Goal: Task Accomplishment & Management: Use online tool/utility

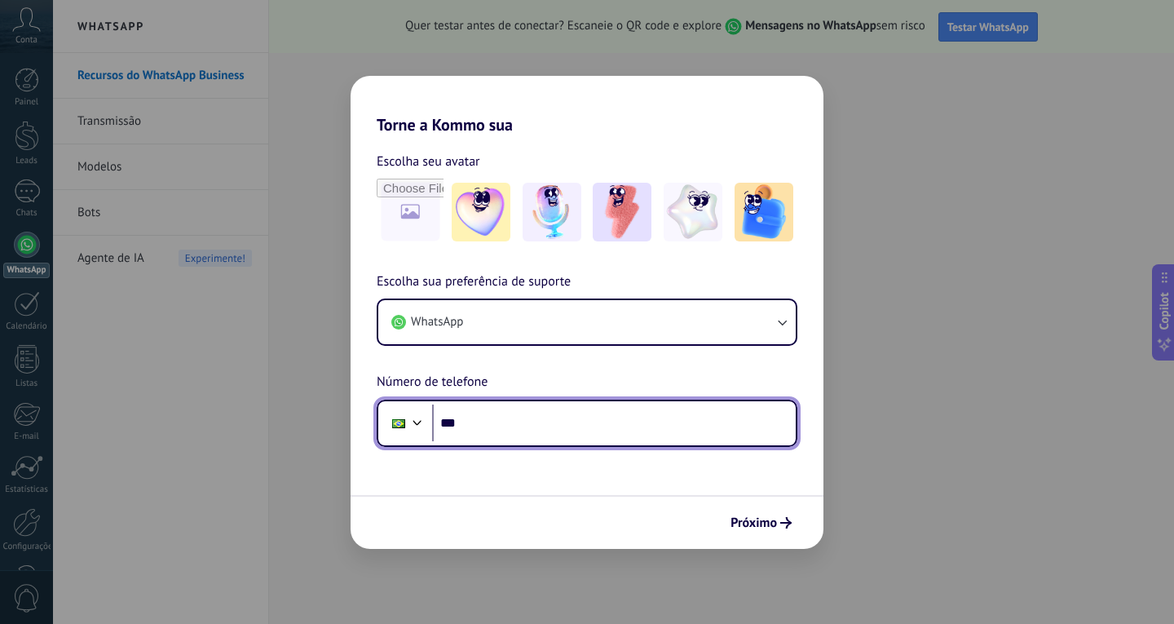
click at [503, 433] on input "***" at bounding box center [614, 423] width 364 height 38
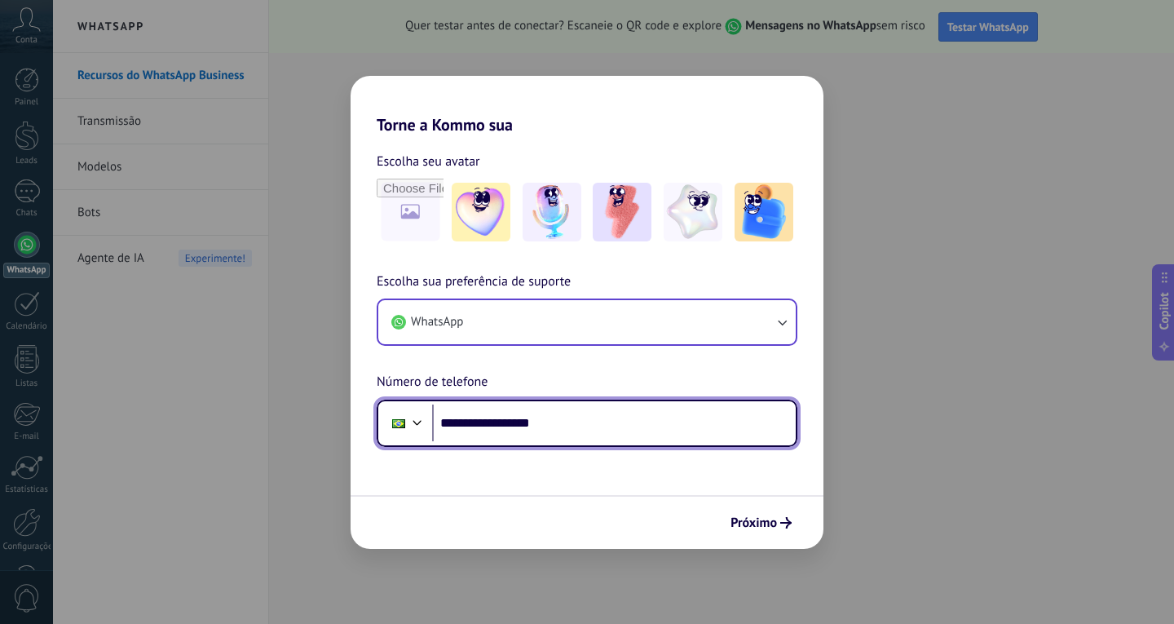
type input "**********"
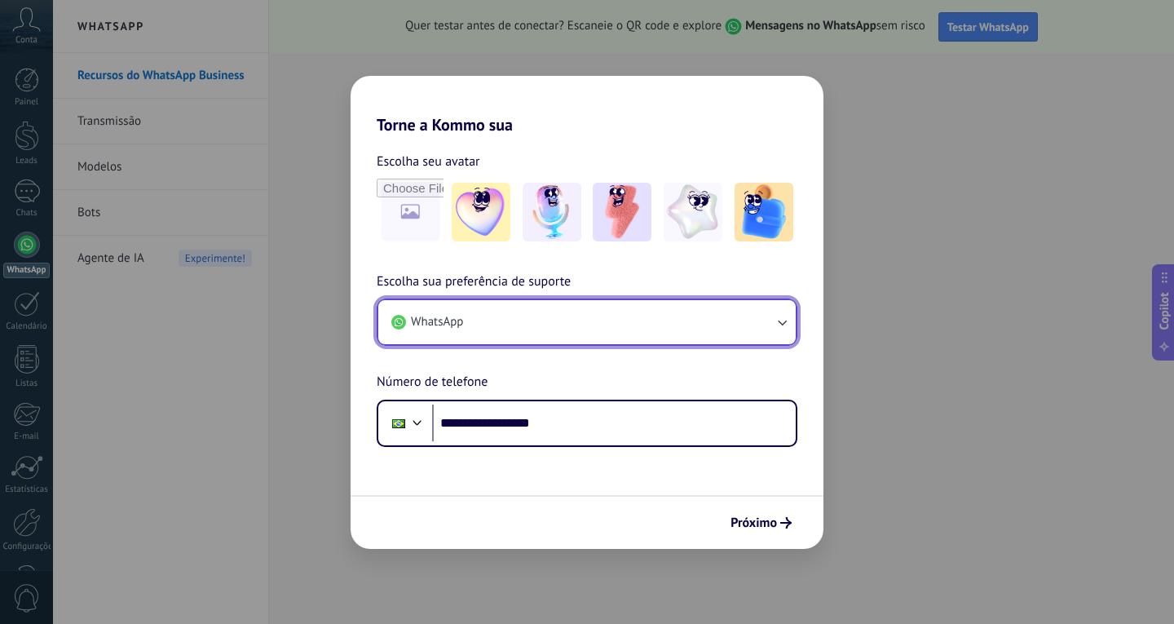
click at [650, 332] on button "WhatsApp" at bounding box center [586, 322] width 417 height 44
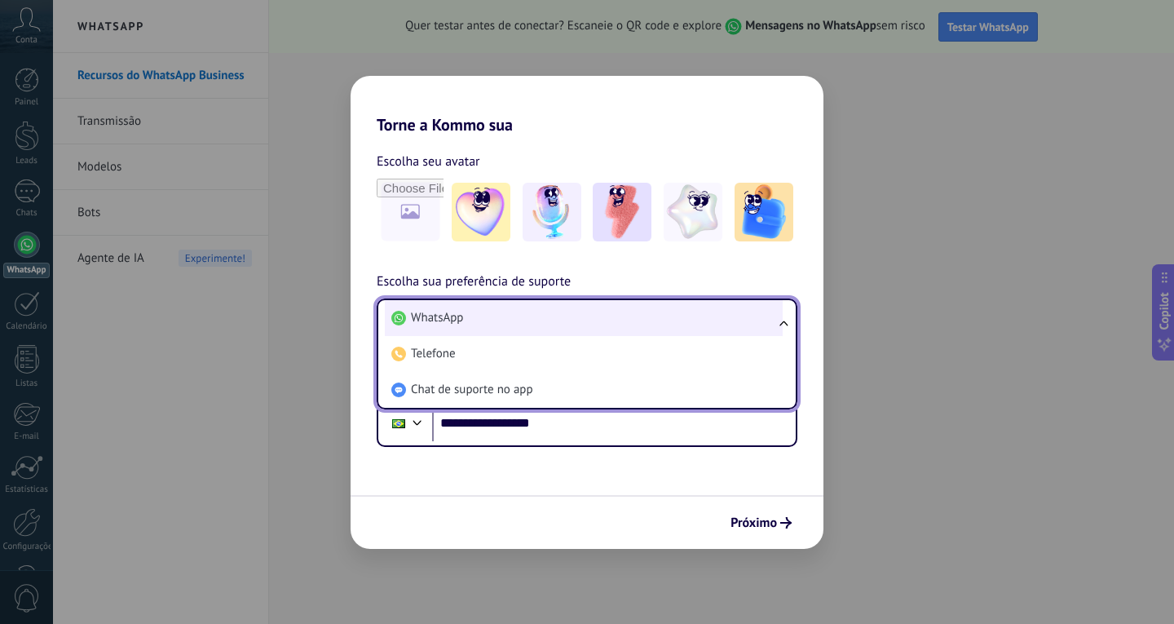
click at [647, 326] on li "WhatsApp" at bounding box center [584, 318] width 398 height 36
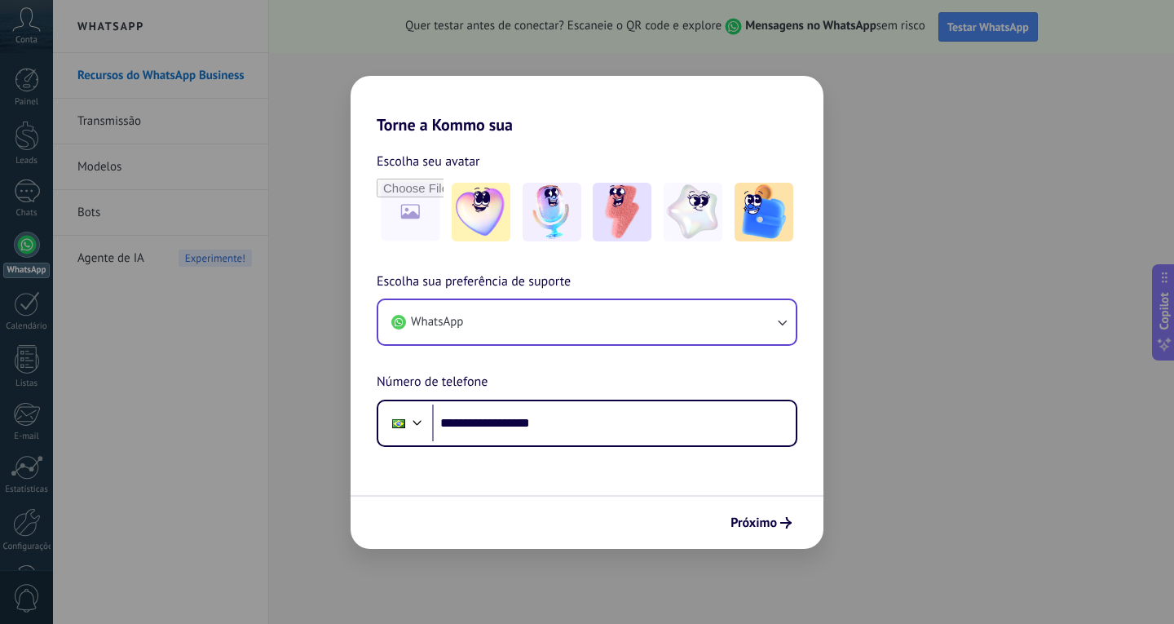
click at [762, 517] on span "Próximo" at bounding box center [754, 522] width 46 height 11
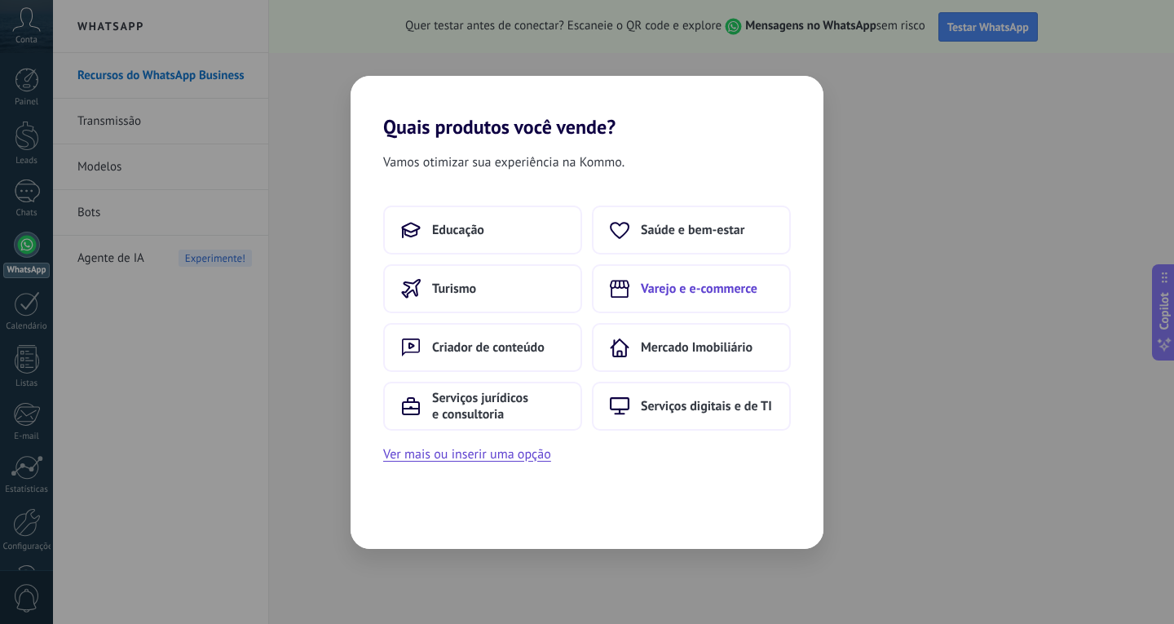
click at [735, 283] on span "Varejo e e-commerce" at bounding box center [699, 288] width 117 height 16
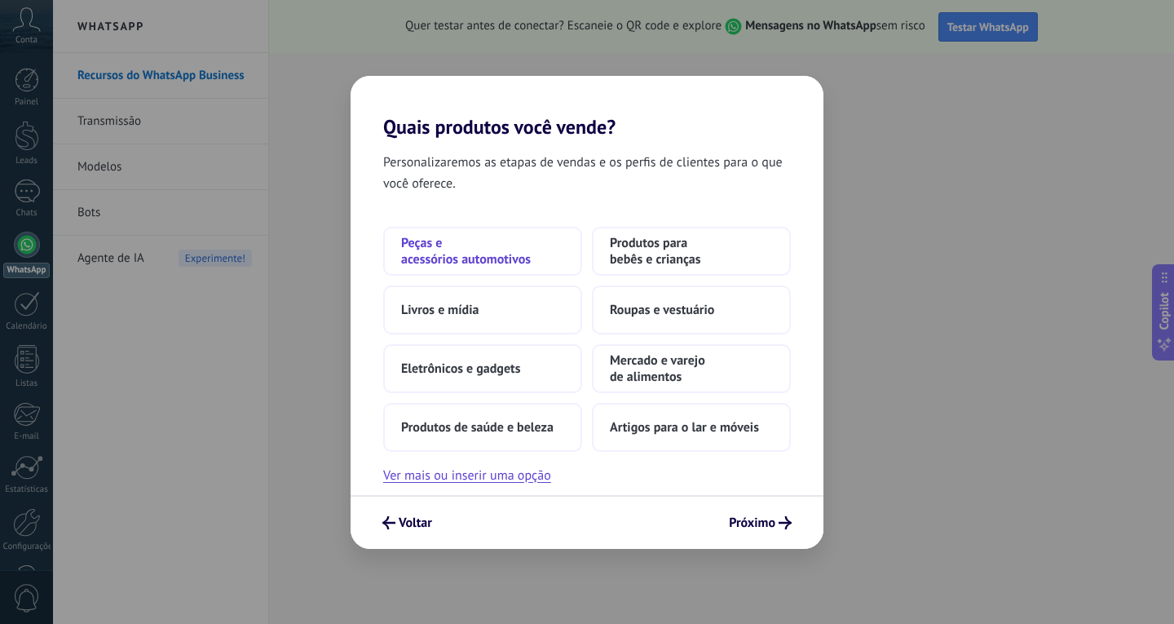
click at [428, 257] on span "Peças e acessórios automotivos" at bounding box center [482, 251] width 163 height 33
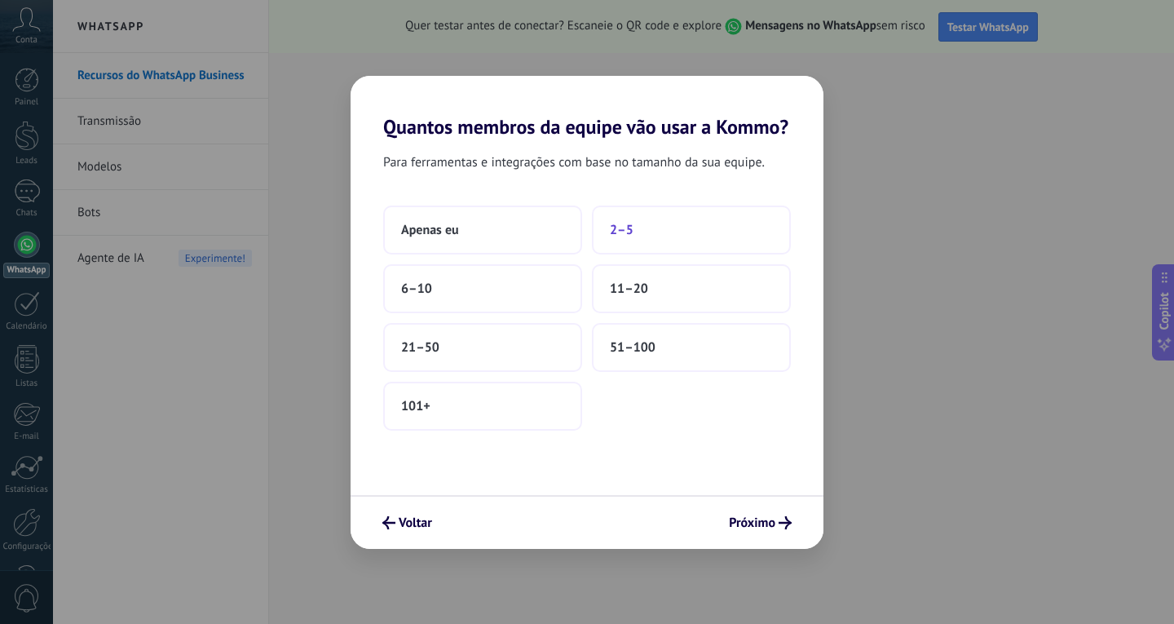
click at [638, 230] on button "2–5" at bounding box center [691, 229] width 199 height 49
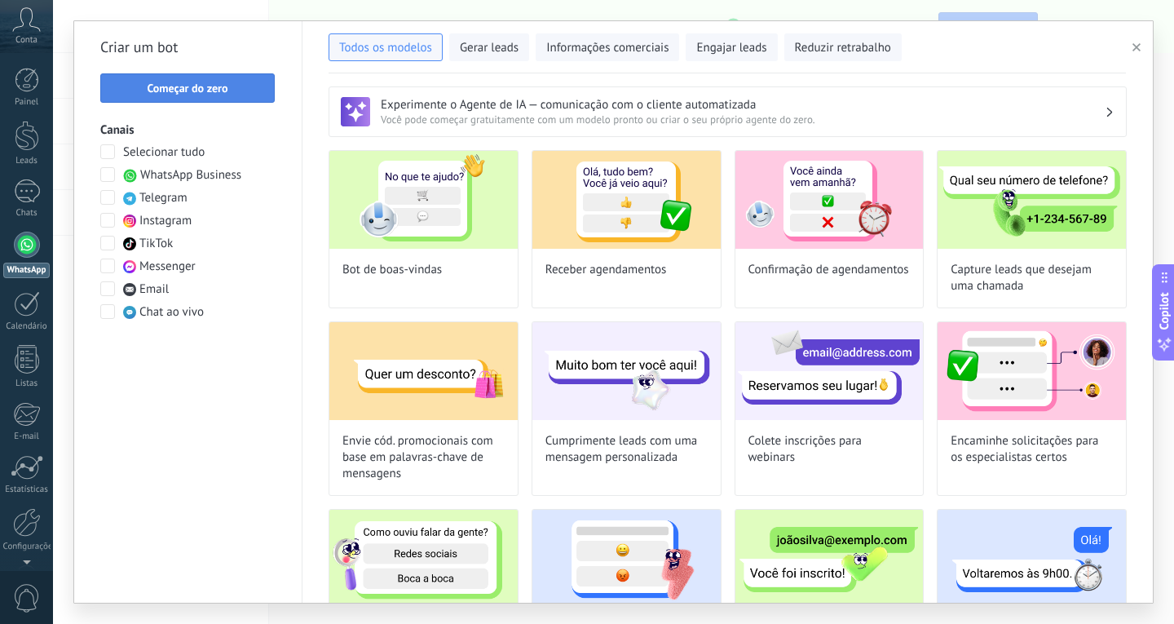
click at [231, 93] on span "Começar do zero" at bounding box center [187, 87] width 157 height 11
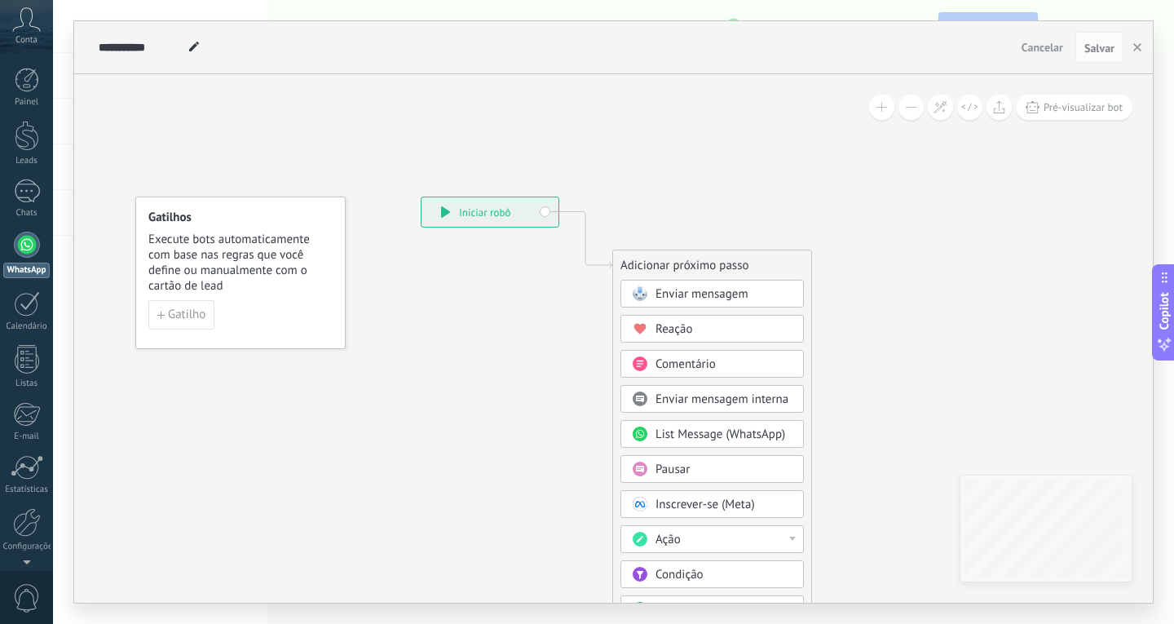
click at [29, 34] on div "Conta" at bounding box center [26, 26] width 53 height 53
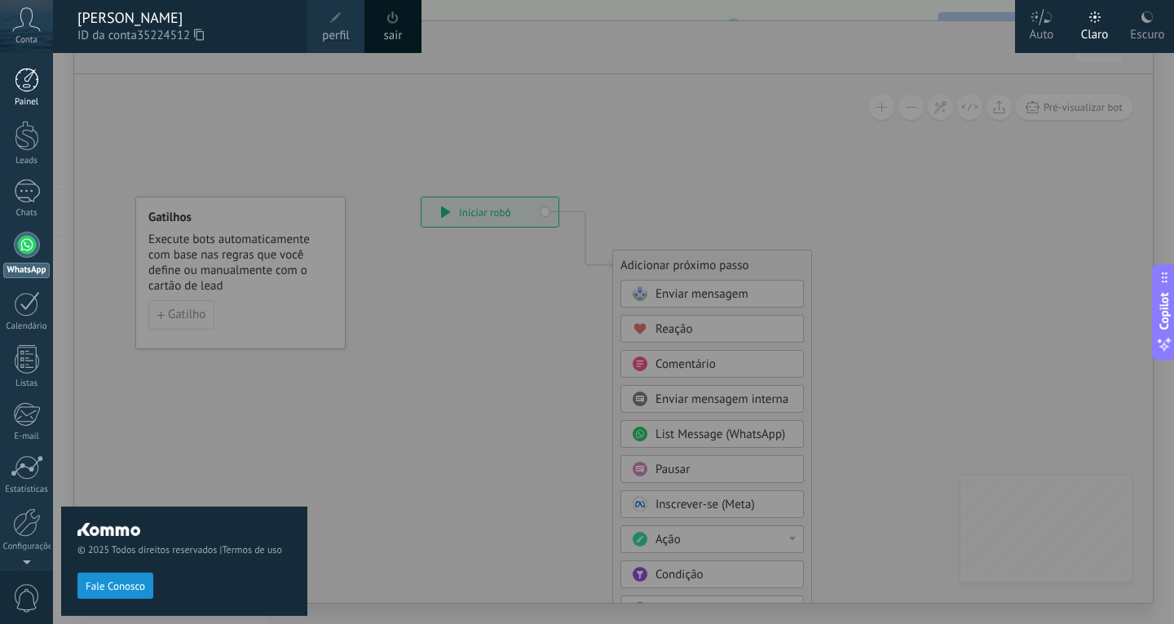
click at [27, 85] on div at bounding box center [27, 80] width 24 height 24
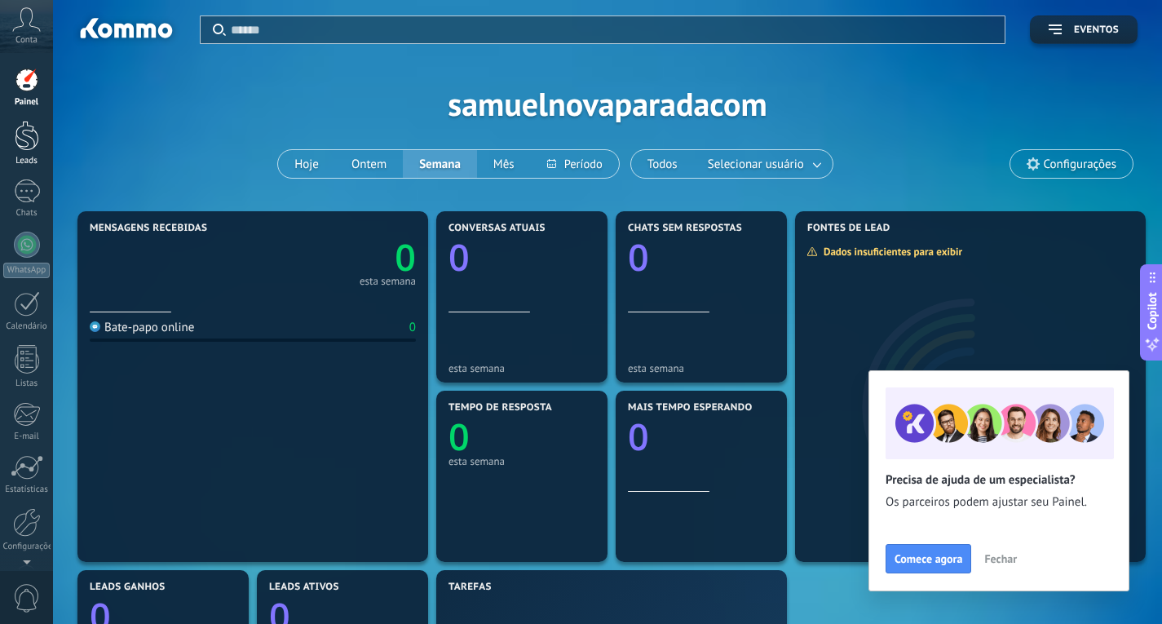
click at [24, 146] on div at bounding box center [27, 136] width 24 height 30
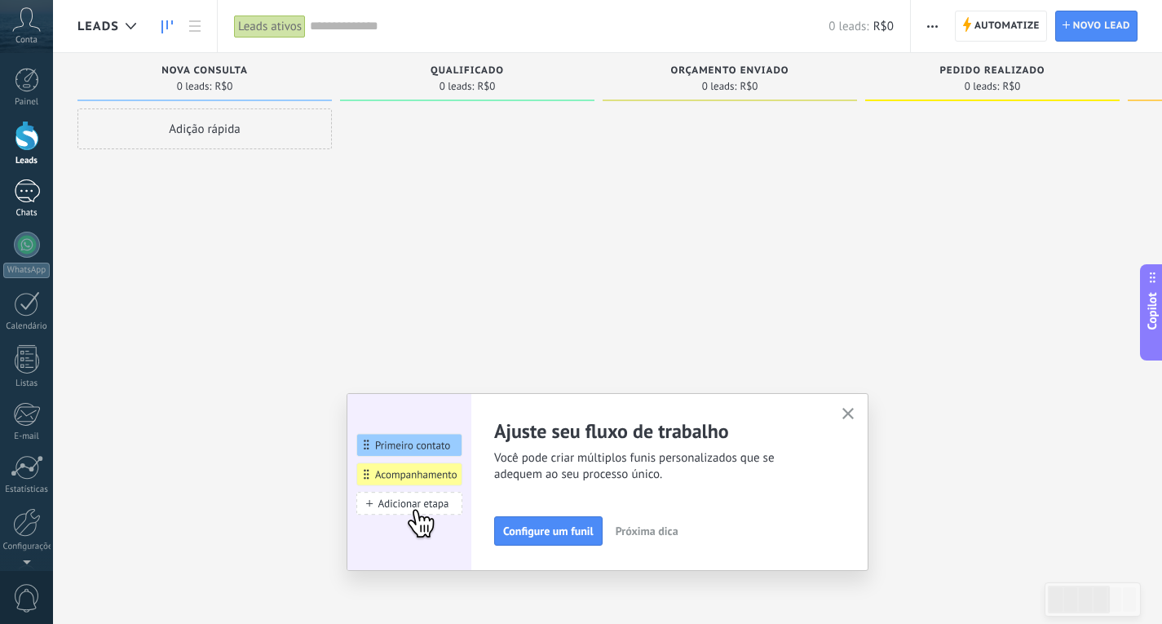
click at [31, 203] on link "Chats" at bounding box center [26, 198] width 53 height 39
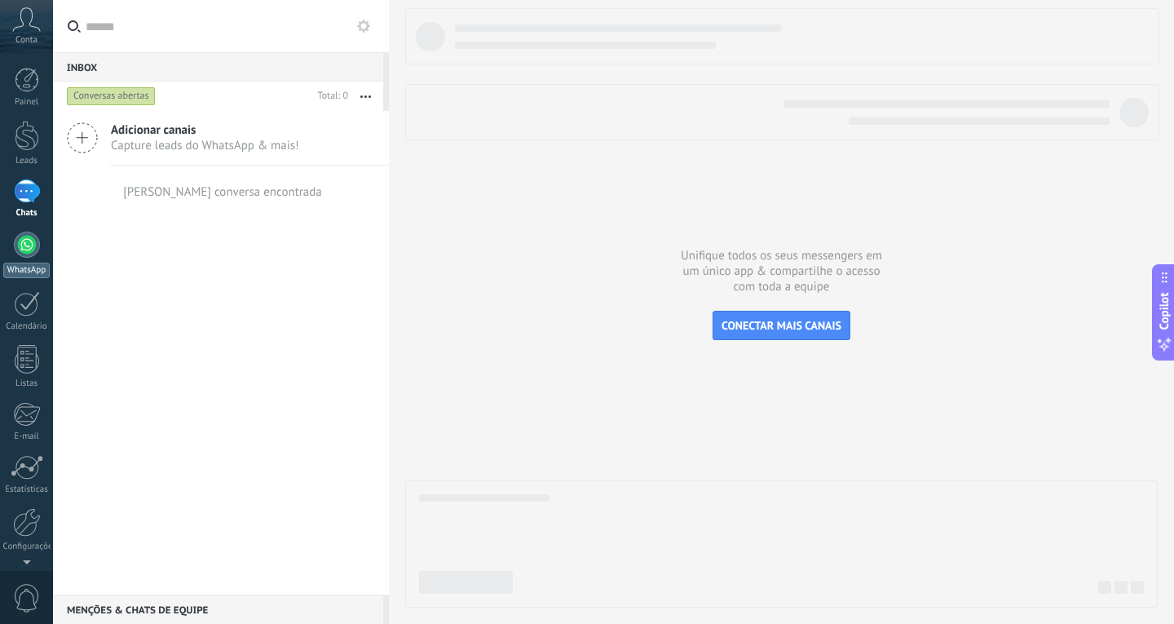
click at [20, 248] on div at bounding box center [27, 245] width 26 height 26
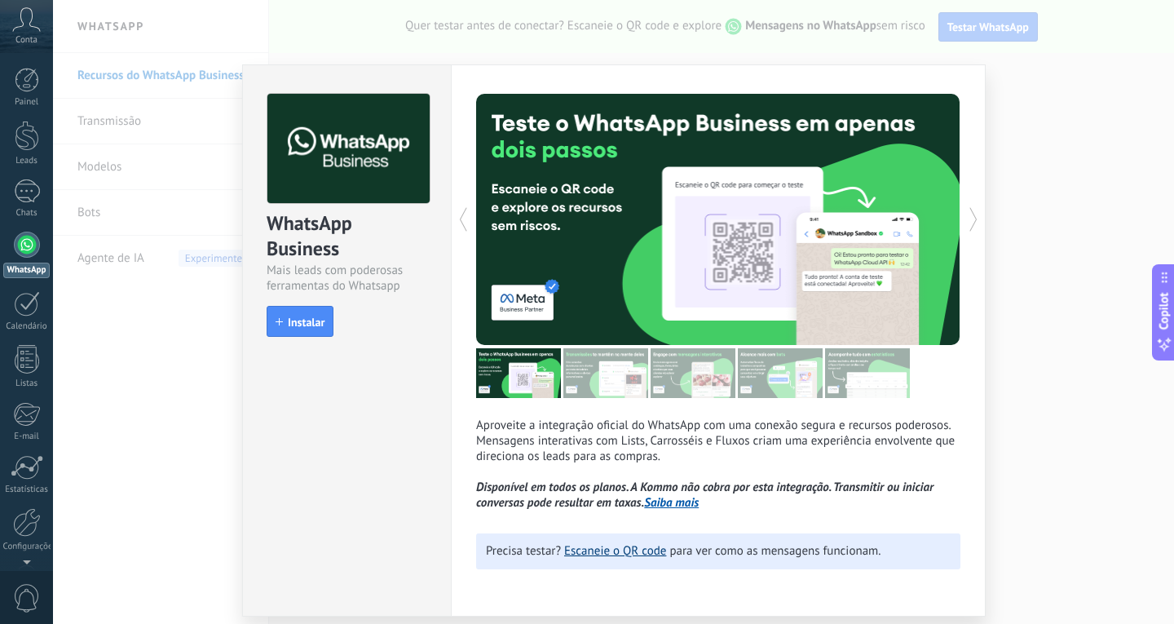
click at [629, 554] on link "Escaneie o QR code" at bounding box center [615, 550] width 102 height 15
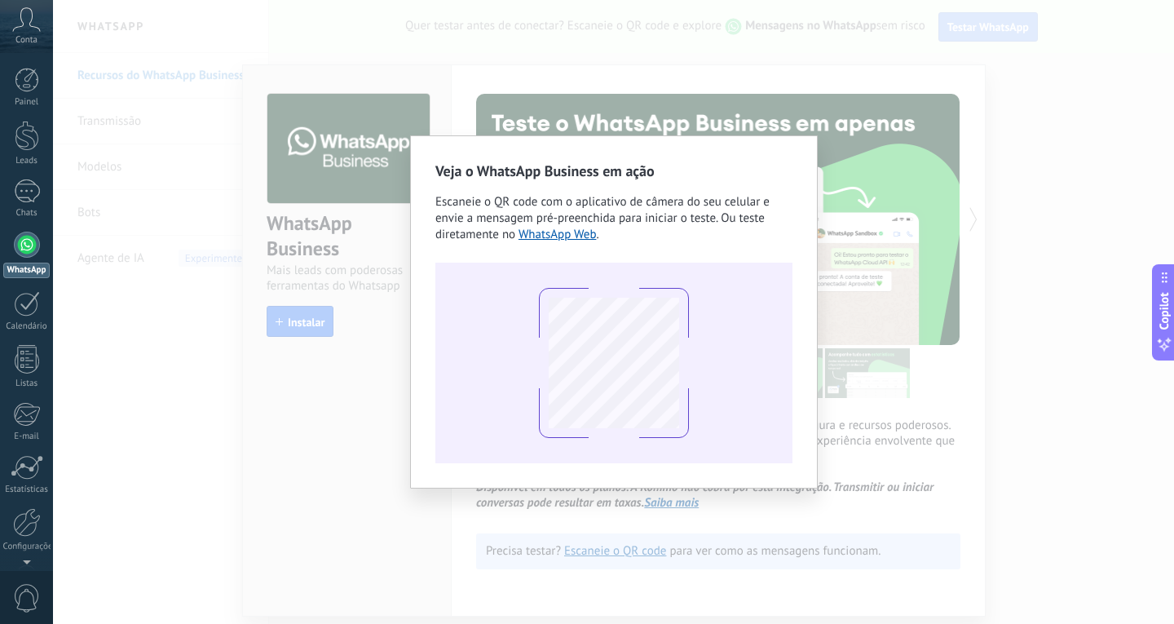
click at [519, 95] on div "Veja o WhatsApp Business em ação Escaneie o QR code com o aplicativo de câmera …" at bounding box center [613, 312] width 1121 height 624
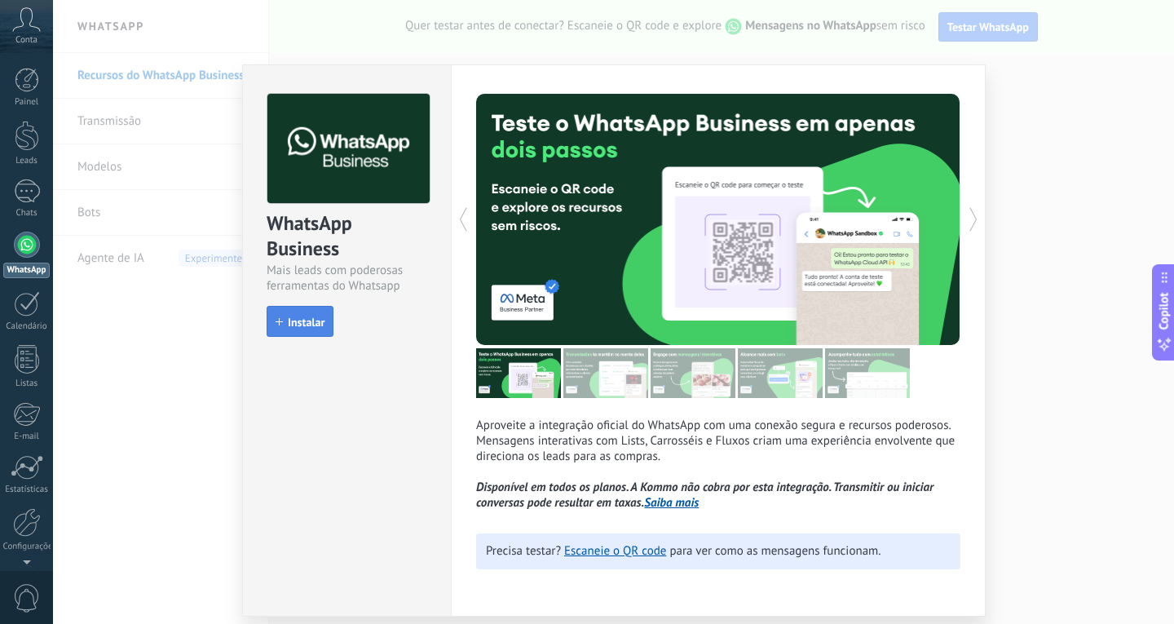
click at [316, 329] on button "Instalar" at bounding box center [300, 321] width 67 height 31
click at [938, 99] on div at bounding box center [839, 219] width 242 height 251
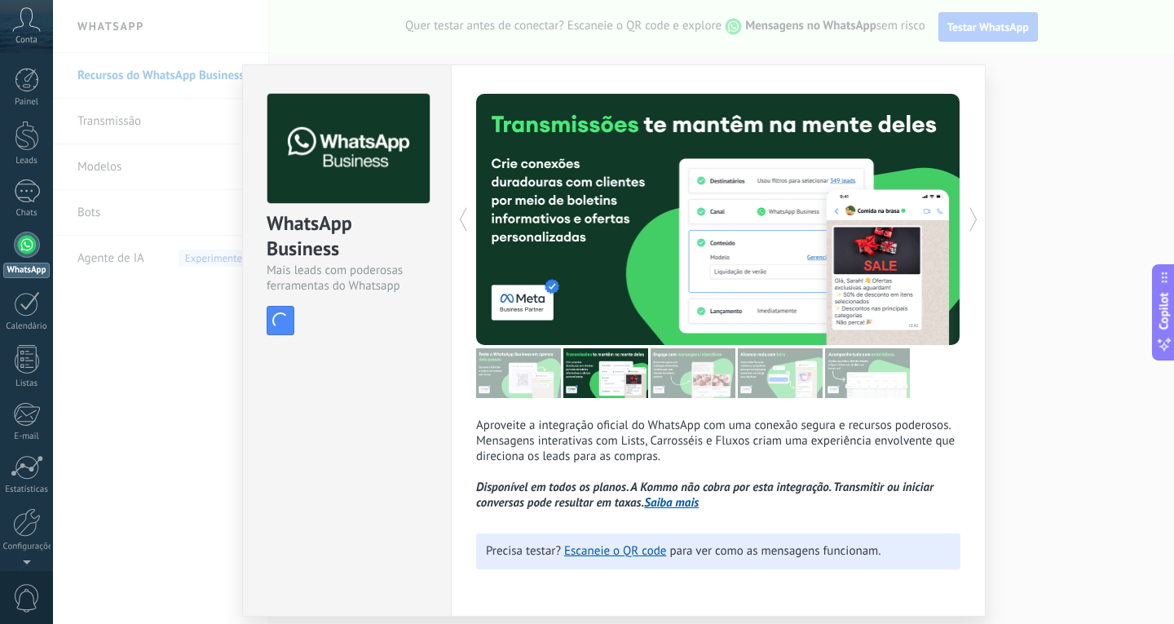
click at [167, 278] on div "WhatsApp Business Mais leads com poderosas ferramentas do Whatsapp install Inst…" at bounding box center [613, 312] width 1121 height 624
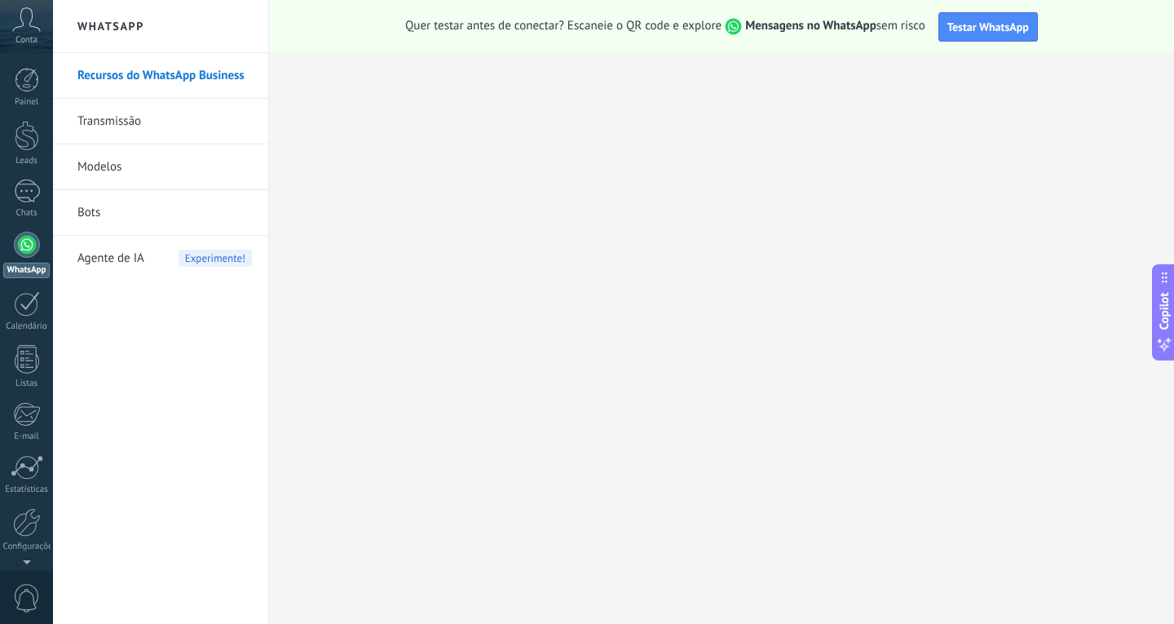
click at [127, 112] on link "Transmissão" at bounding box center [164, 122] width 174 height 46
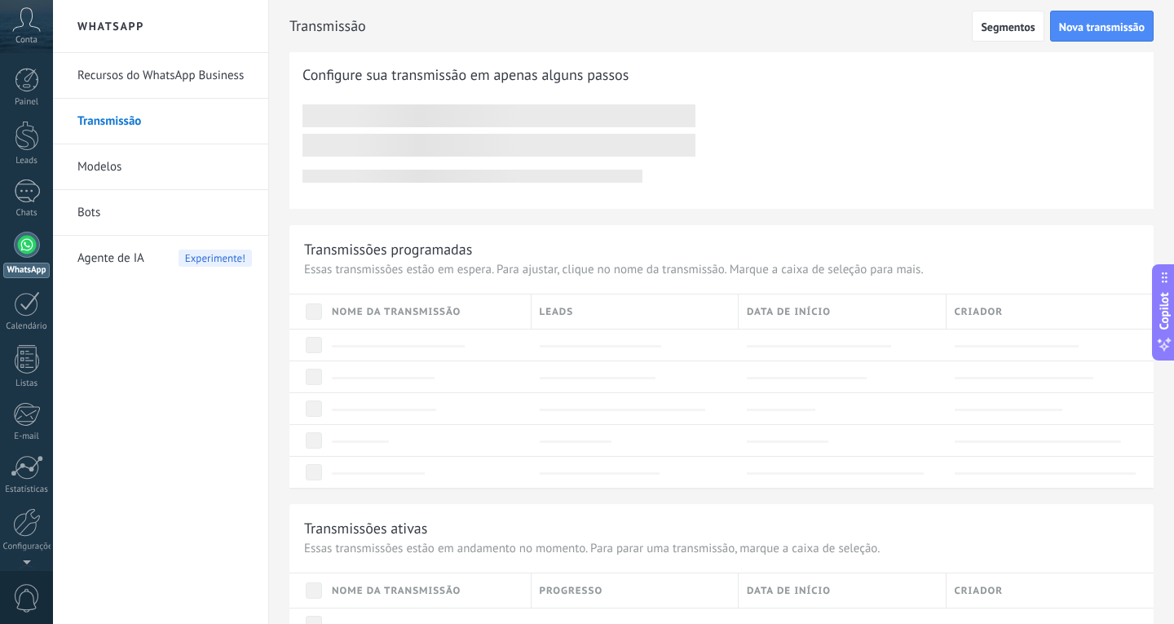
click at [148, 78] on link "Recursos do WhatsApp Business" at bounding box center [164, 76] width 174 height 46
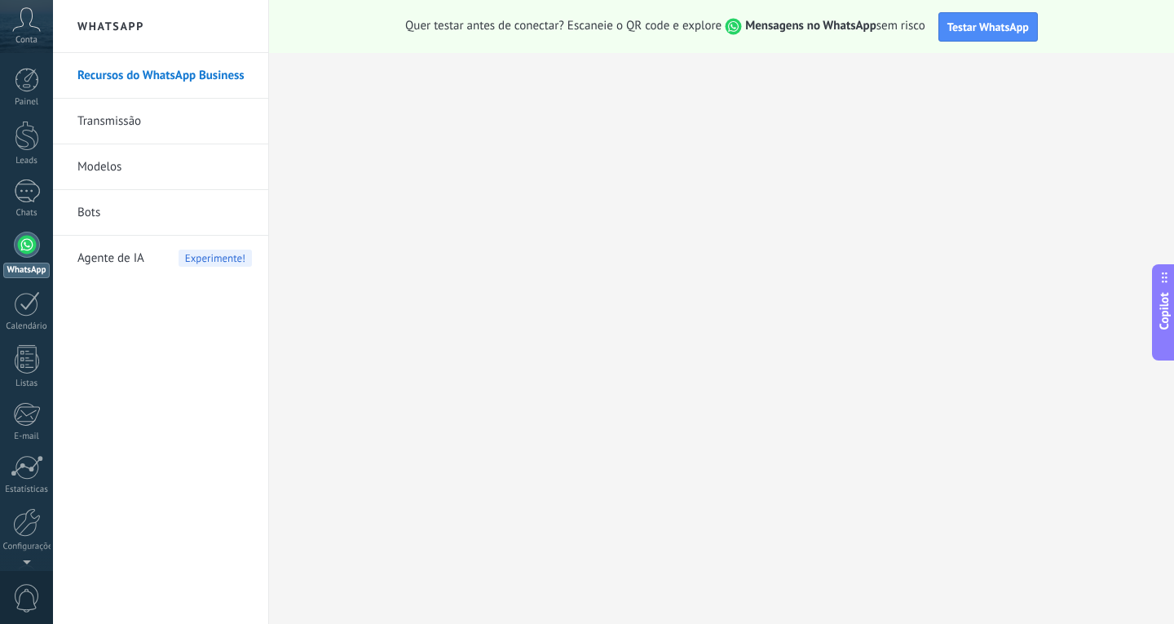
click at [22, 245] on div at bounding box center [27, 245] width 26 height 26
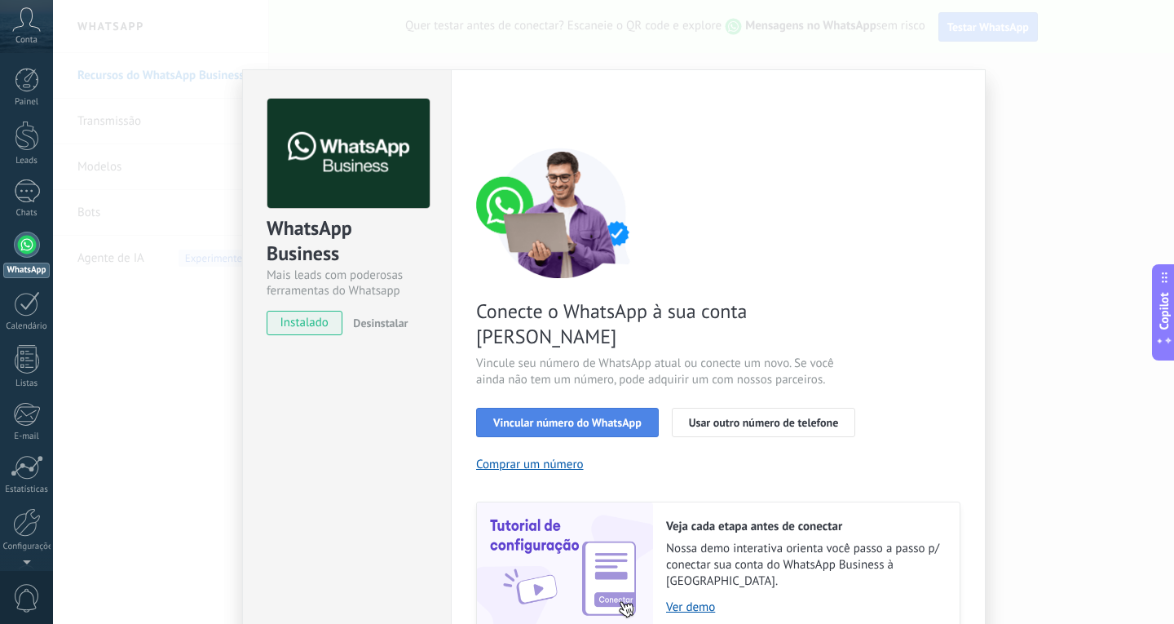
click at [601, 408] on button "Vincular número do WhatsApp" at bounding box center [567, 422] width 183 height 29
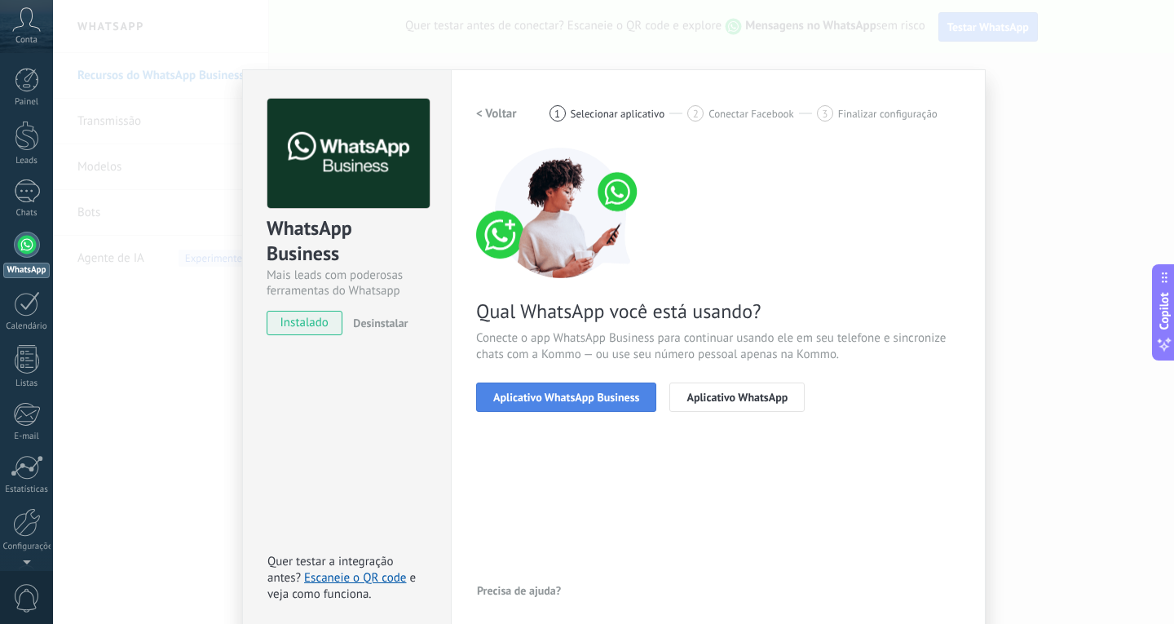
click at [598, 405] on button "Aplicativo WhatsApp Business" at bounding box center [566, 396] width 180 height 29
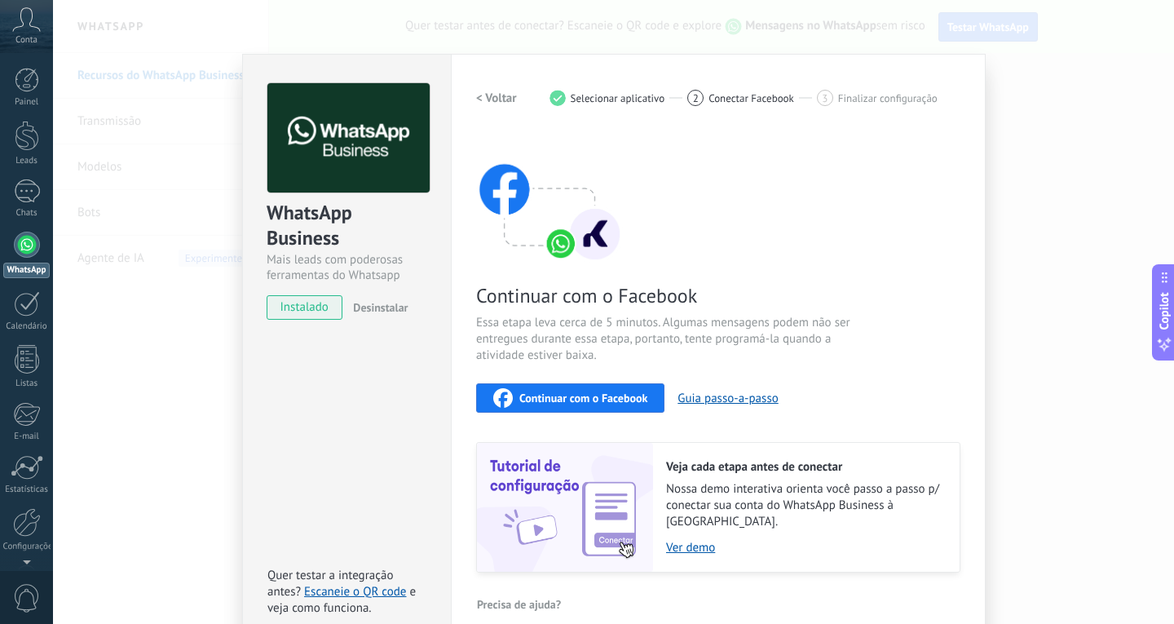
scroll to position [24, 0]
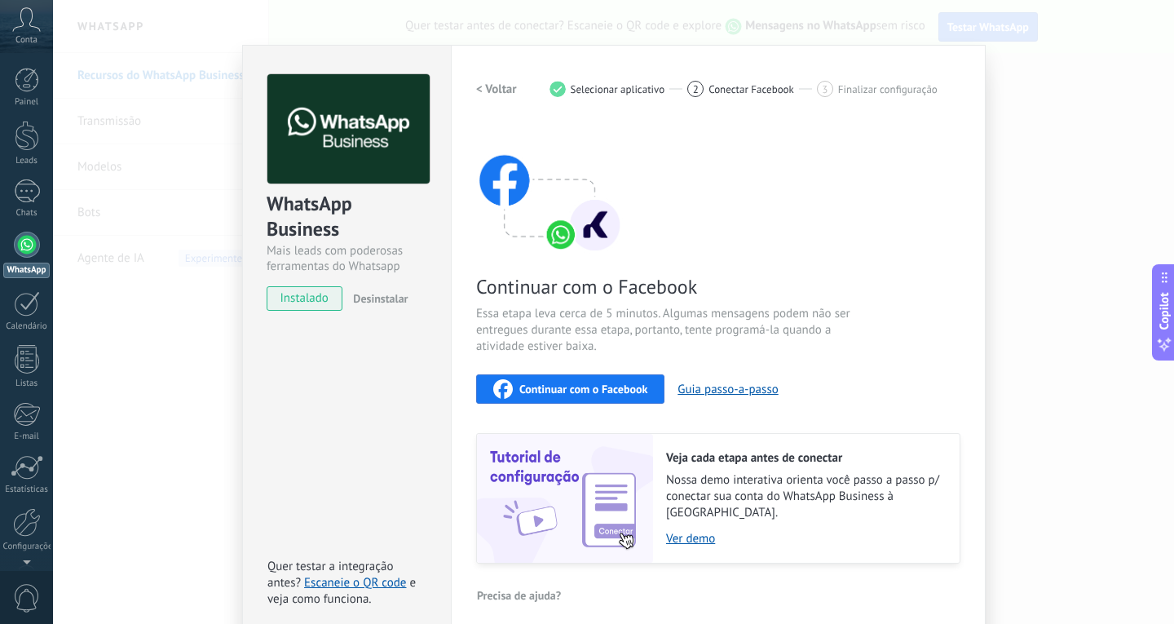
click at [572, 241] on img at bounding box center [549, 188] width 147 height 130
click at [743, 98] on div "< Voltar 1 Selecionar aplicativo 2 Conectar Facebook 3 Finalizar configuração" at bounding box center [718, 88] width 484 height 29
click at [843, 108] on div "< Voltar 1 Selecionar aplicativo 2 Conectar Facebook 3 Finalizar configuração C…" at bounding box center [718, 318] width 484 height 489
click at [585, 397] on div "Continuar com o Facebook" at bounding box center [570, 389] width 154 height 20
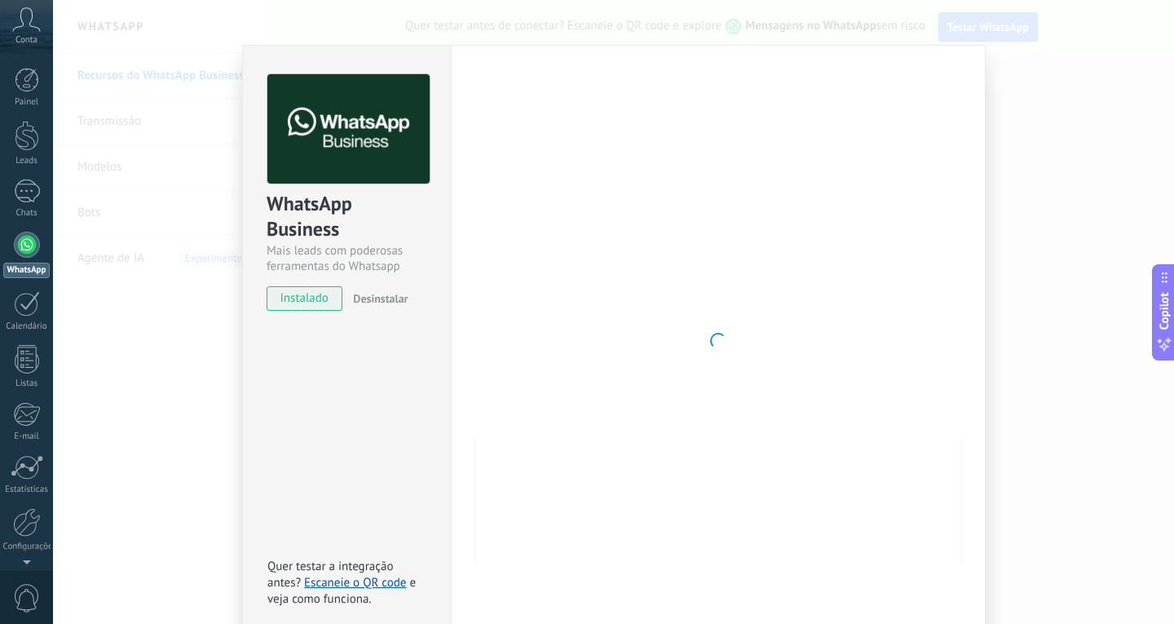
click at [626, 325] on div at bounding box center [718, 340] width 484 height 533
click at [308, 302] on span "instalado" at bounding box center [304, 298] width 74 height 24
drag, startPoint x: 48, startPoint y: 27, endPoint x: 24, endPoint y: 21, distance: 24.3
click at [46, 26] on div "Conta" at bounding box center [26, 26] width 53 height 53
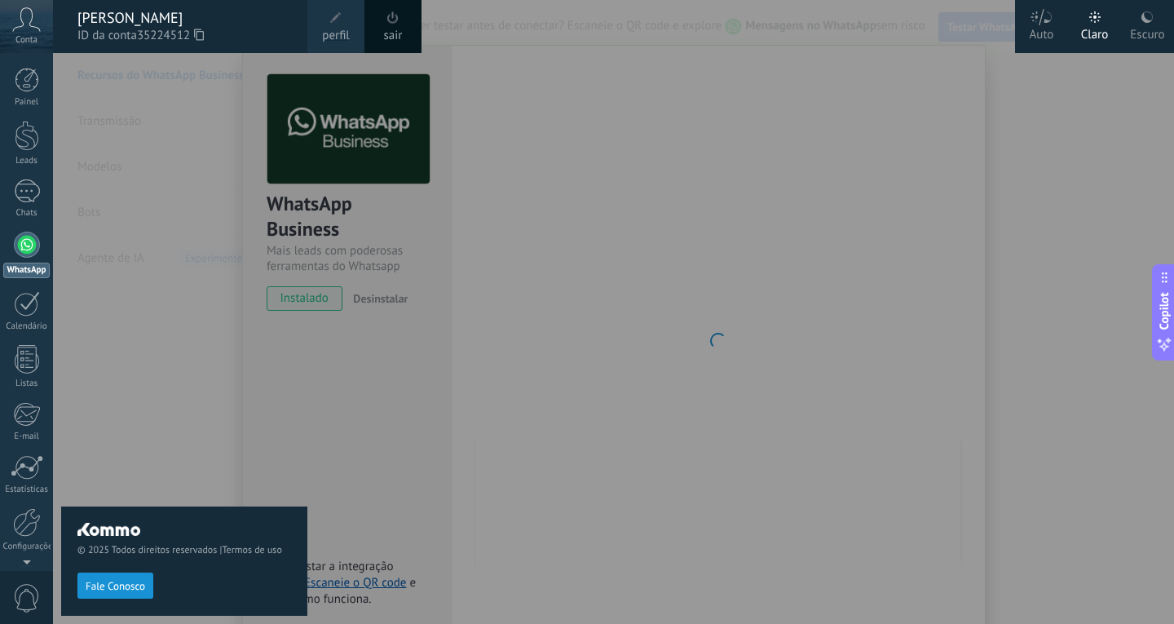
click at [17, 24] on icon at bounding box center [26, 19] width 29 height 24
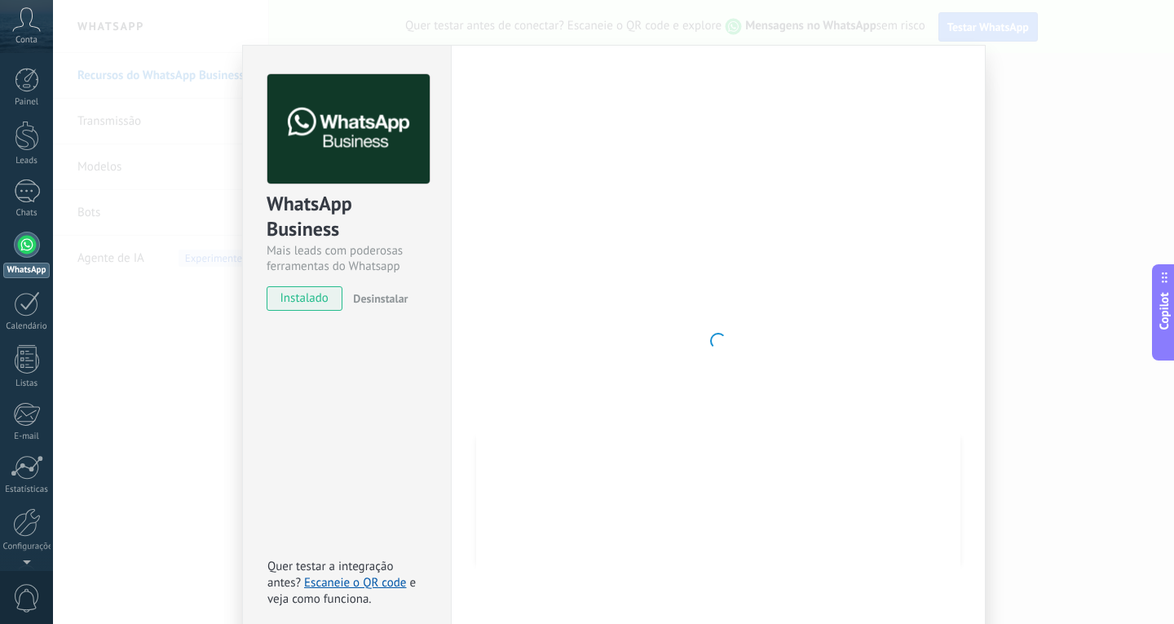
click at [23, 28] on icon at bounding box center [26, 19] width 29 height 24
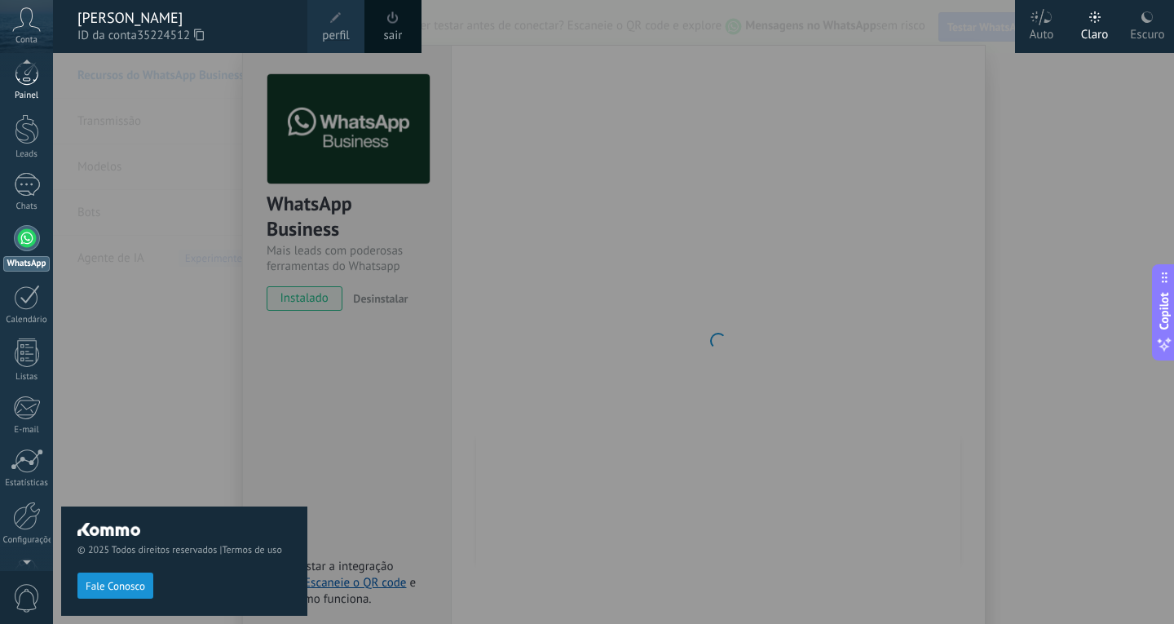
scroll to position [0, 0]
click at [27, 146] on div at bounding box center [27, 136] width 24 height 30
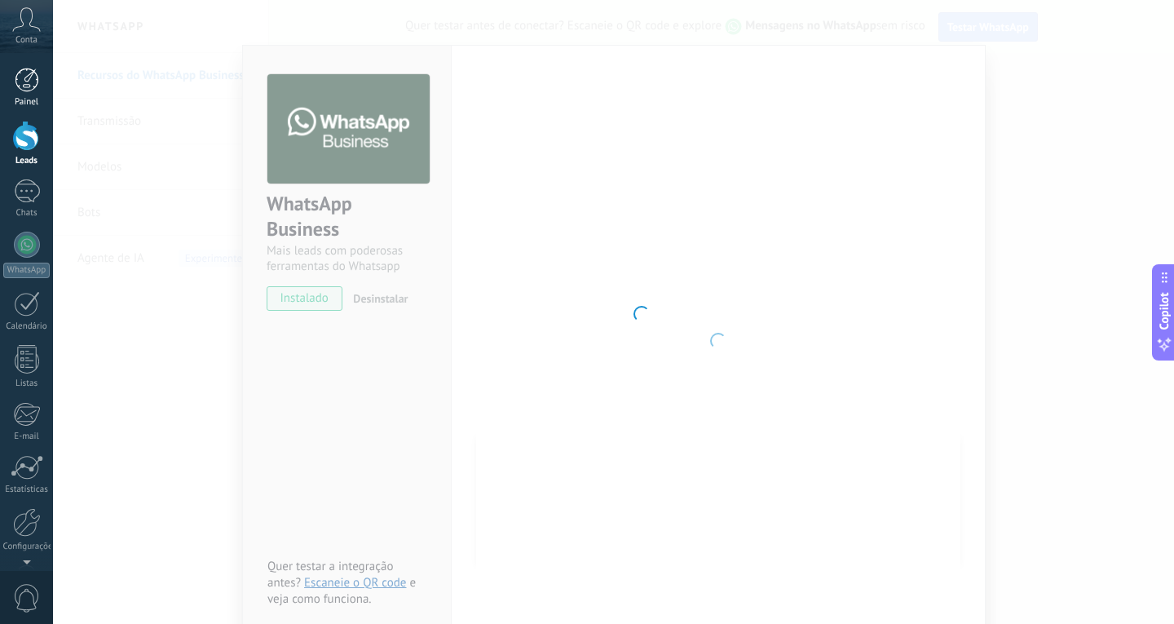
click at [27, 82] on div at bounding box center [27, 80] width 24 height 24
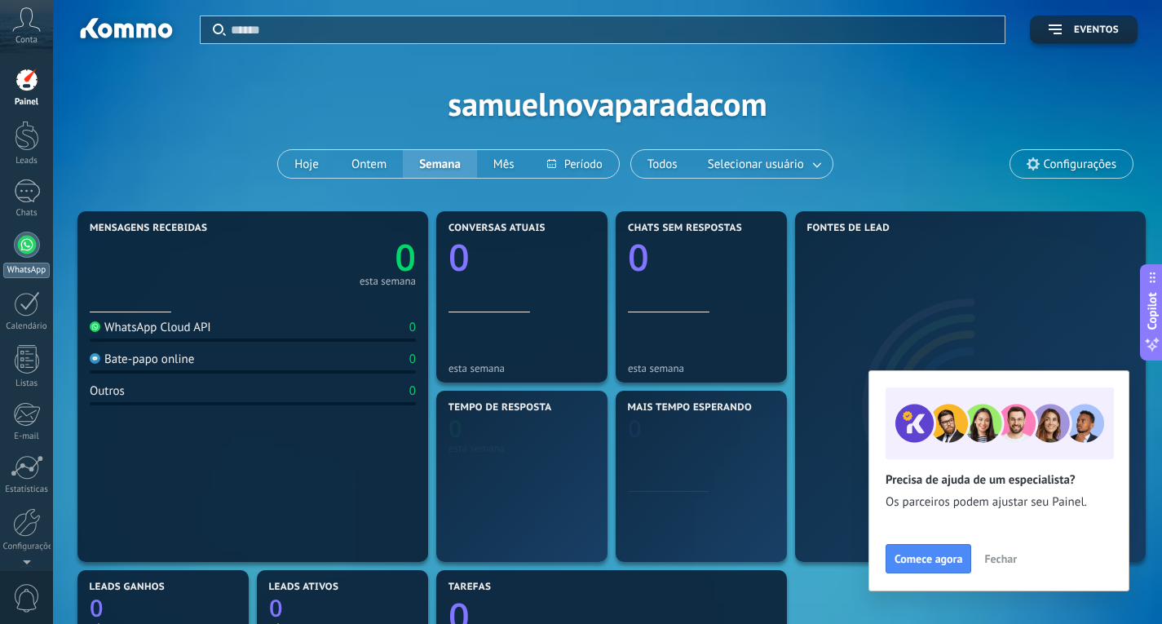
click at [32, 253] on div at bounding box center [27, 245] width 26 height 26
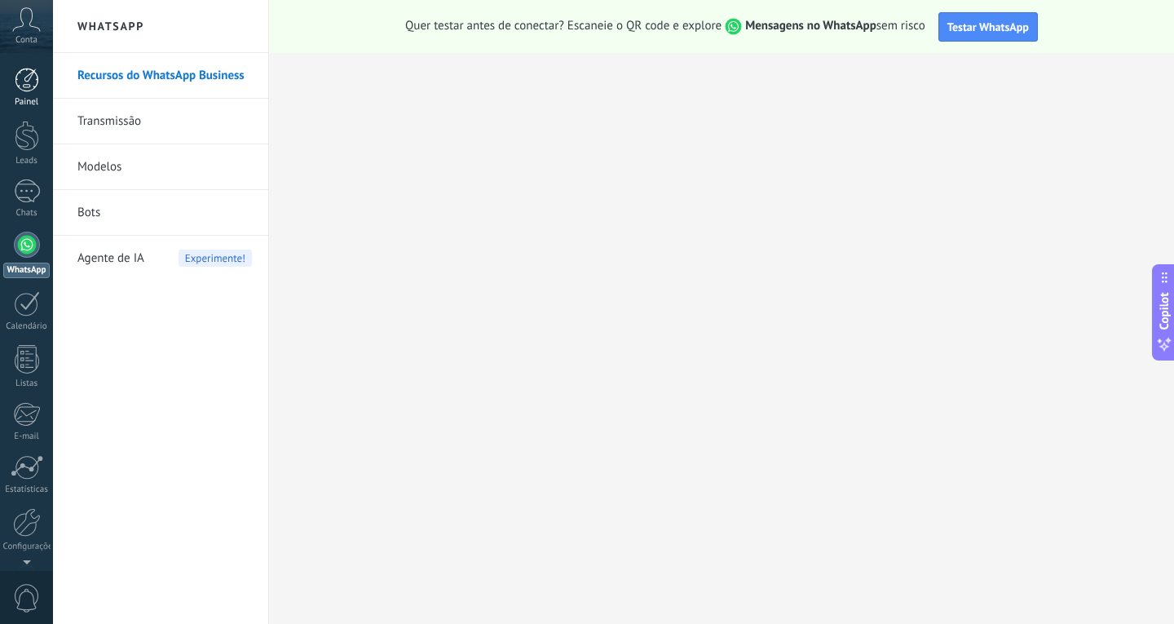
click at [33, 79] on div at bounding box center [27, 80] width 24 height 24
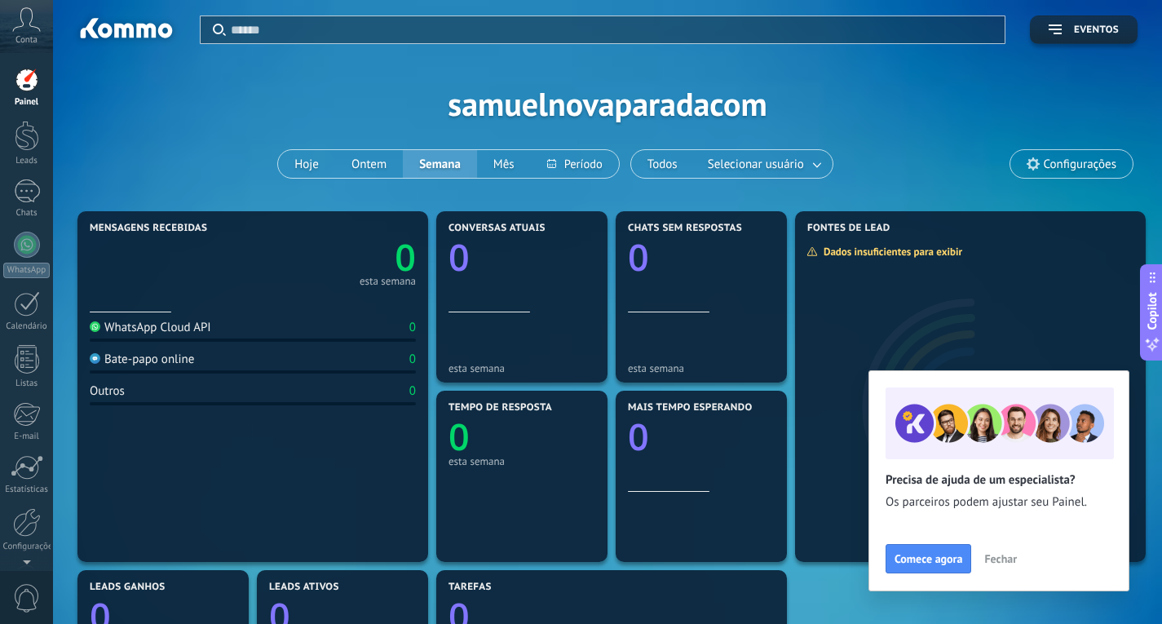
click at [995, 559] on span "Fechar" at bounding box center [1000, 558] width 33 height 11
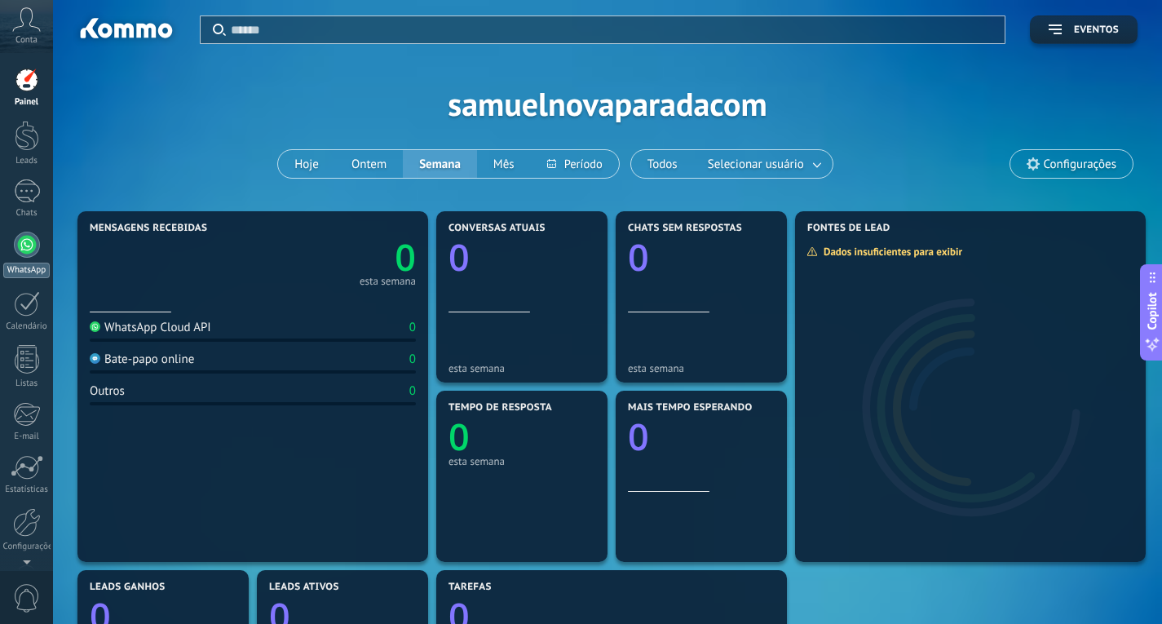
click at [29, 251] on div at bounding box center [27, 245] width 26 height 26
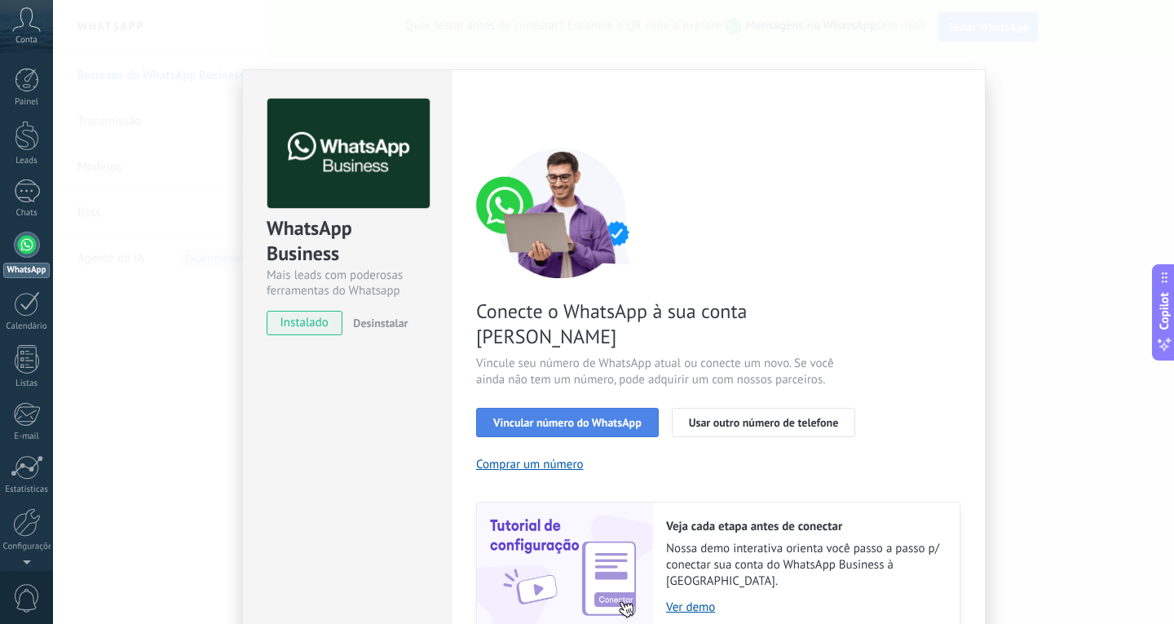
click at [594, 408] on button "Vincular número do WhatsApp" at bounding box center [567, 422] width 183 height 29
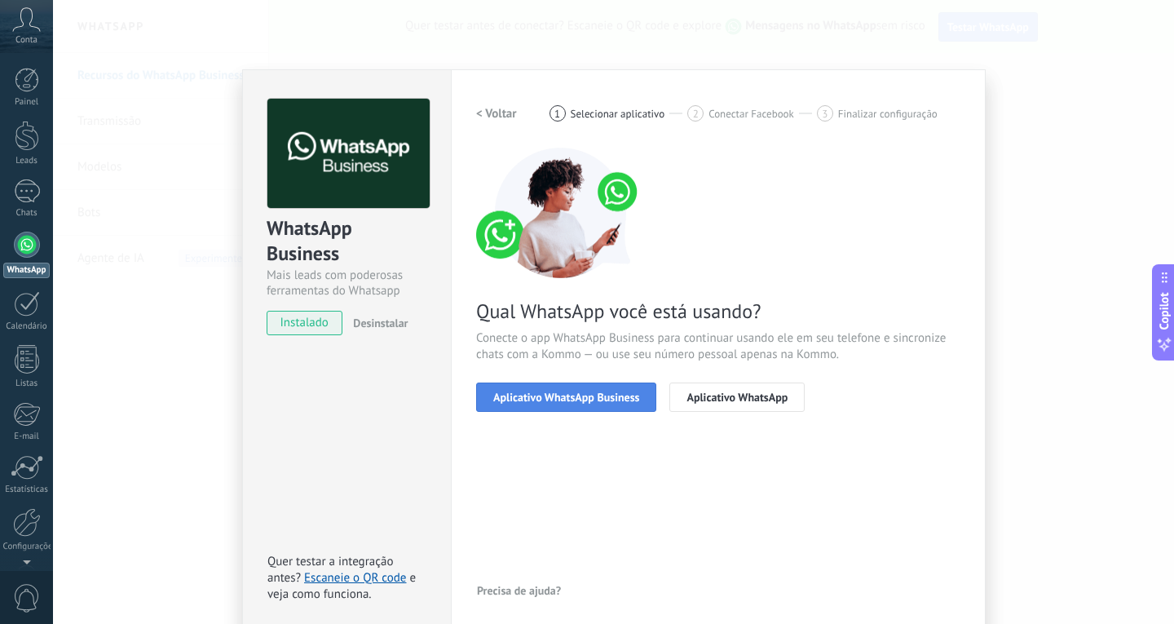
click at [605, 404] on button "Aplicativo WhatsApp Business" at bounding box center [566, 396] width 180 height 29
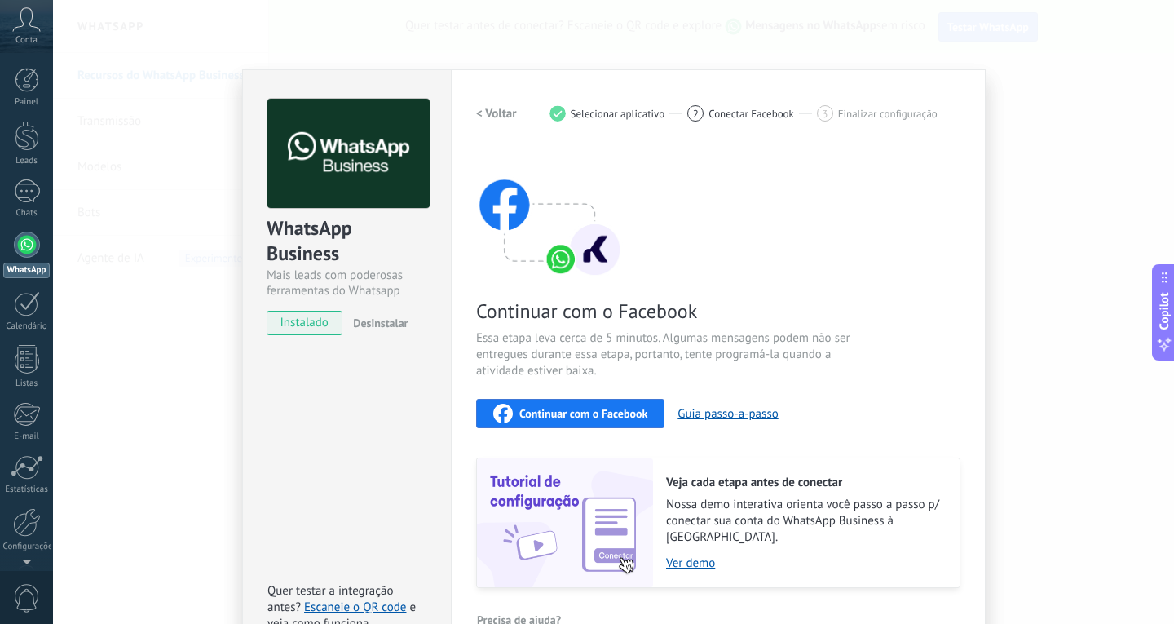
click at [502, 117] on h2 "< Voltar" at bounding box center [496, 113] width 41 height 15
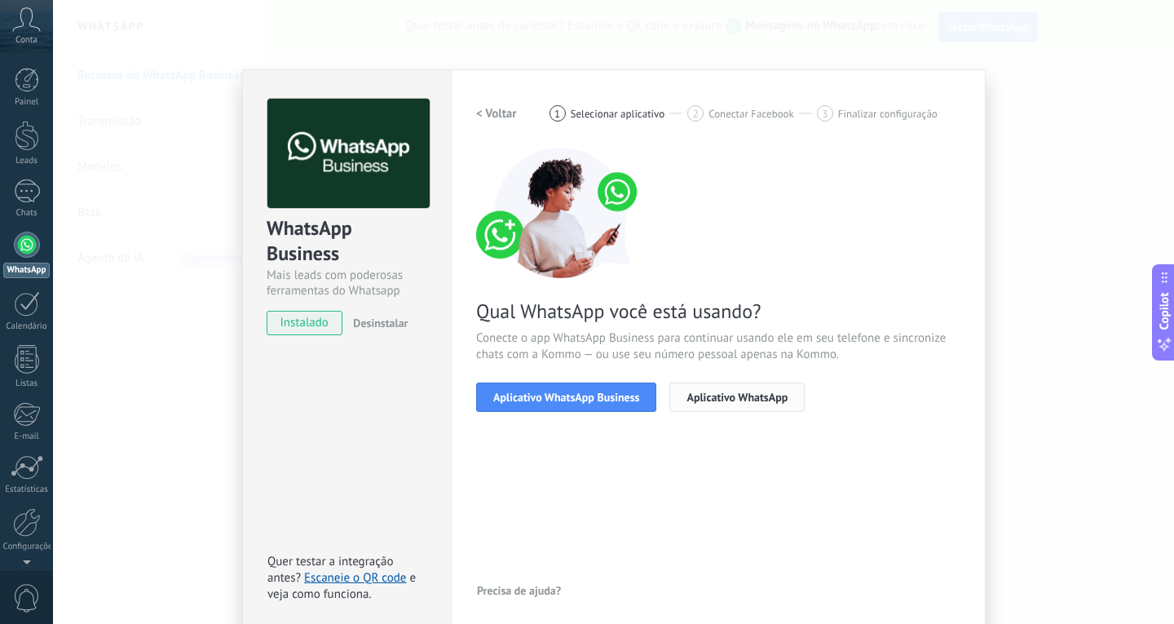
click at [745, 404] on button "Aplicativo WhatsApp" at bounding box center [736, 396] width 135 height 29
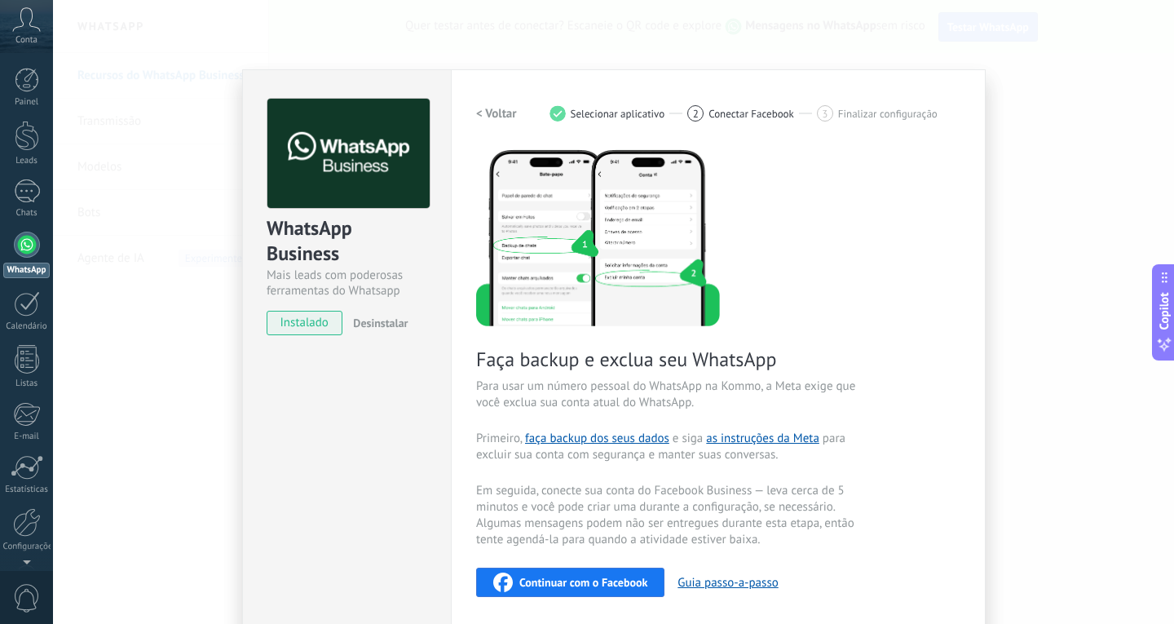
click at [510, 113] on h2 "< Voltar" at bounding box center [496, 113] width 41 height 15
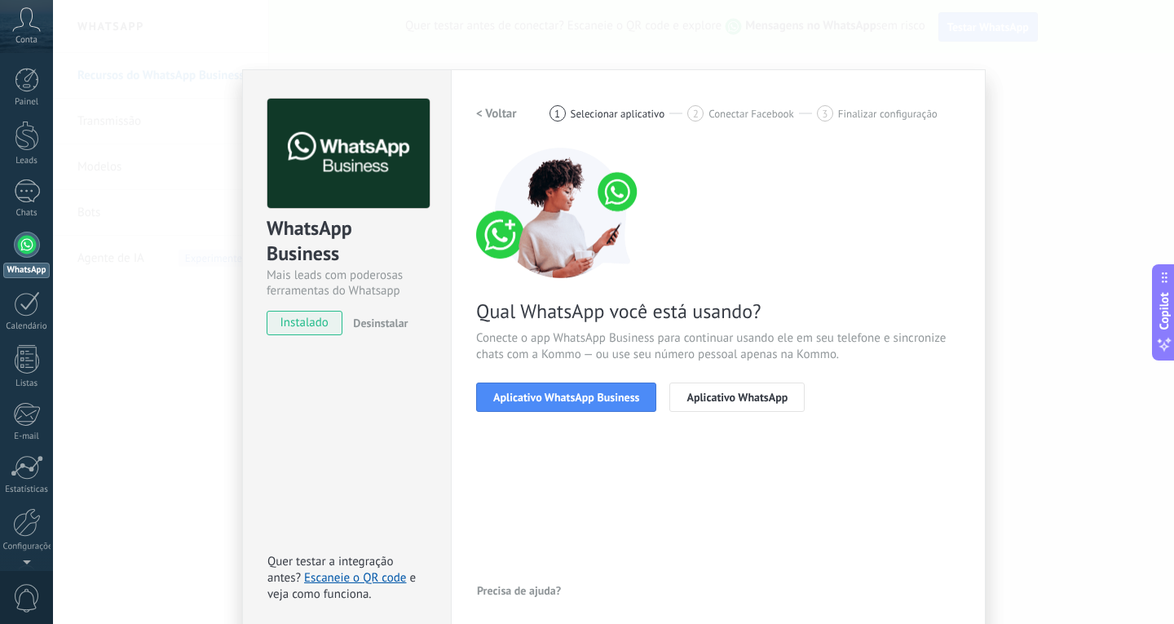
click at [488, 106] on h2 "< Voltar" at bounding box center [496, 113] width 41 height 15
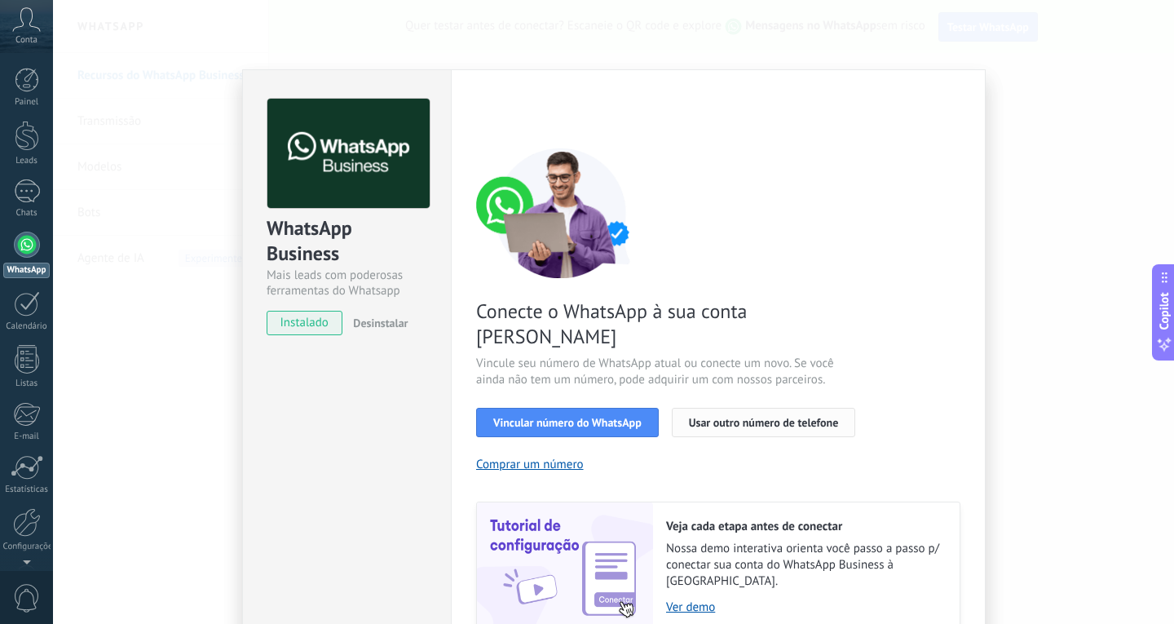
click at [755, 417] on span "Usar outro número de telefone" at bounding box center [764, 422] width 150 height 11
click at [601, 417] on span "Vincular número do WhatsApp" at bounding box center [567, 422] width 148 height 11
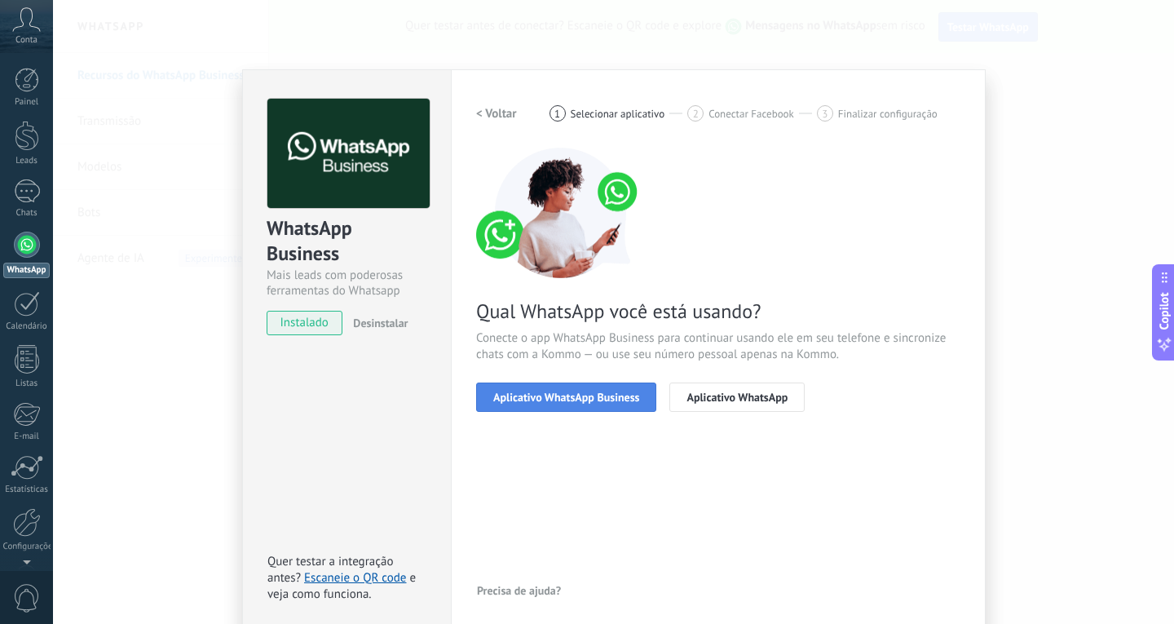
click at [607, 399] on span "Aplicativo WhatsApp Business" at bounding box center [566, 396] width 146 height 11
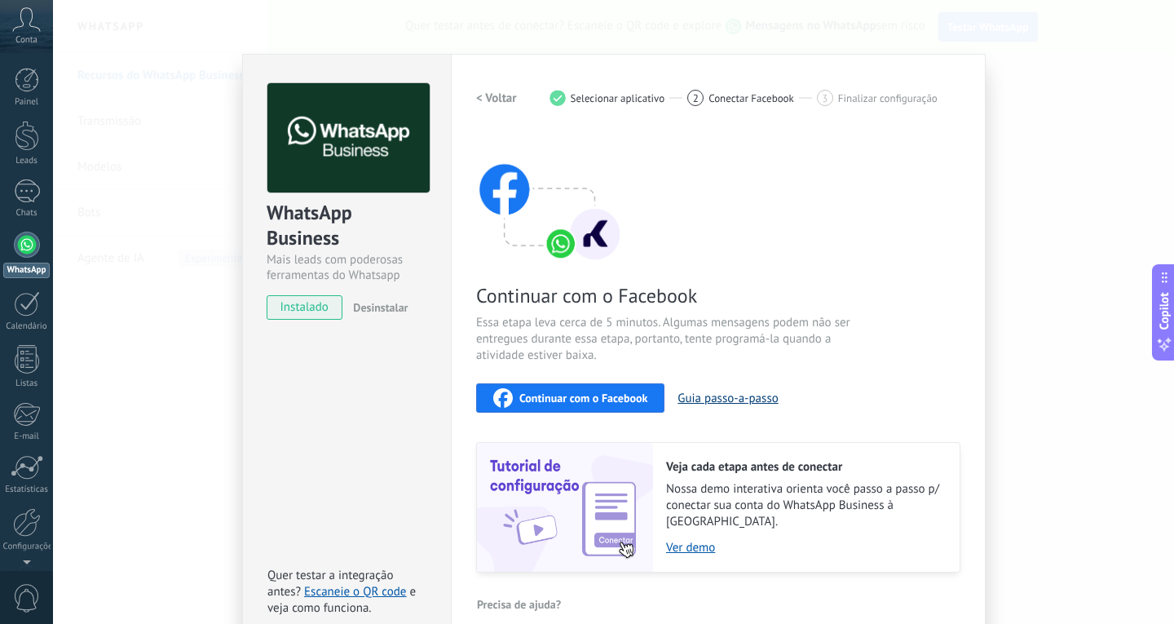
scroll to position [24, 0]
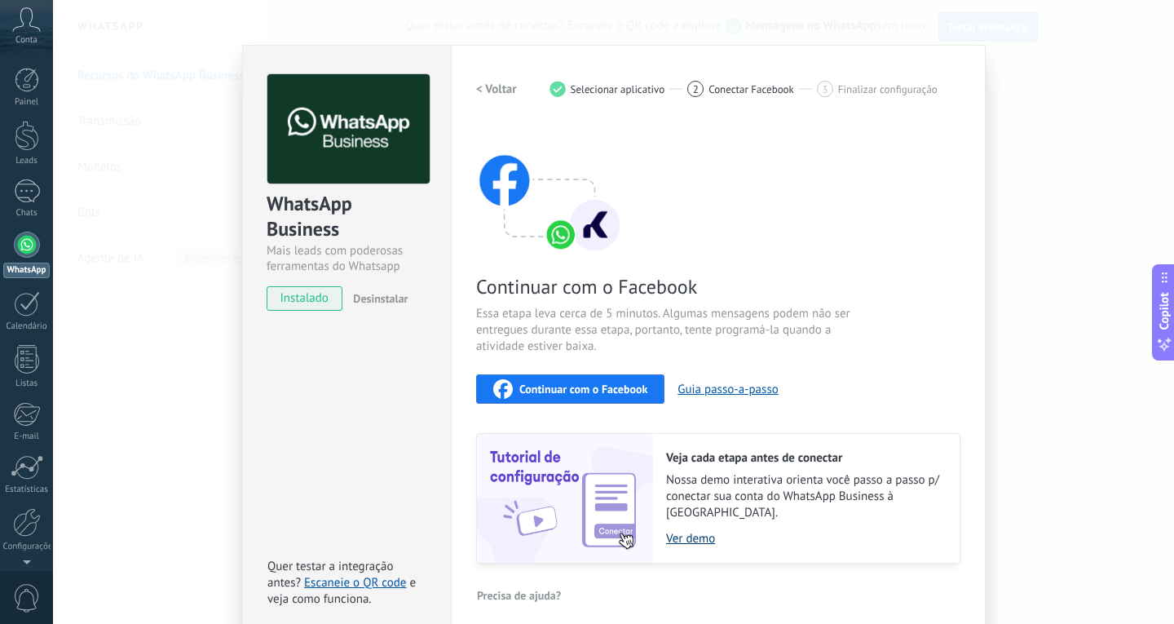
click at [696, 531] on link "Ver demo" at bounding box center [804, 538] width 277 height 15
click at [315, 296] on span "instalado" at bounding box center [304, 298] width 74 height 24
drag, startPoint x: 598, startPoint y: 386, endPoint x: 661, endPoint y: 325, distance: 87.1
click at [661, 325] on div "Continuar com o Facebook Essa etapa leva cerca de 5 minutos. Algumas mensagens …" at bounding box center [718, 343] width 484 height 440
click at [623, 360] on div "Continuar com o Facebook Essa etapa leva cerca de 5 minutos. Algumas mensagens …" at bounding box center [718, 343] width 484 height 440
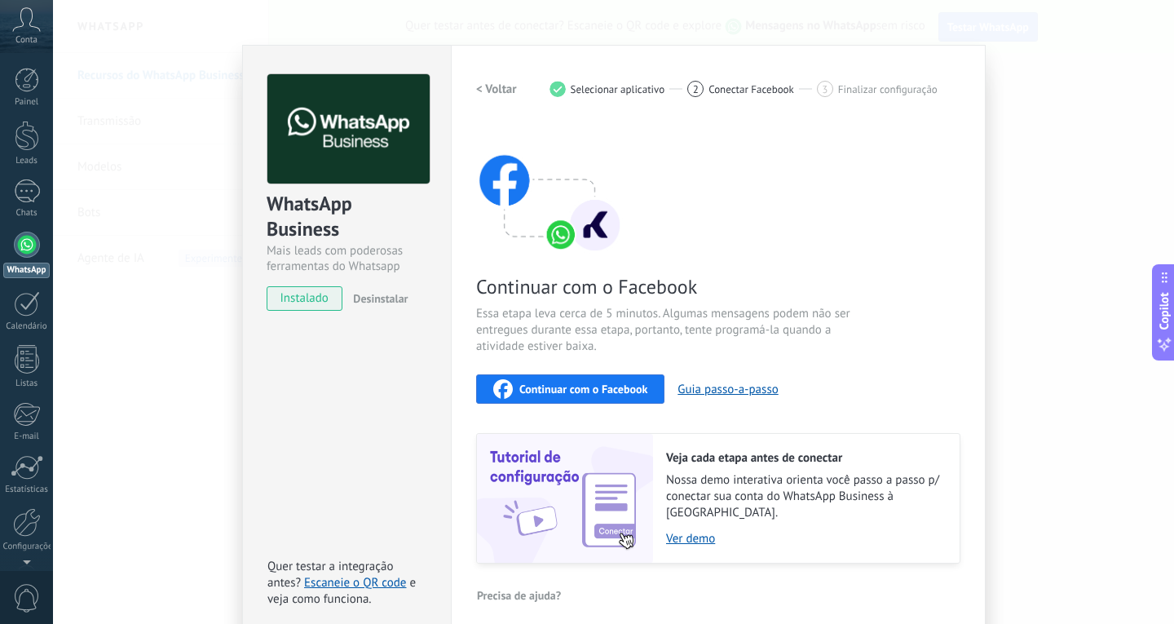
click at [615, 379] on div "Continuar com o Facebook" at bounding box center [570, 389] width 154 height 20
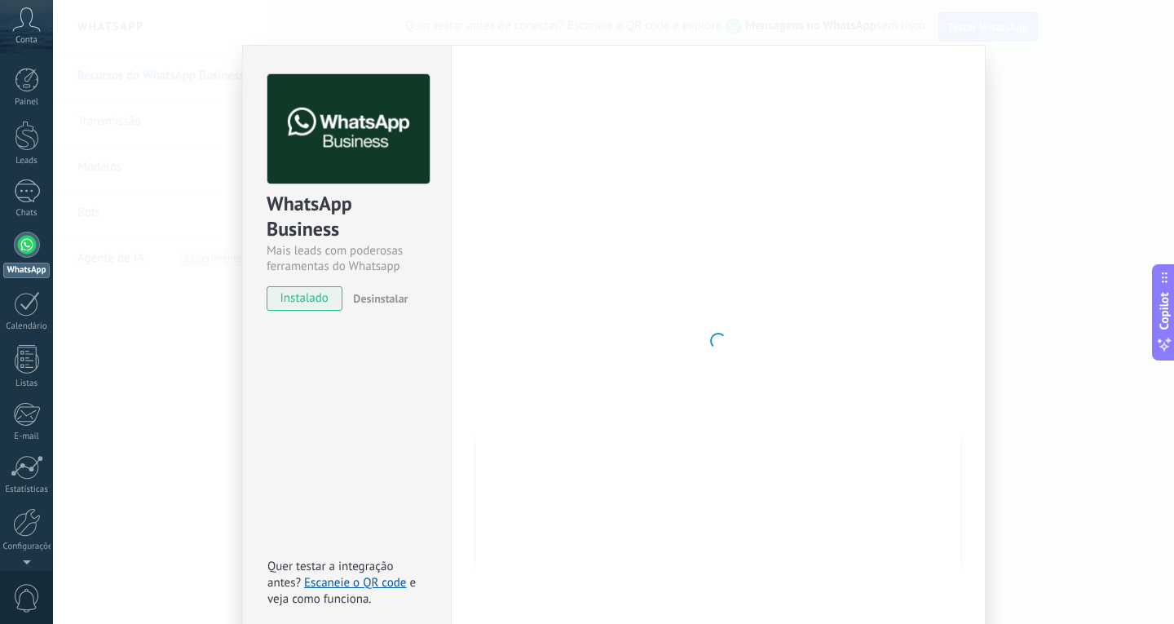
click at [36, 249] on div at bounding box center [27, 245] width 26 height 26
click at [29, 201] on div at bounding box center [27, 191] width 26 height 24
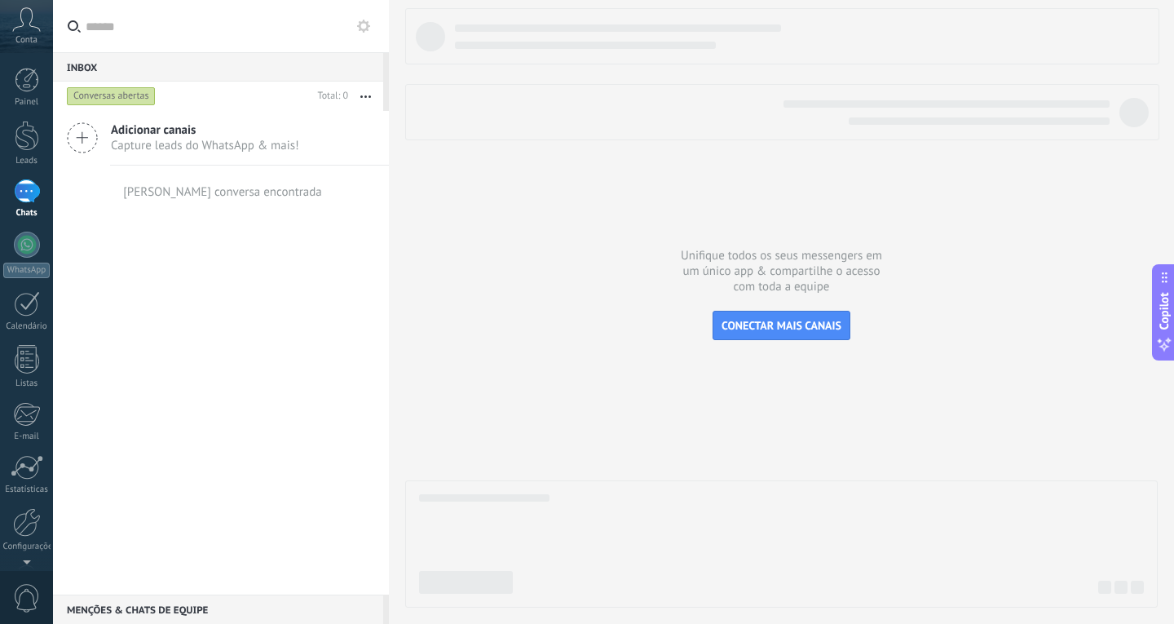
click at [85, 143] on icon at bounding box center [82, 137] width 31 height 31
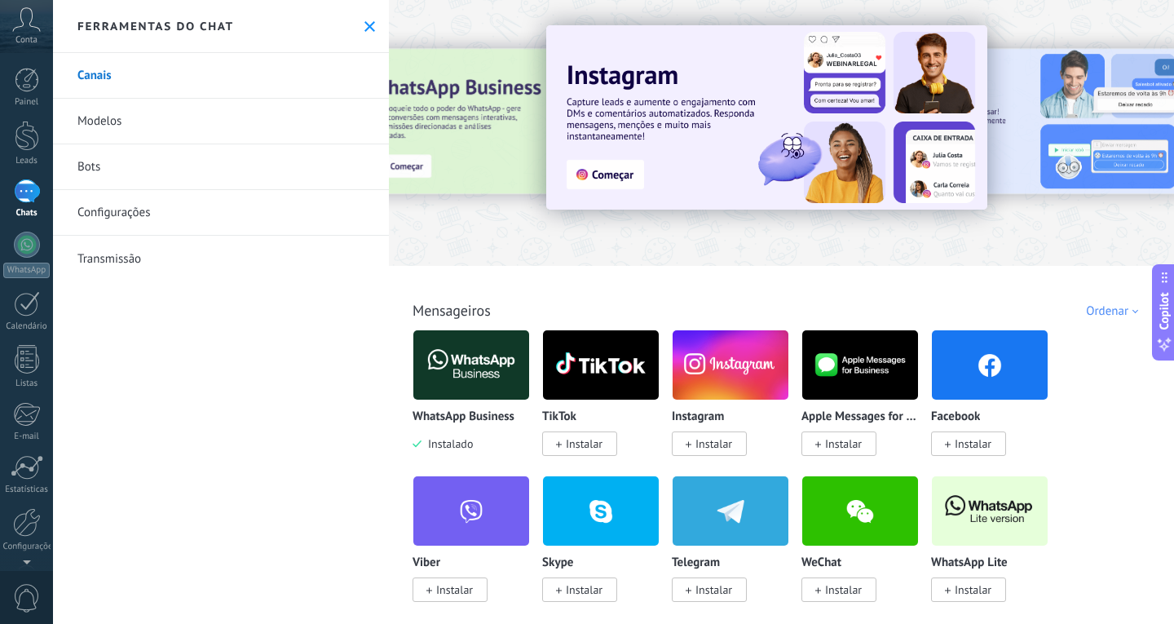
click at [16, 192] on div at bounding box center [27, 191] width 26 height 24
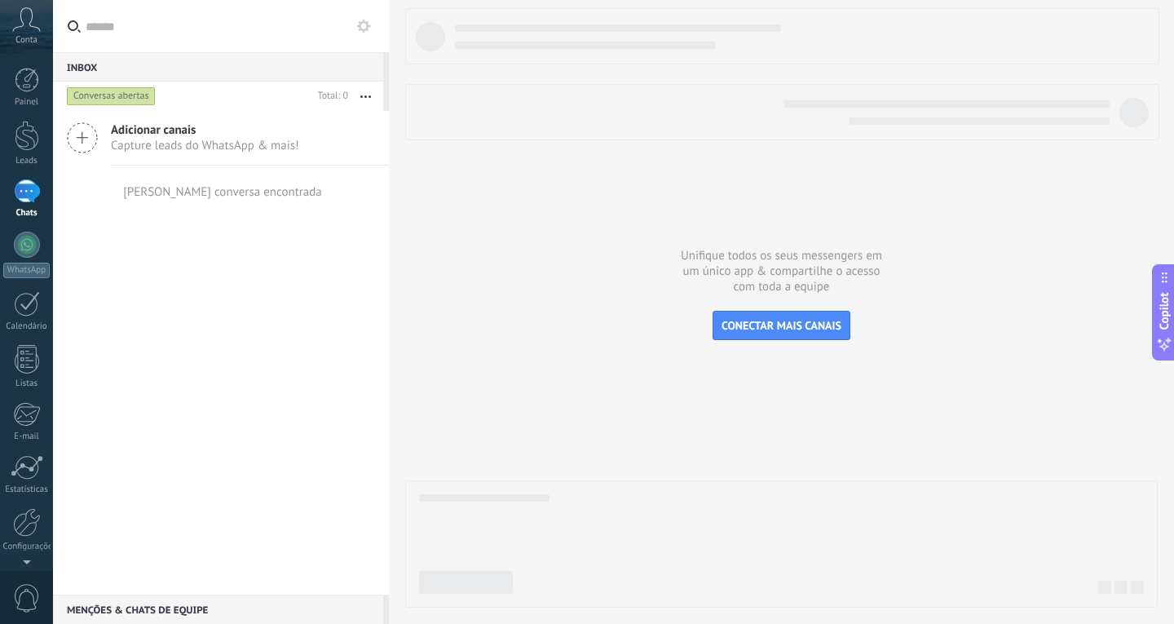
click at [148, 80] on div "Inbox 0" at bounding box center [218, 66] width 330 height 29
click at [360, 24] on use at bounding box center [363, 26] width 13 height 13
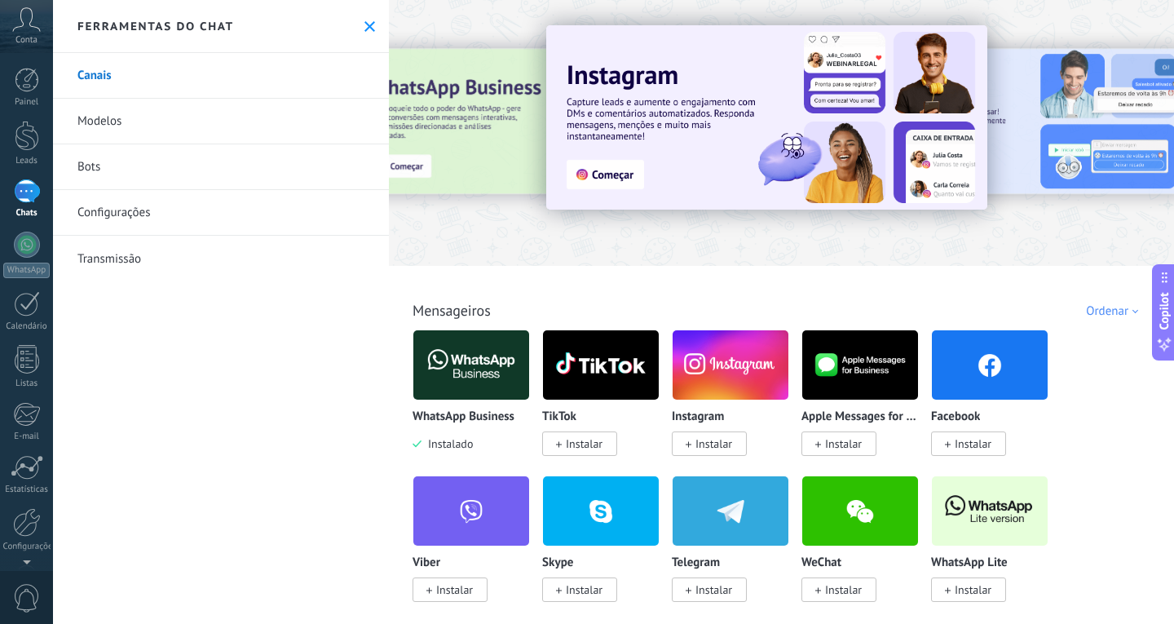
click at [367, 23] on use at bounding box center [369, 26] width 11 height 11
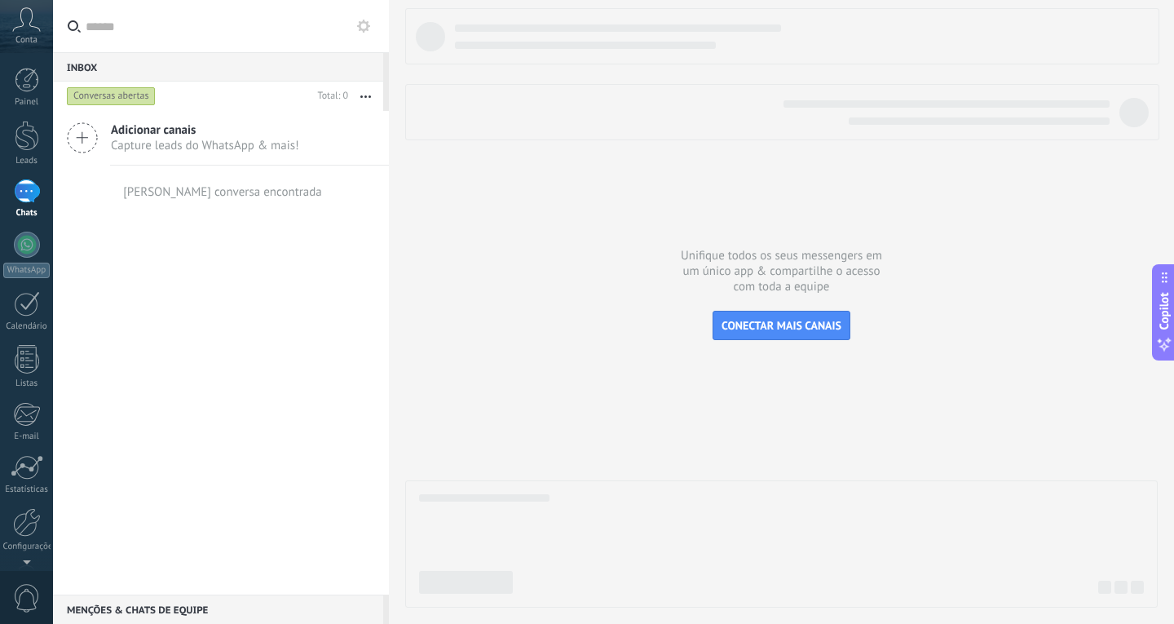
drag, startPoint x: 147, startPoint y: 70, endPoint x: 122, endPoint y: 70, distance: 24.5
click at [145, 70] on div "Inbox 0" at bounding box center [218, 66] width 330 height 29
click at [83, 63] on div "Inbox 0" at bounding box center [218, 66] width 330 height 29
click at [33, 151] on link "Leads" at bounding box center [26, 144] width 53 height 46
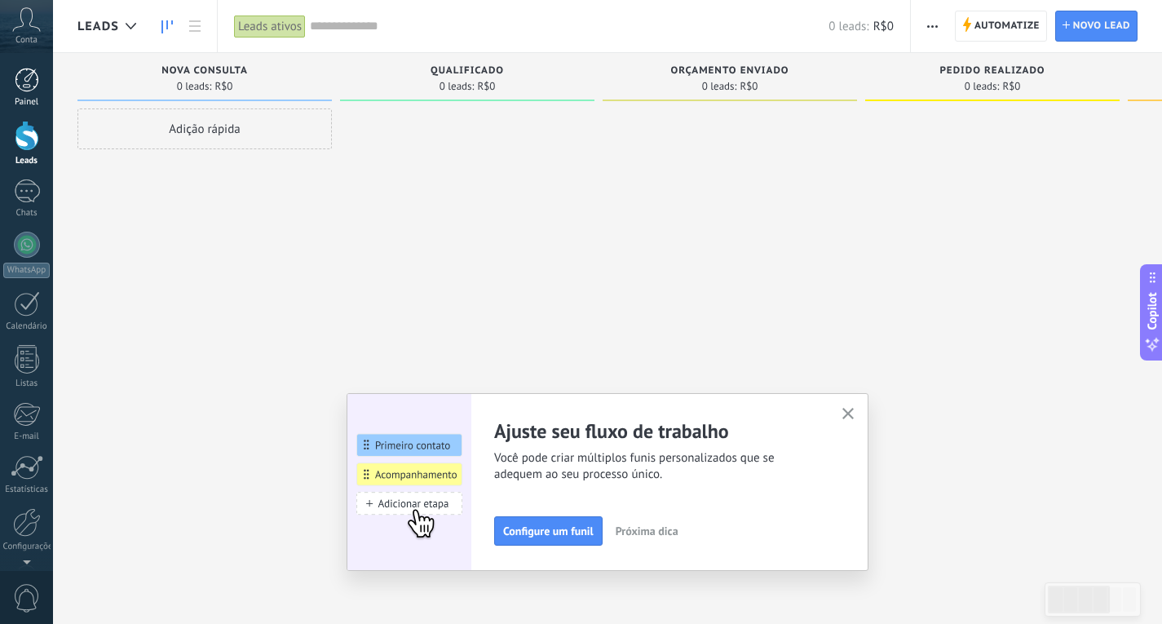
click at [29, 103] on div "Painel" at bounding box center [26, 102] width 47 height 11
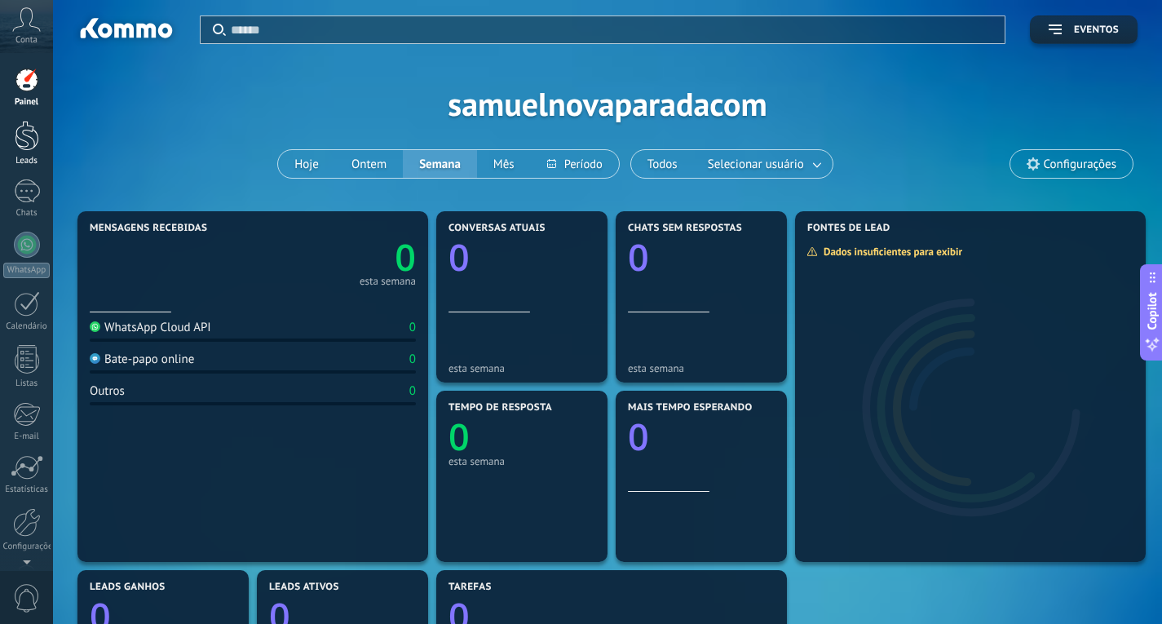
click at [26, 156] on div "Leads" at bounding box center [26, 161] width 47 height 11
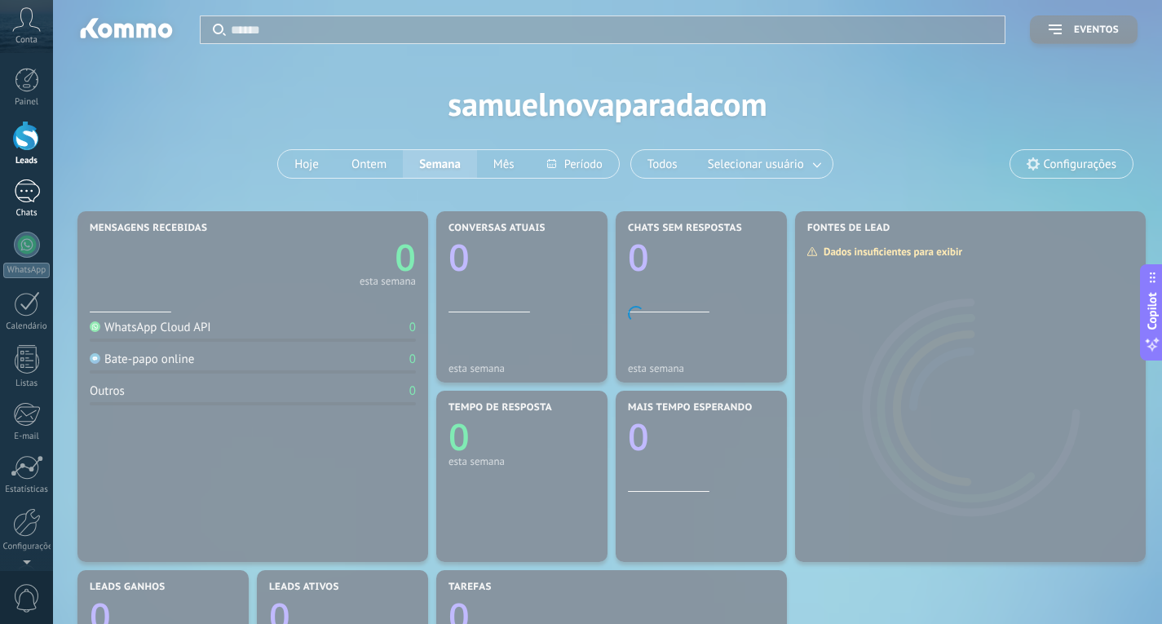
click at [28, 196] on div at bounding box center [27, 191] width 26 height 24
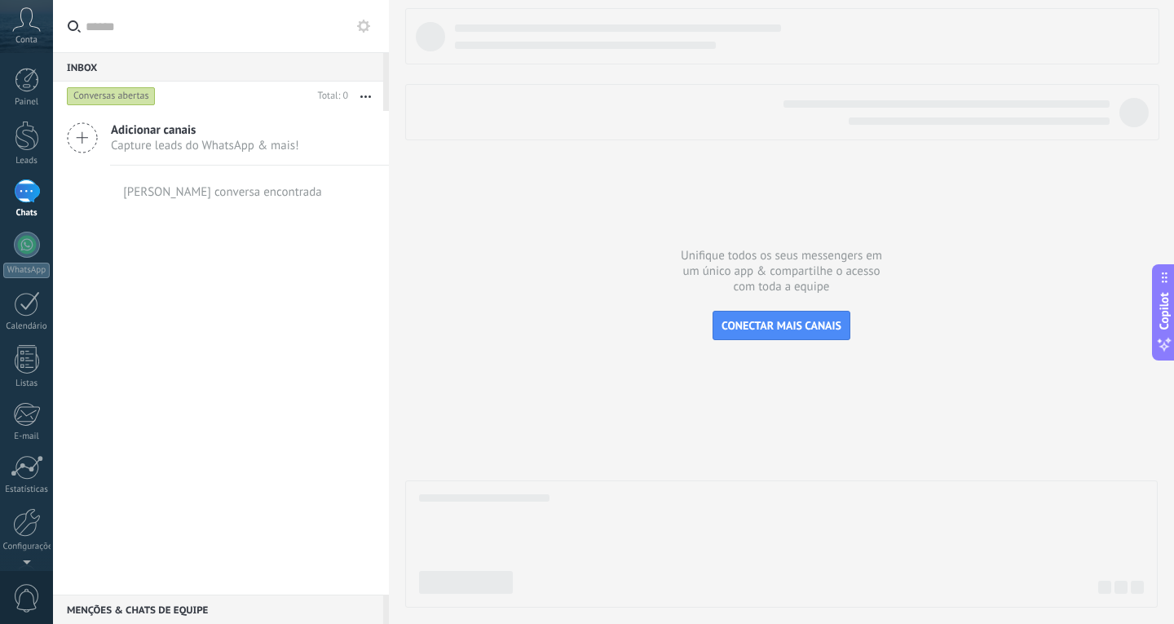
drag, startPoint x: 258, startPoint y: 23, endPoint x: 230, endPoint y: 29, distance: 28.5
click at [254, 25] on input "text" at bounding box center [231, 26] width 290 height 52
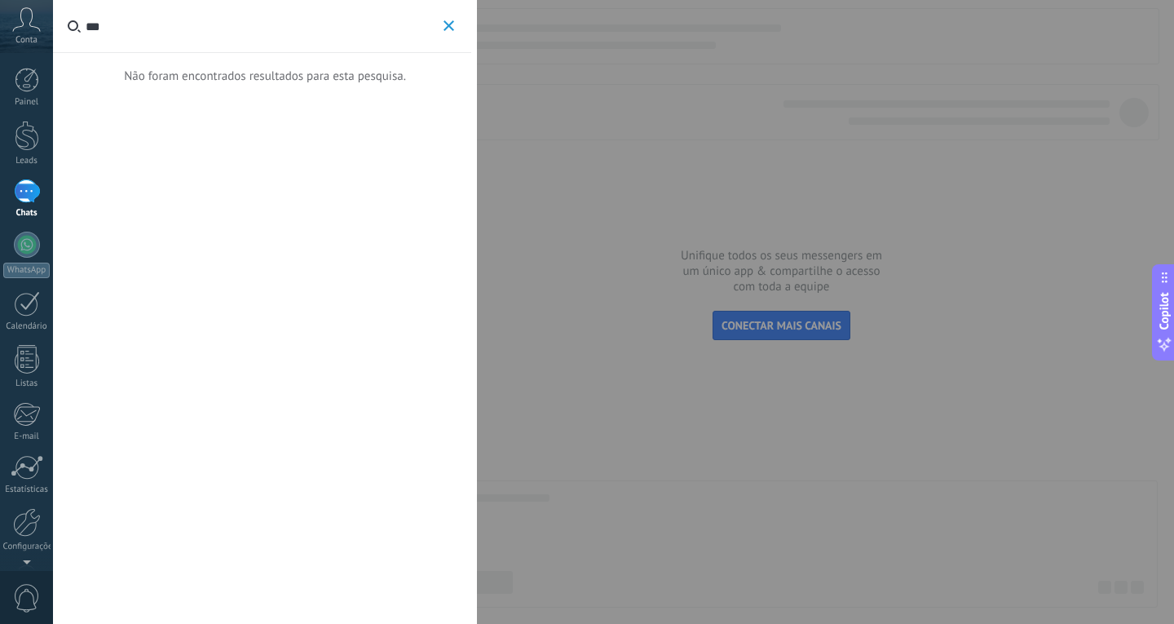
type input "***"
click at [456, 22] on button "***" at bounding box center [448, 26] width 19 height 20
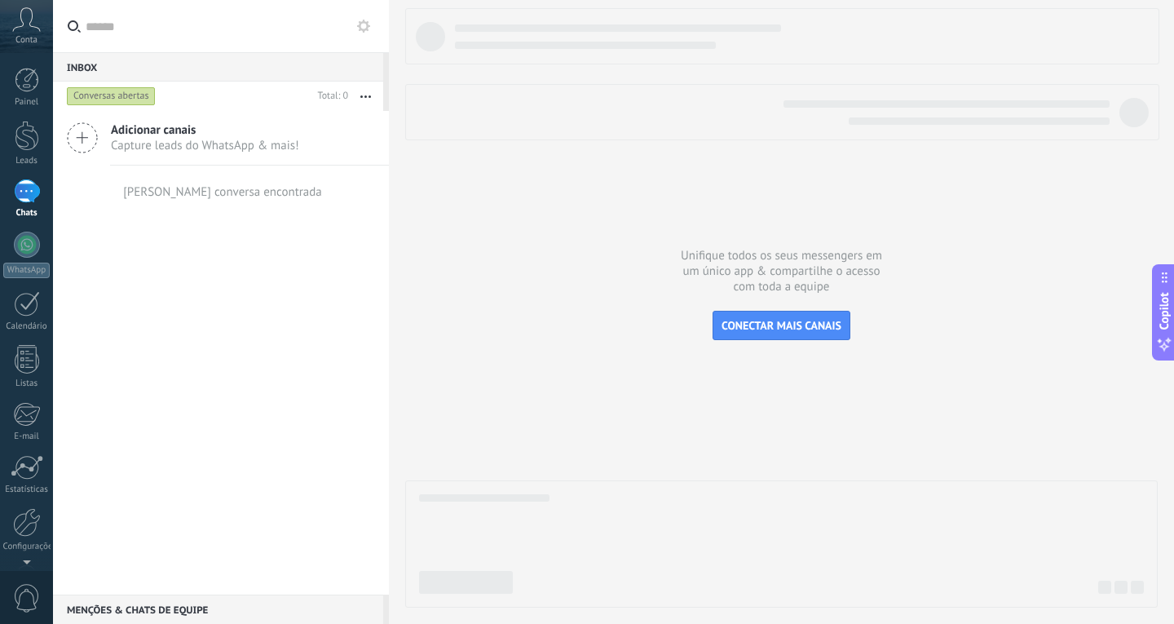
click at [24, 198] on div at bounding box center [27, 191] width 26 height 24
click at [26, 247] on div at bounding box center [27, 245] width 26 height 26
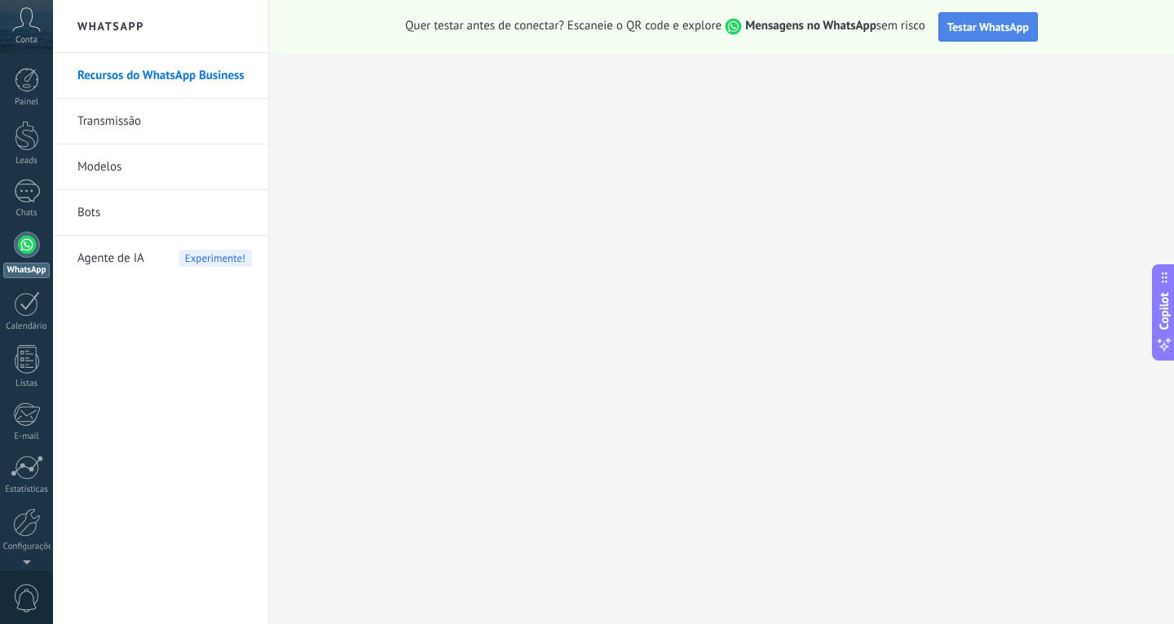
click at [974, 32] on span "Testar WhatsApp" at bounding box center [988, 27] width 82 height 15
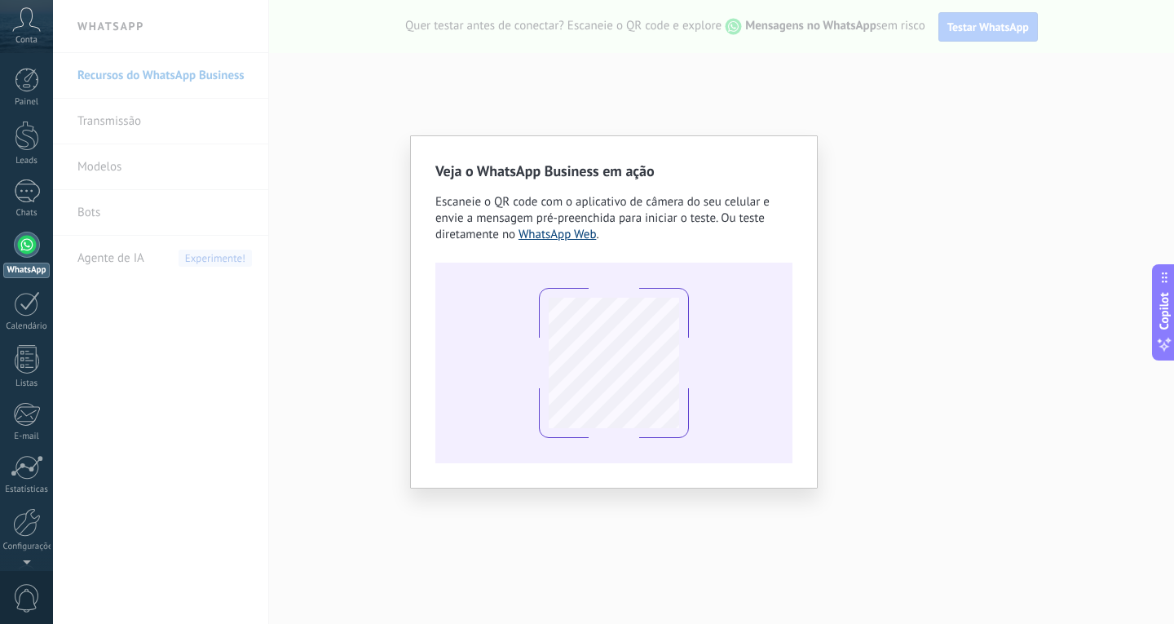
click at [572, 229] on link "WhatsApp Web" at bounding box center [558, 234] width 78 height 15
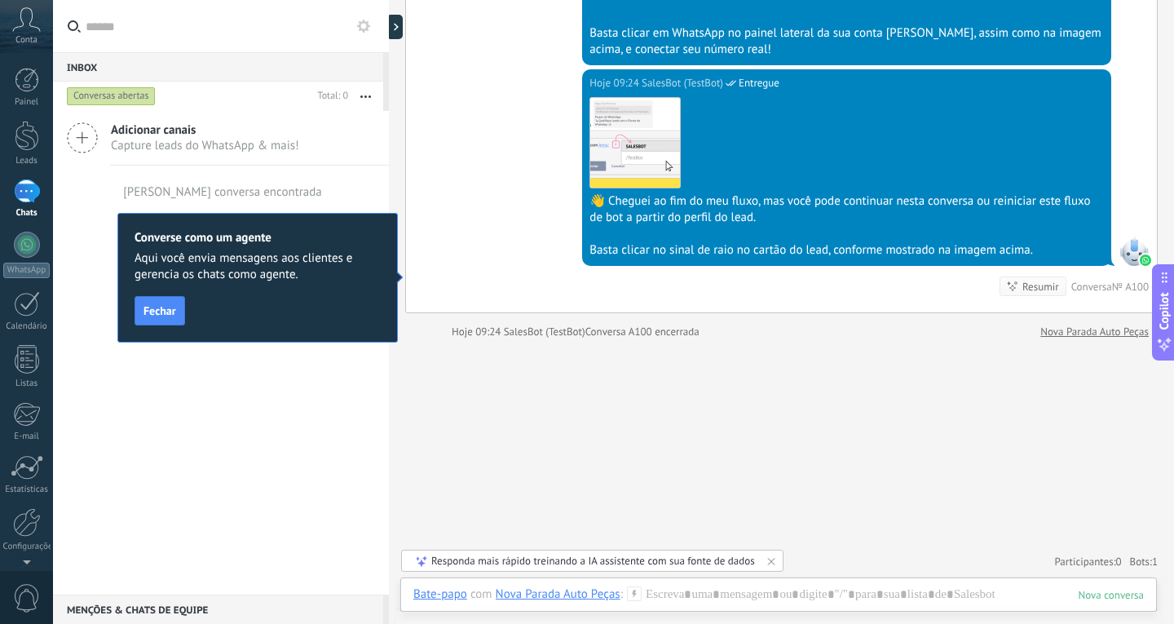
scroll to position [23, 0]
click at [148, 316] on span "Fechar" at bounding box center [159, 310] width 33 height 11
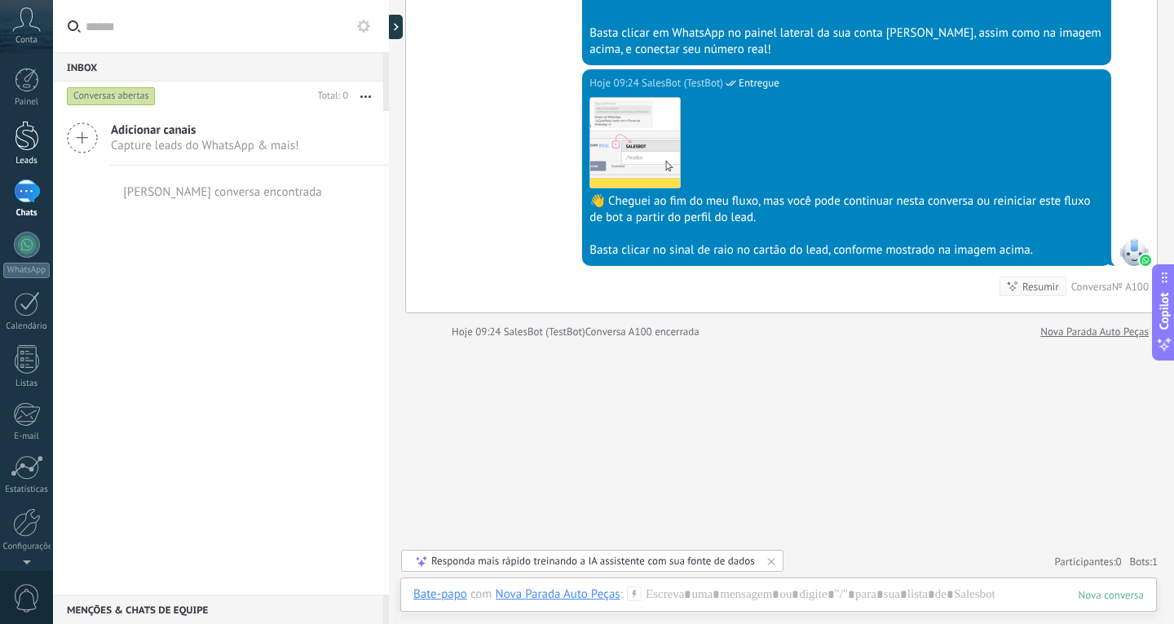
click at [30, 145] on div at bounding box center [27, 136] width 24 height 30
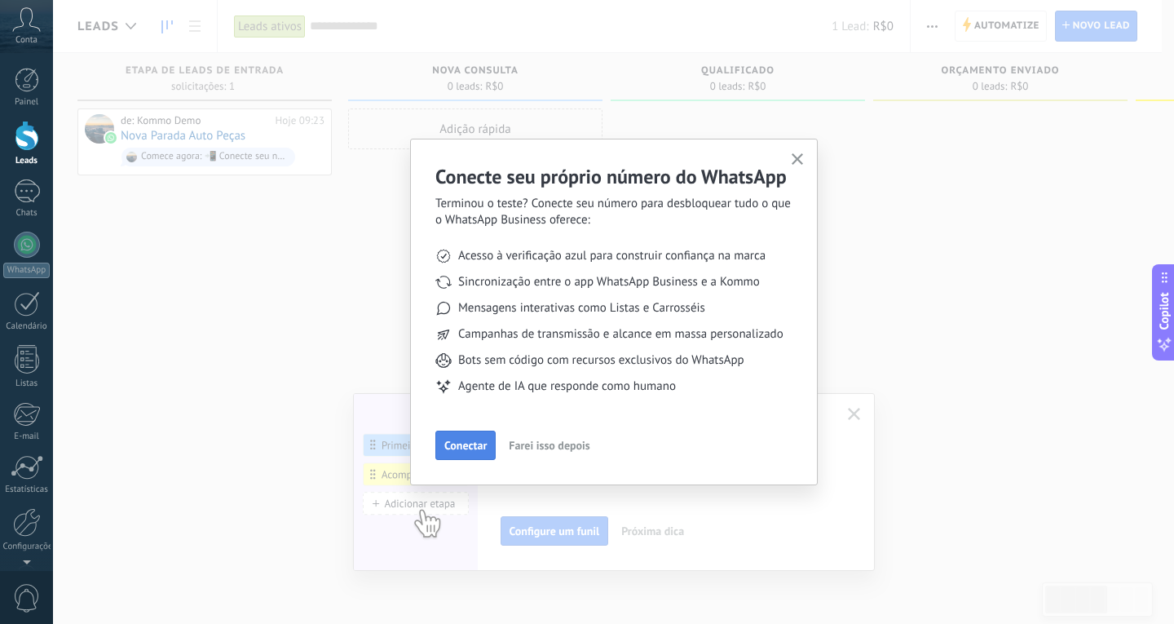
click at [460, 451] on span "Conectar" at bounding box center [465, 444] width 42 height 11
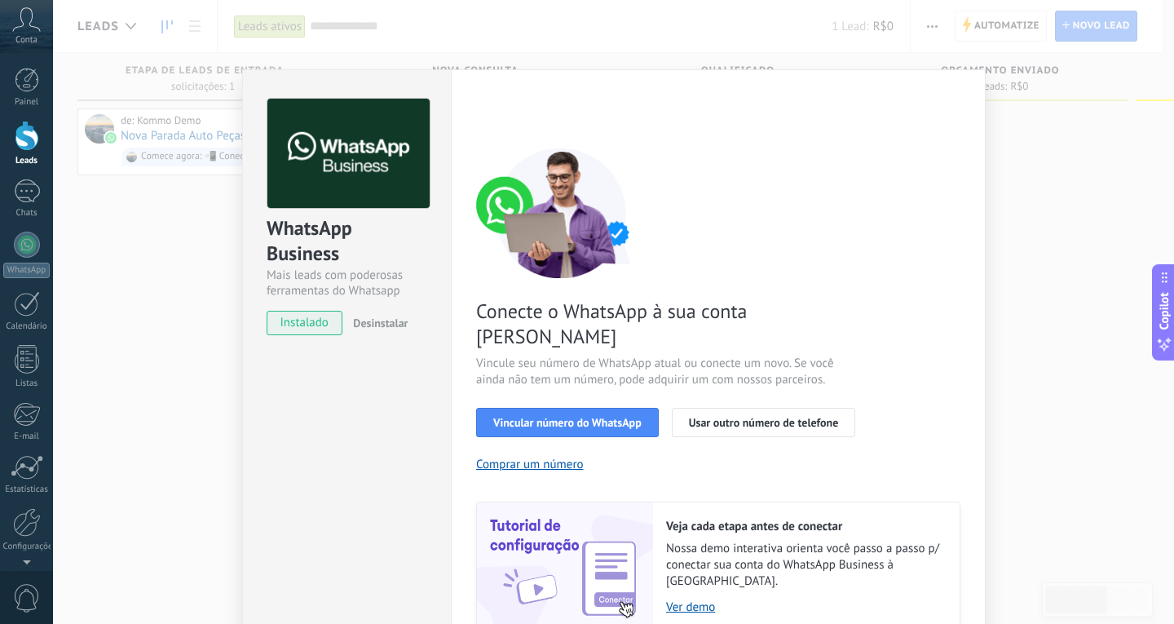
click at [310, 324] on span "instalado" at bounding box center [304, 323] width 74 height 24
click at [588, 408] on button "Vincular número do WhatsApp" at bounding box center [567, 422] width 183 height 29
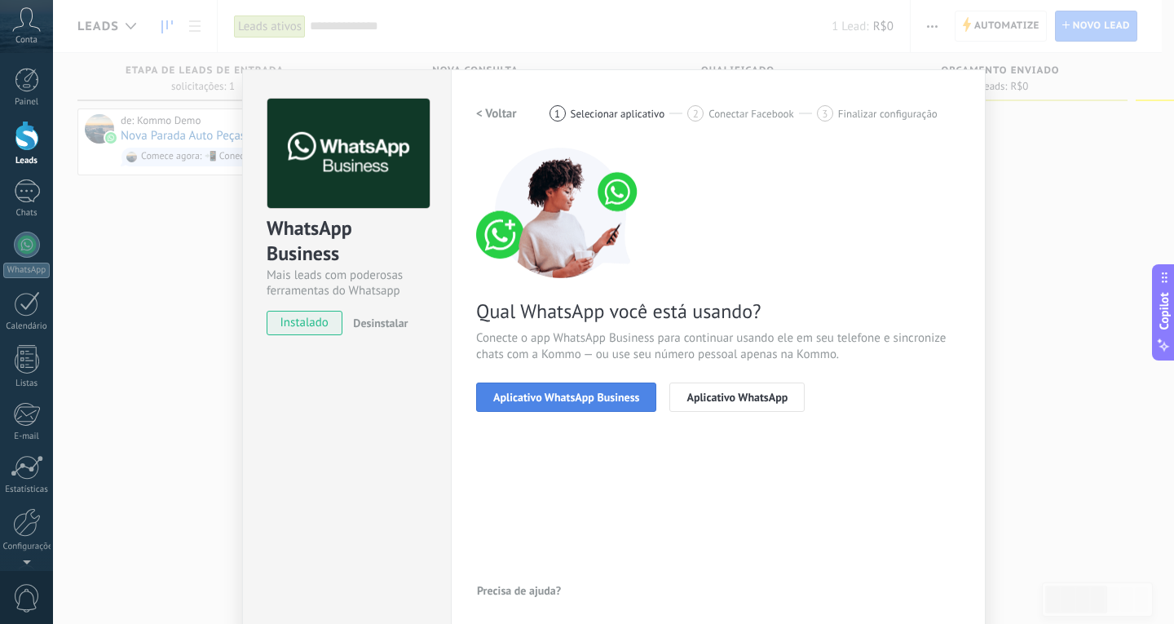
click at [585, 404] on button "Aplicativo WhatsApp Business" at bounding box center [566, 396] width 180 height 29
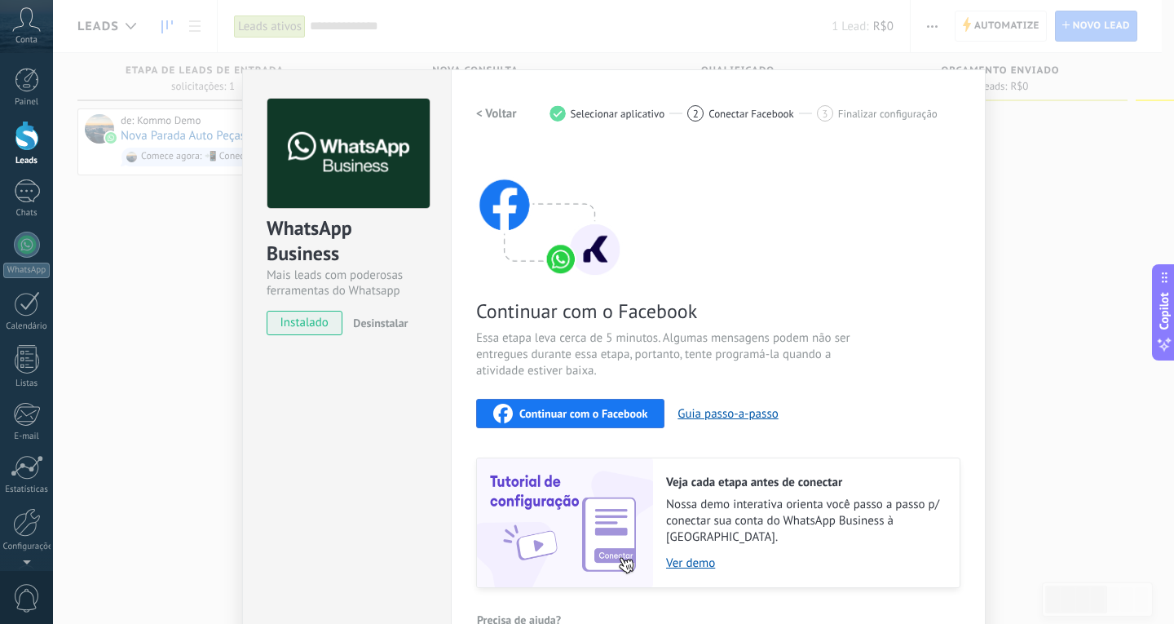
click at [493, 116] on h2 "< Voltar" at bounding box center [496, 113] width 41 height 15
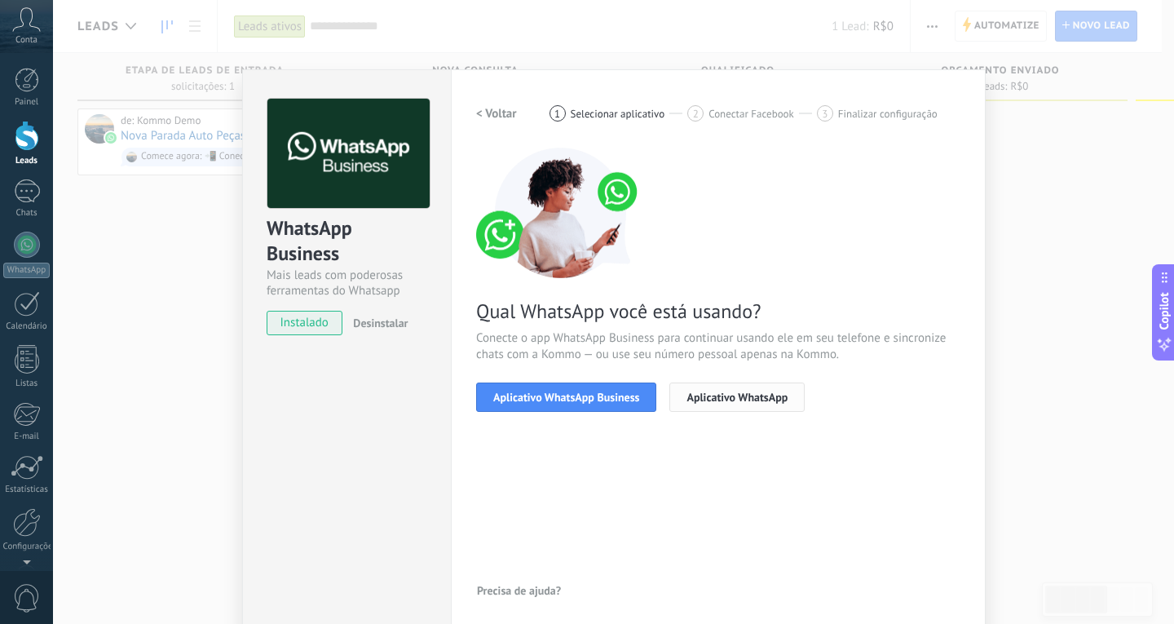
click at [769, 404] on button "Aplicativo WhatsApp" at bounding box center [736, 396] width 135 height 29
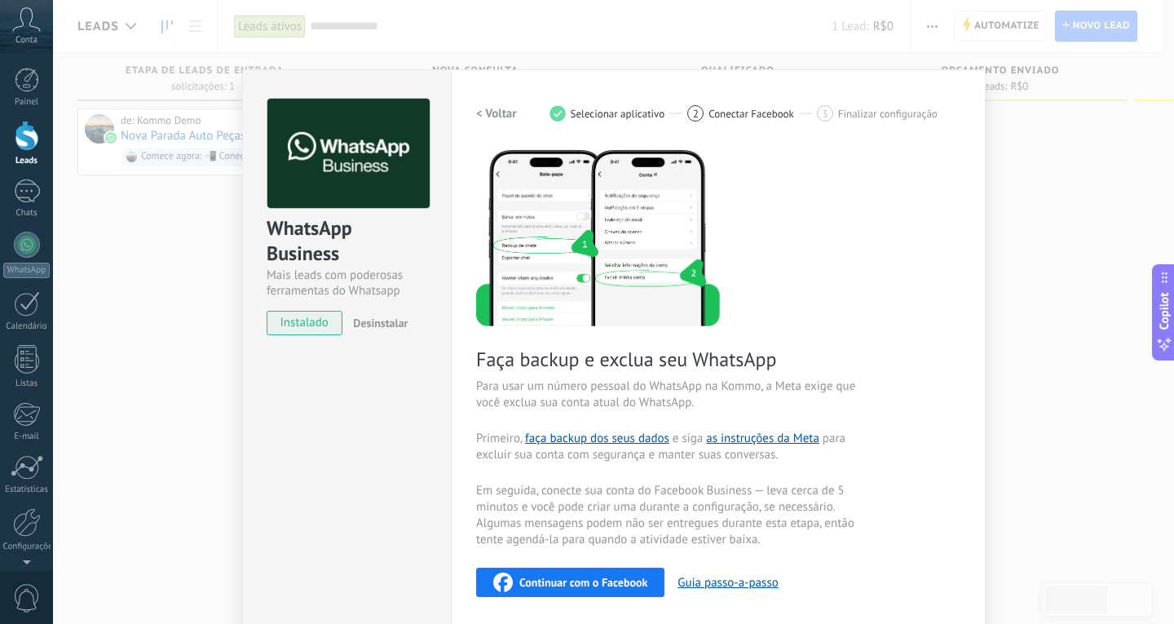
click at [489, 122] on button "< Voltar" at bounding box center [496, 113] width 41 height 29
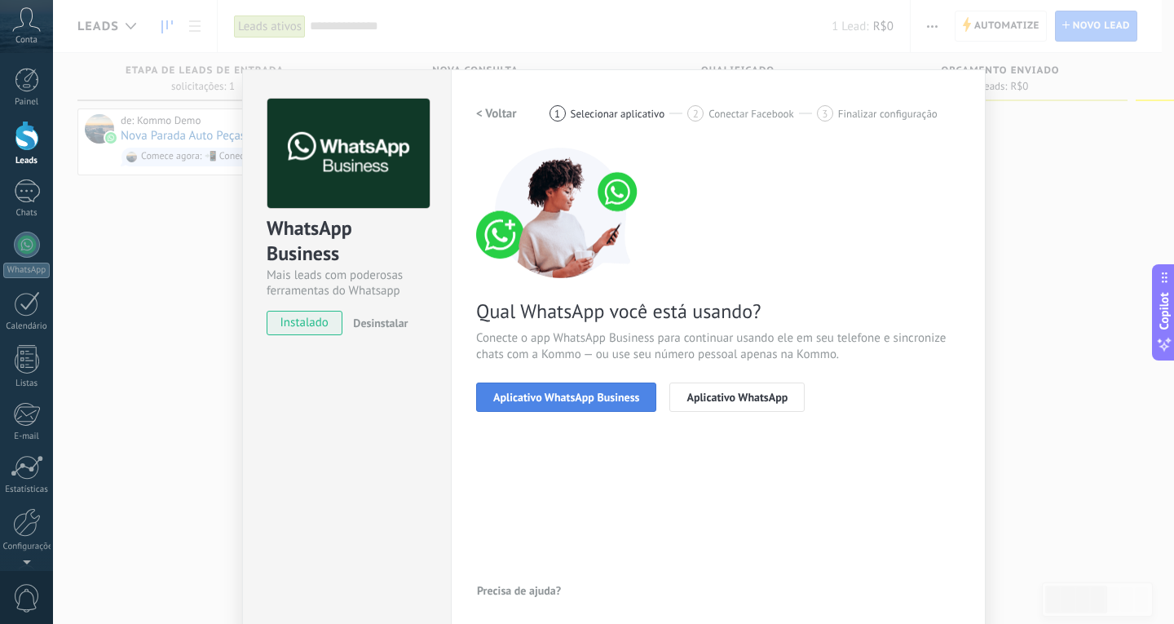
click at [557, 394] on span "Aplicativo WhatsApp Business" at bounding box center [566, 396] width 146 height 11
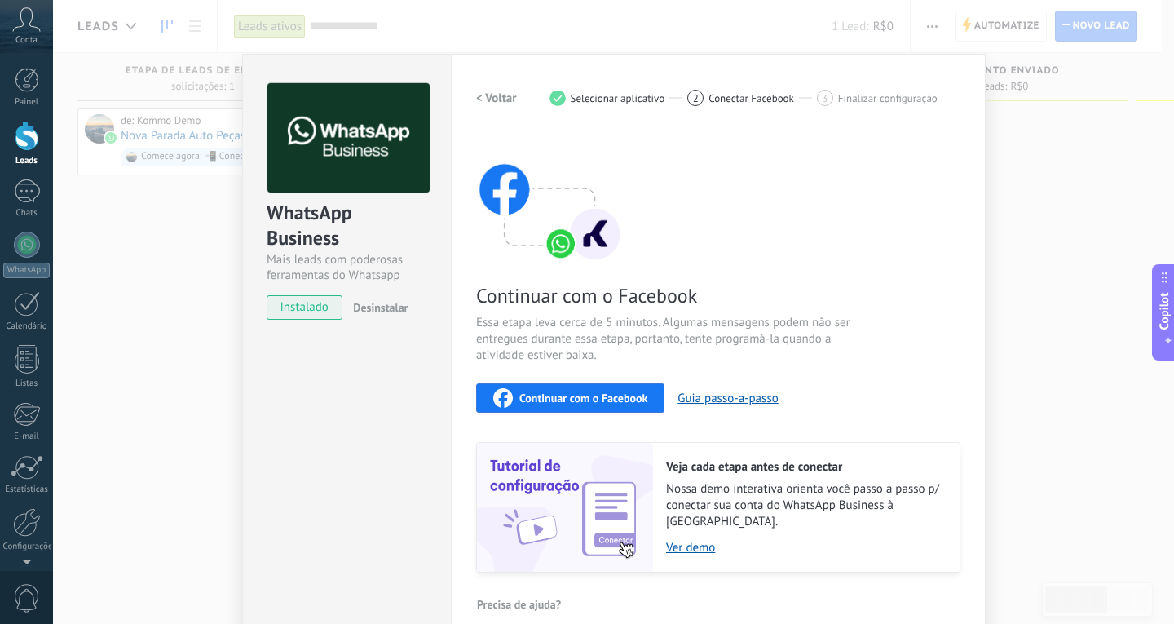
scroll to position [24, 0]
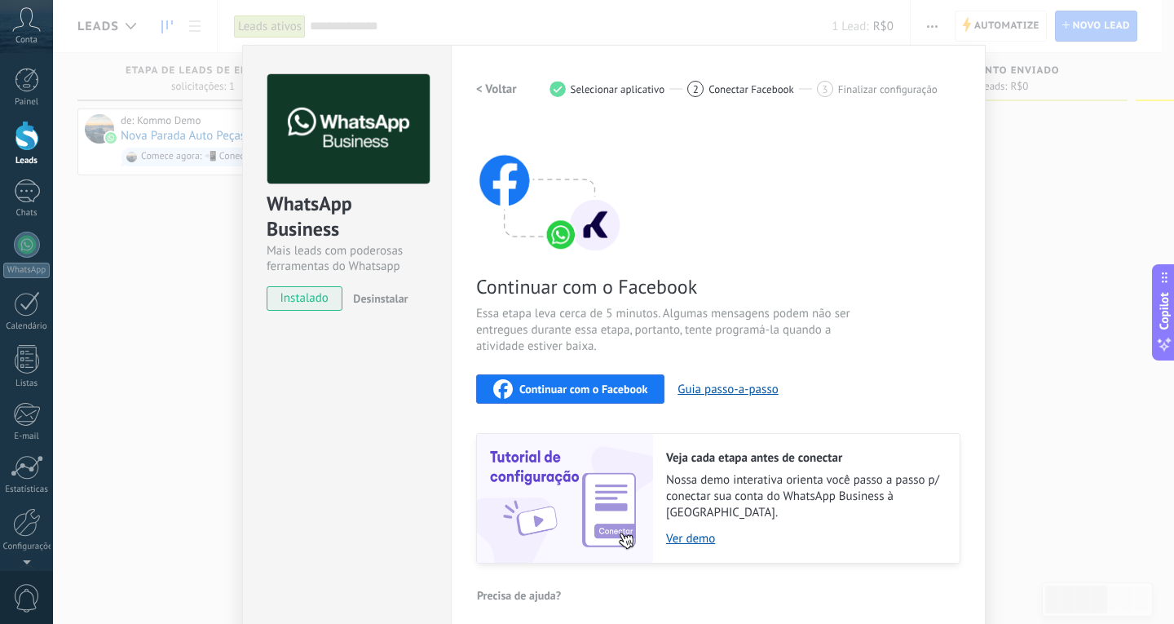
click at [137, 90] on div "WhatsApp Business Mais leads com poderosas ferramentas do Whatsapp instalado De…" at bounding box center [613, 312] width 1121 height 624
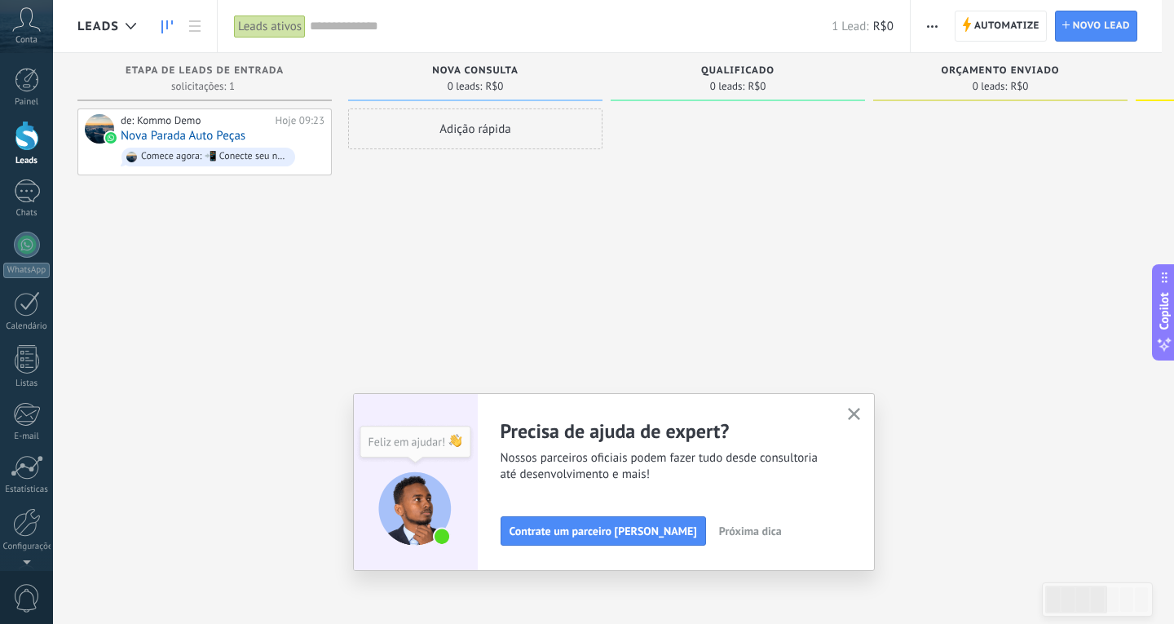
scroll to position [0, 0]
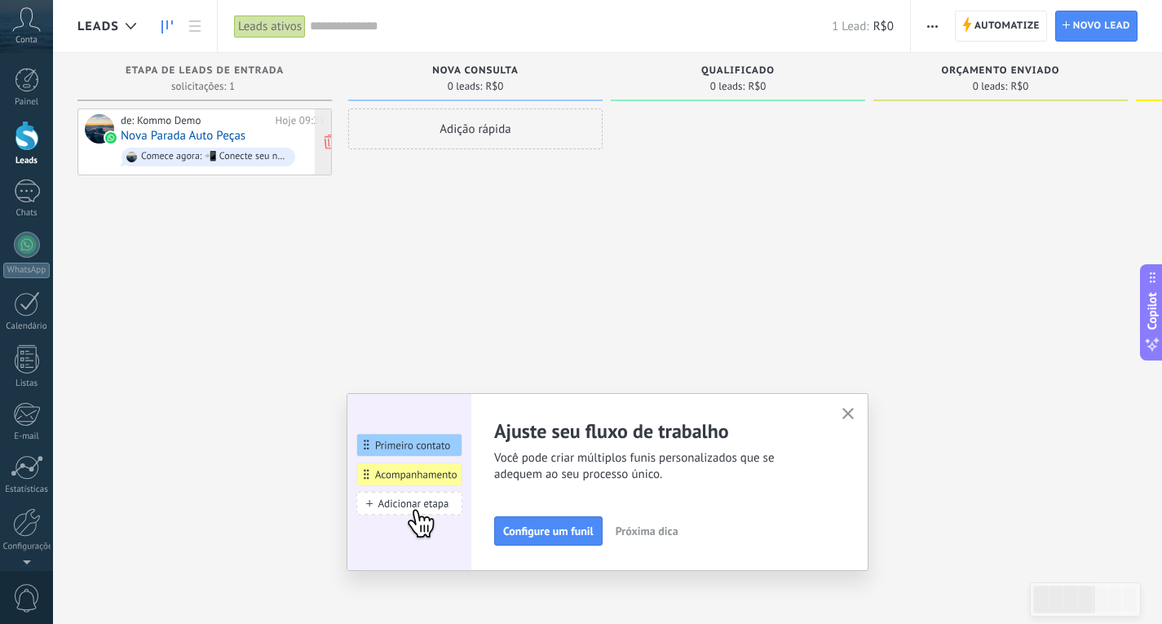
click at [241, 146] on span "Comece agora: 📲 Conecte seu número do WhatsApp 💬" at bounding box center [223, 156] width 204 height 25
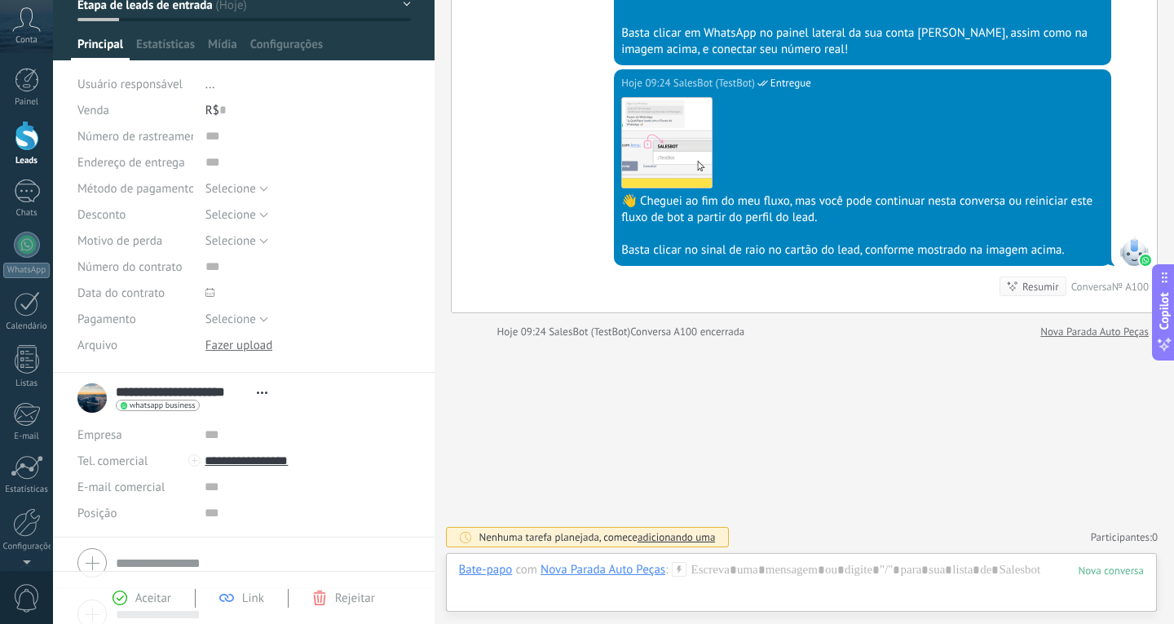
scroll to position [107, 0]
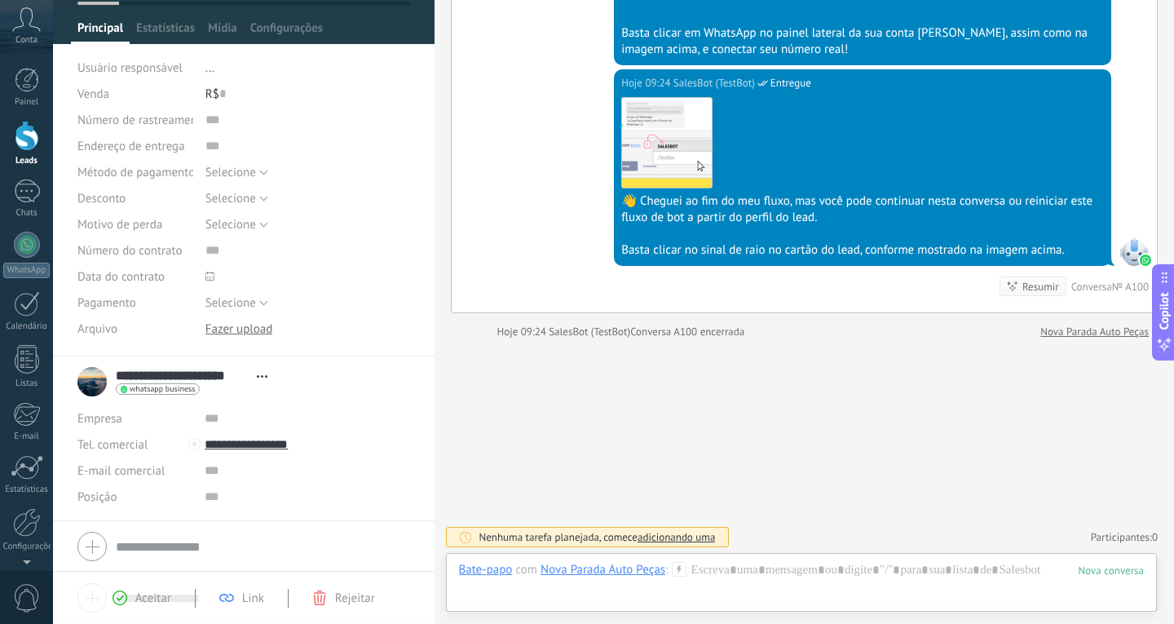
click at [90, 382] on div "**********" at bounding box center [176, 381] width 198 height 41
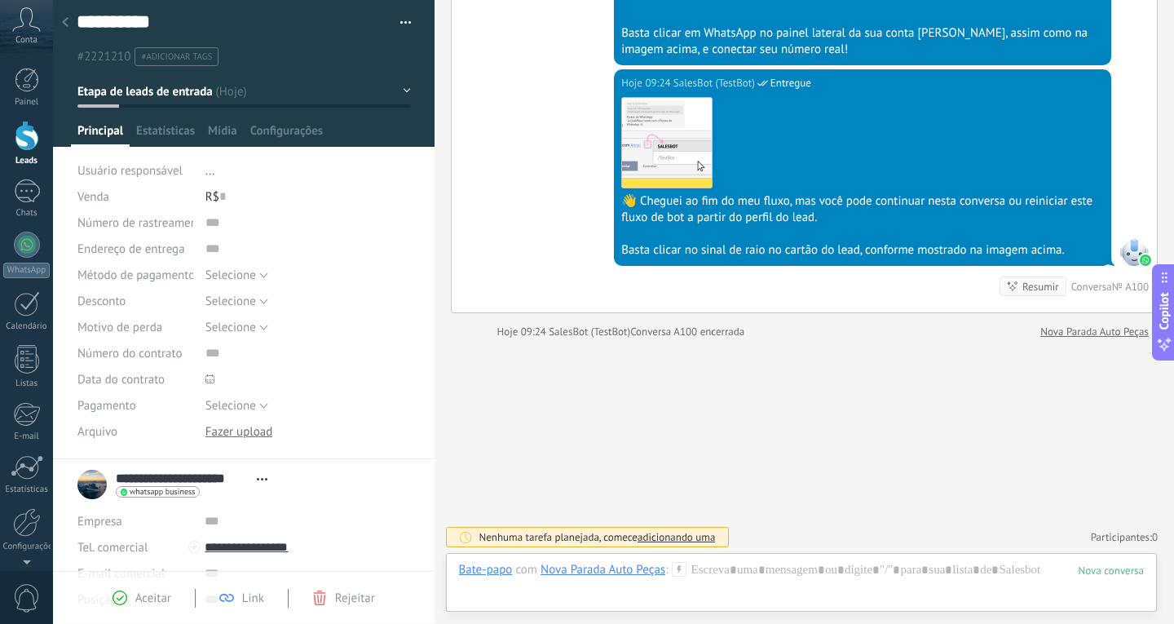
scroll to position [0, 0]
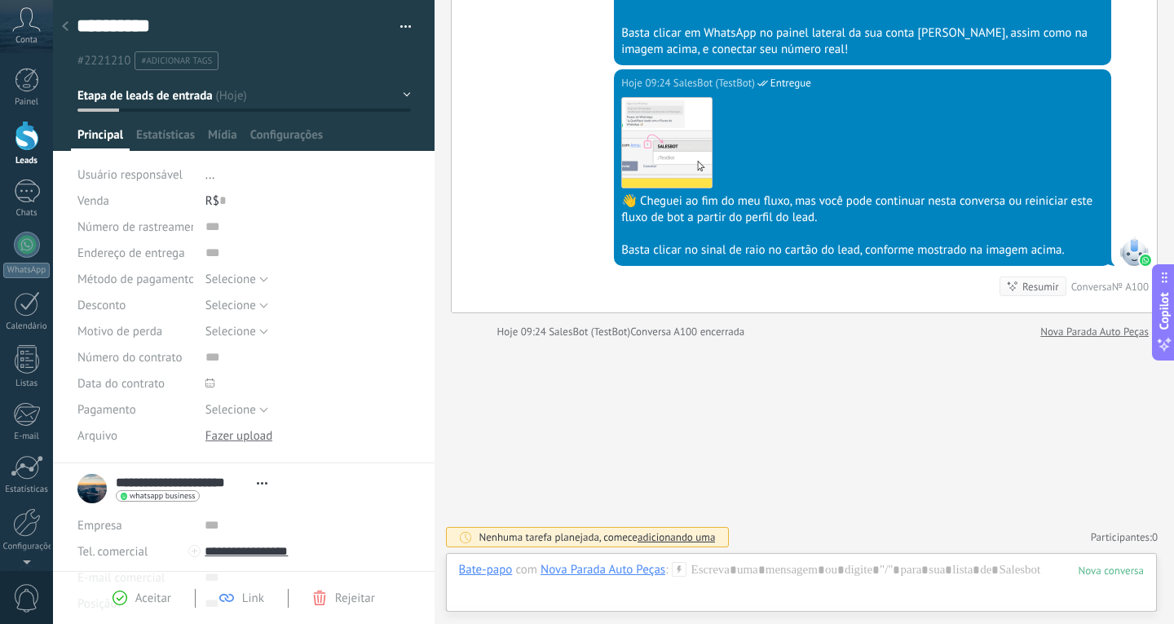
click at [163, 592] on span "Aceitar" at bounding box center [153, 597] width 36 height 15
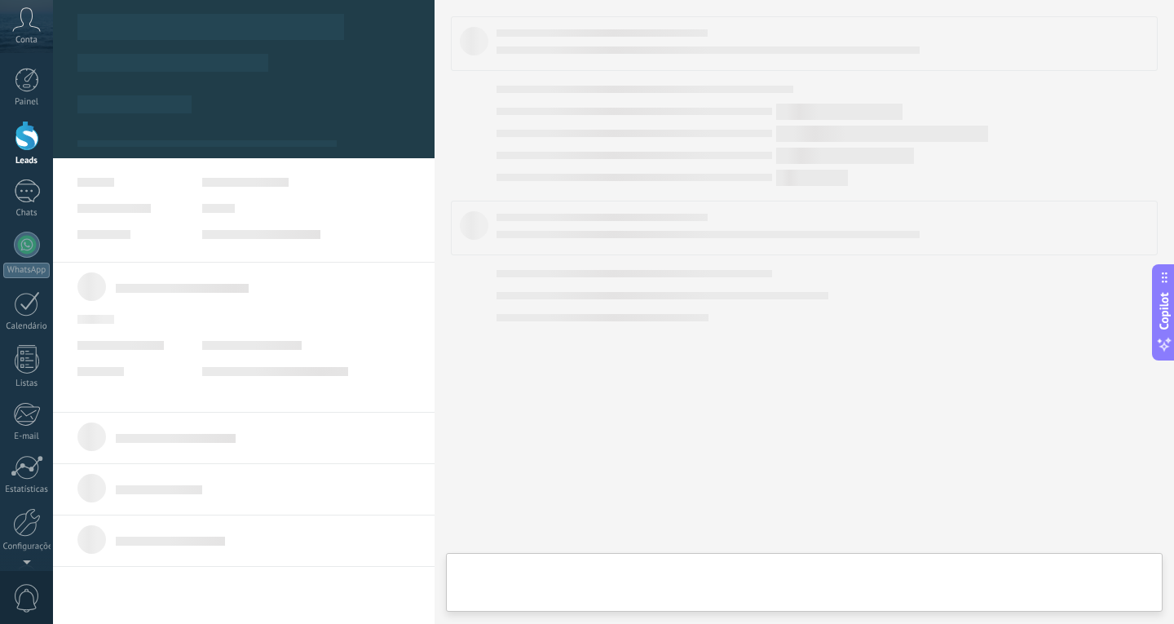
type textarea "**********"
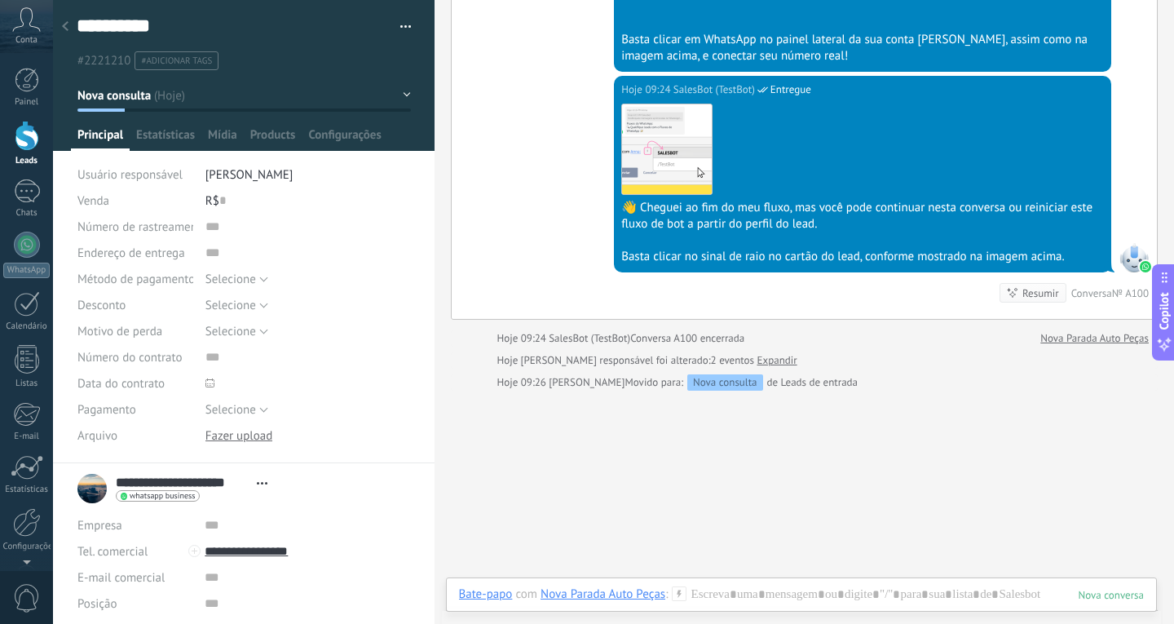
scroll to position [1273, 0]
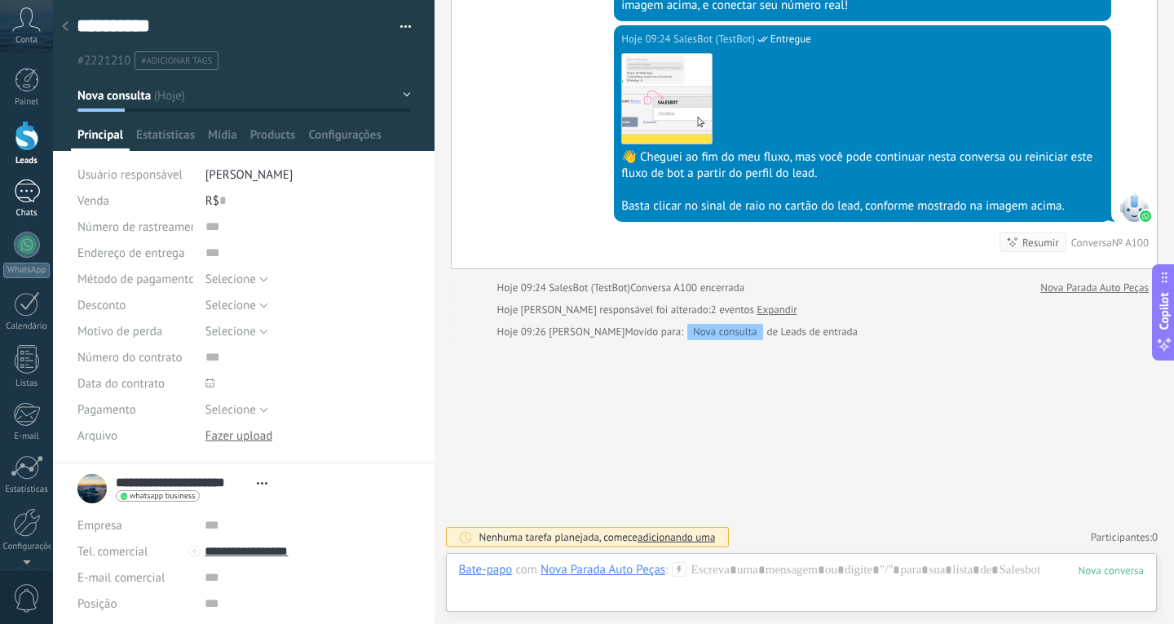
click at [27, 192] on div "1" at bounding box center [27, 191] width 26 height 24
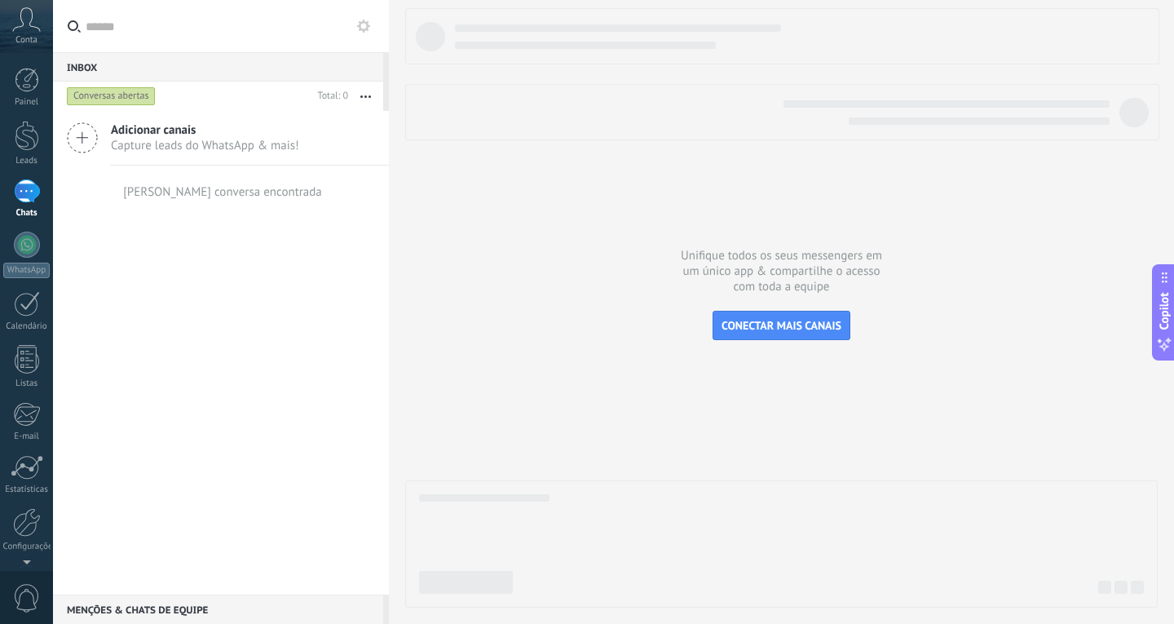
click at [112, 98] on div "Conversas abertas" at bounding box center [111, 96] width 89 height 20
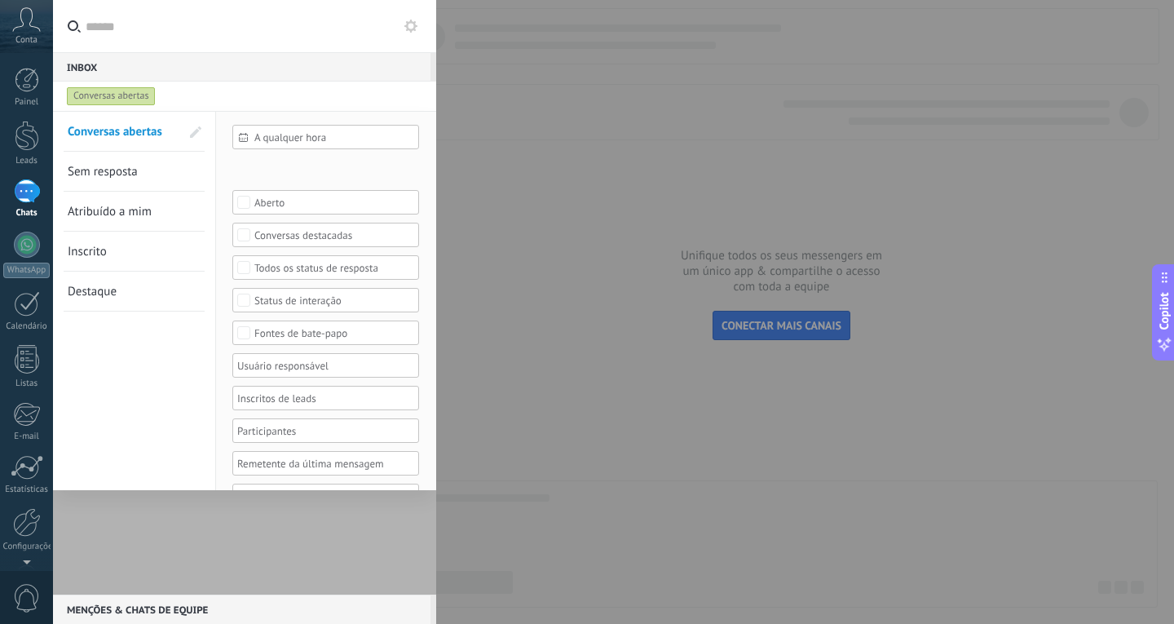
click at [129, 179] on span "Sem resposta" at bounding box center [103, 171] width 70 height 15
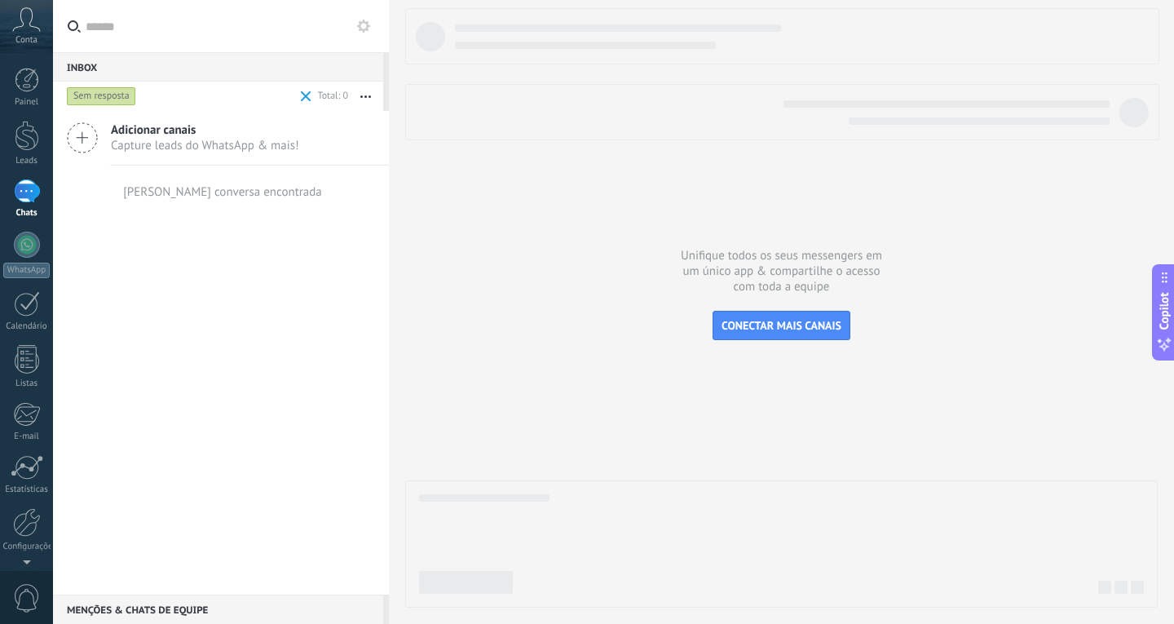
click at [111, 91] on div "Sem resposta" at bounding box center [101, 96] width 69 height 20
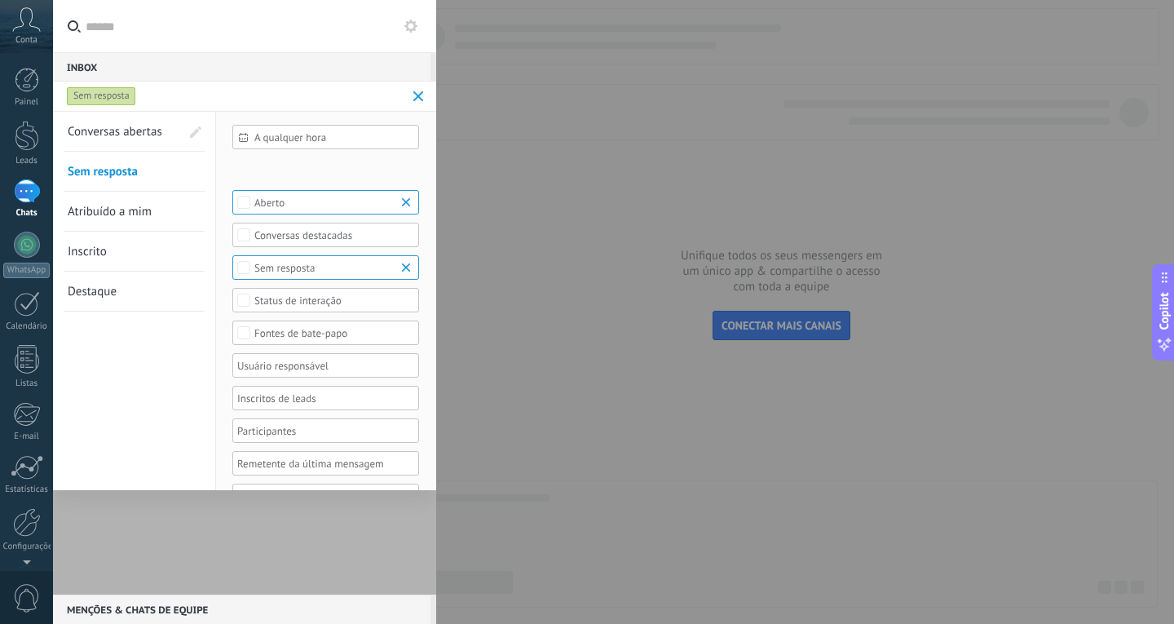
click at [123, 128] on span "Conversas abertas" at bounding box center [115, 131] width 95 height 15
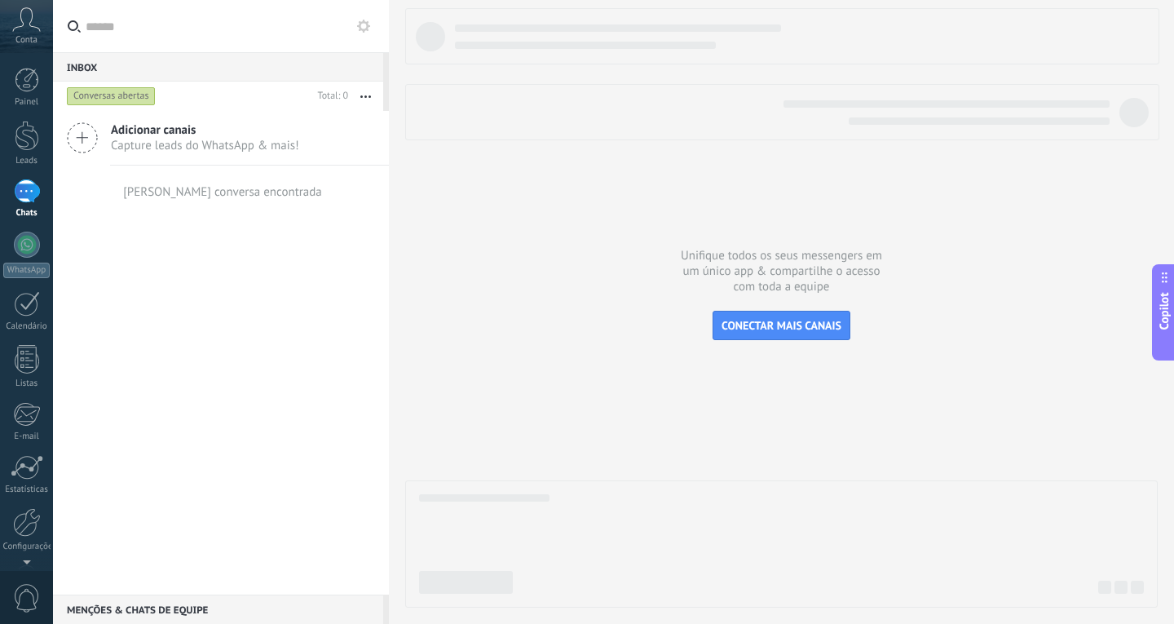
click at [103, 96] on div "Conversas abertas" at bounding box center [111, 96] width 89 height 20
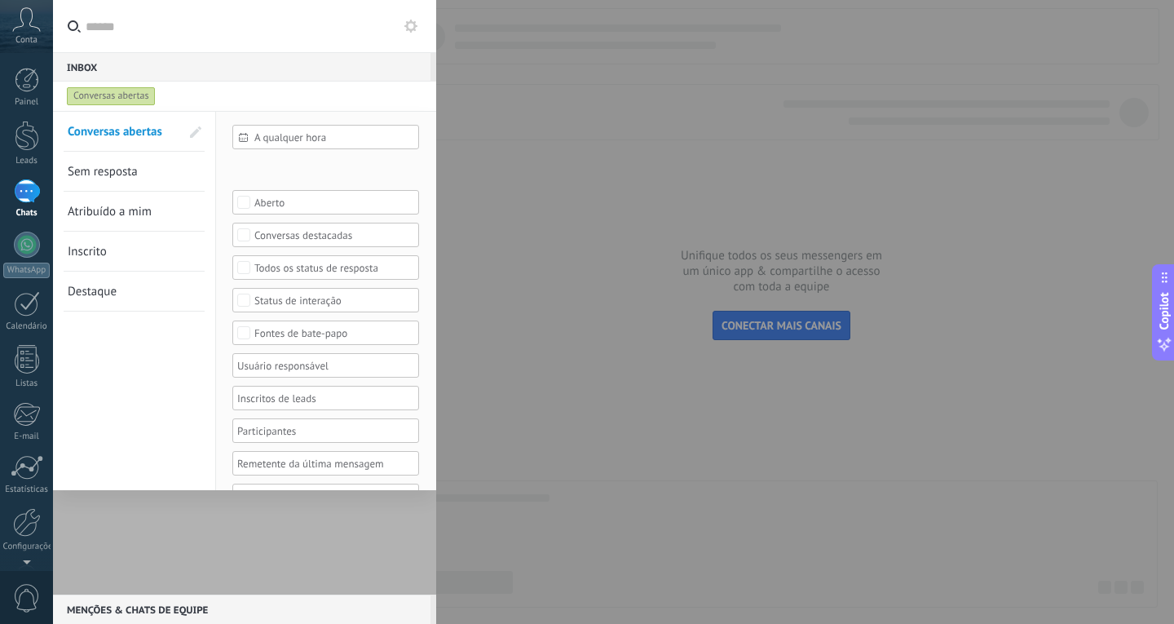
click at [113, 172] on span "Sem resposta" at bounding box center [103, 171] width 70 height 15
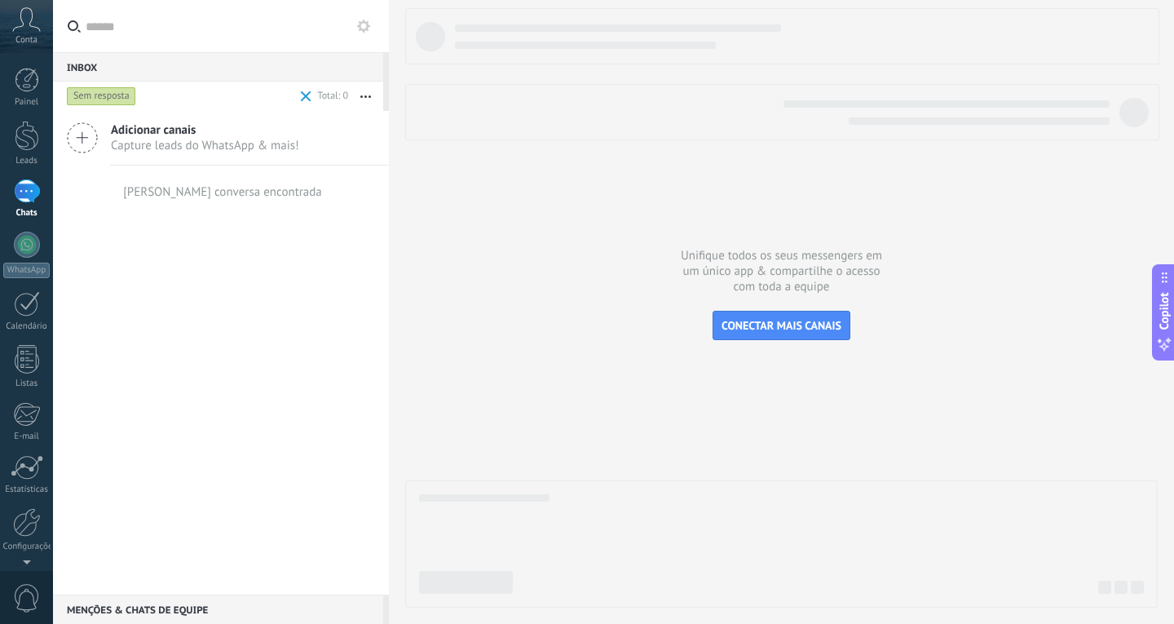
click at [115, 99] on div "Sem resposta" at bounding box center [101, 96] width 69 height 20
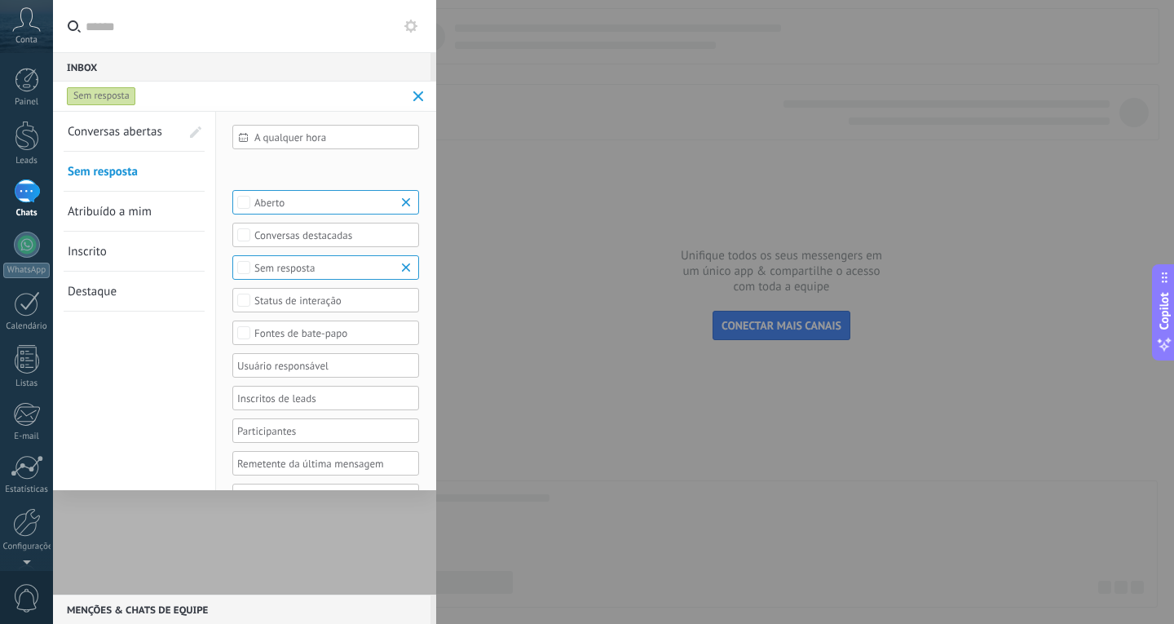
click at [117, 125] on span "Conversas abertas" at bounding box center [115, 131] width 95 height 15
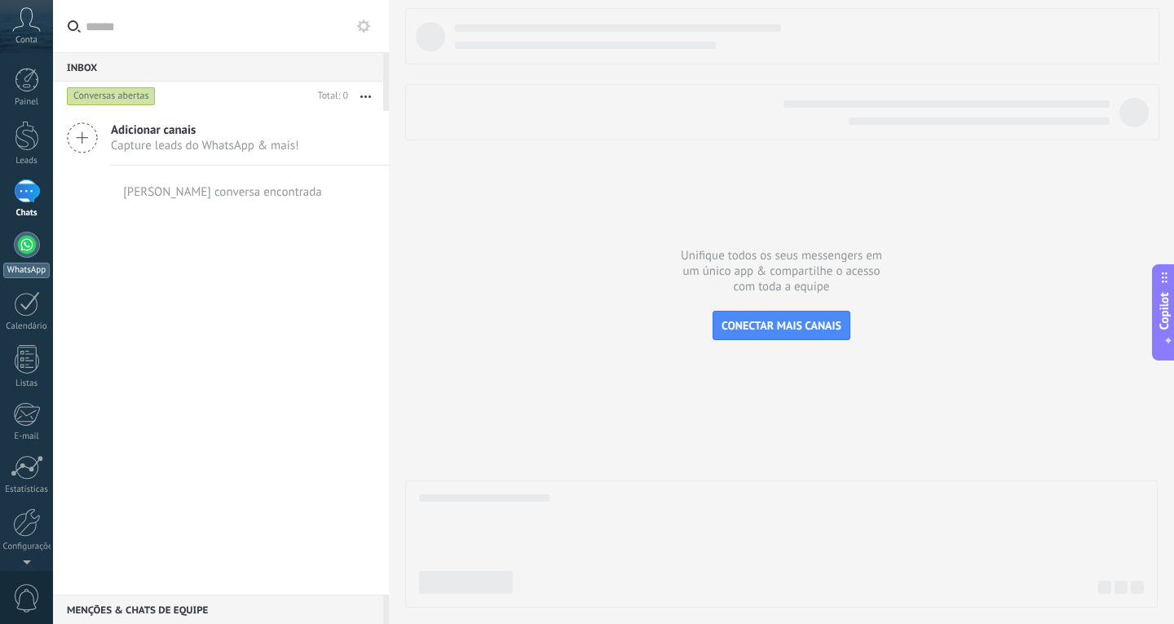
click at [16, 254] on link "WhatsApp" at bounding box center [26, 255] width 53 height 46
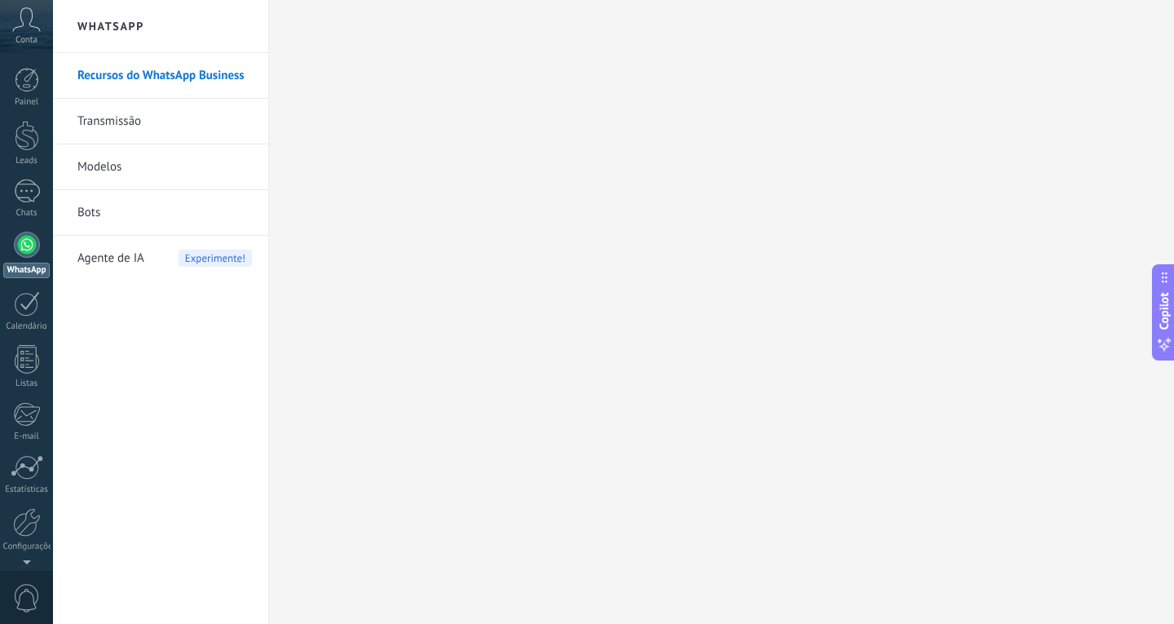
click at [127, 77] on link "Recursos do WhatsApp Business" at bounding box center [164, 76] width 174 height 46
click at [121, 117] on link "Transmissão" at bounding box center [164, 122] width 174 height 46
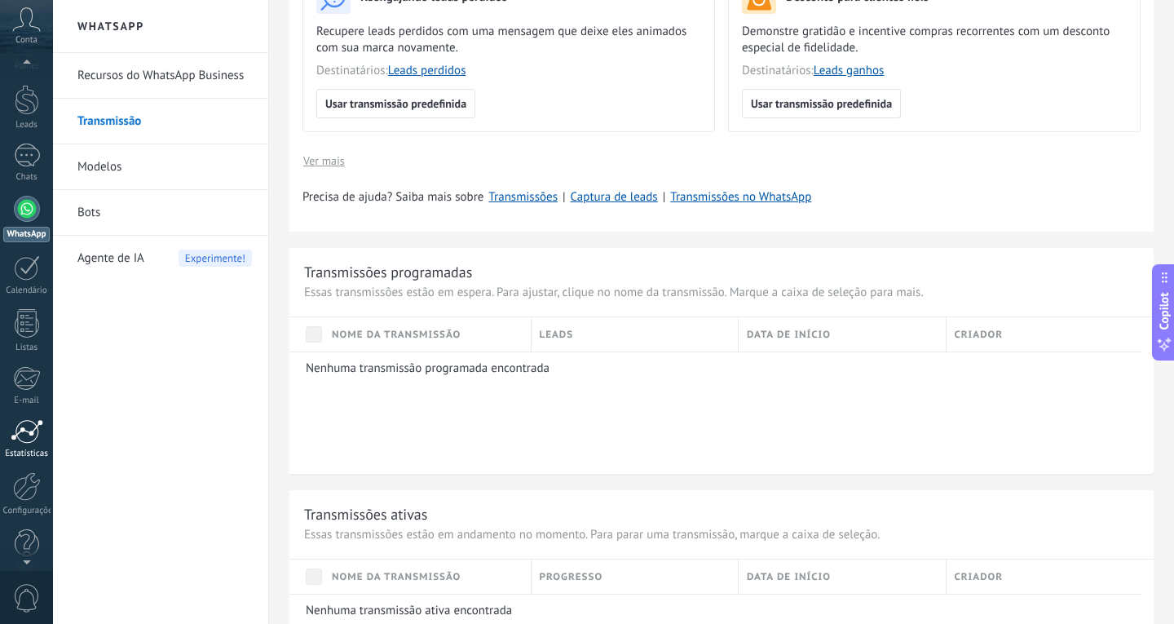
scroll to position [55, 0]
click at [24, 603] on span "0" at bounding box center [27, 598] width 28 height 29
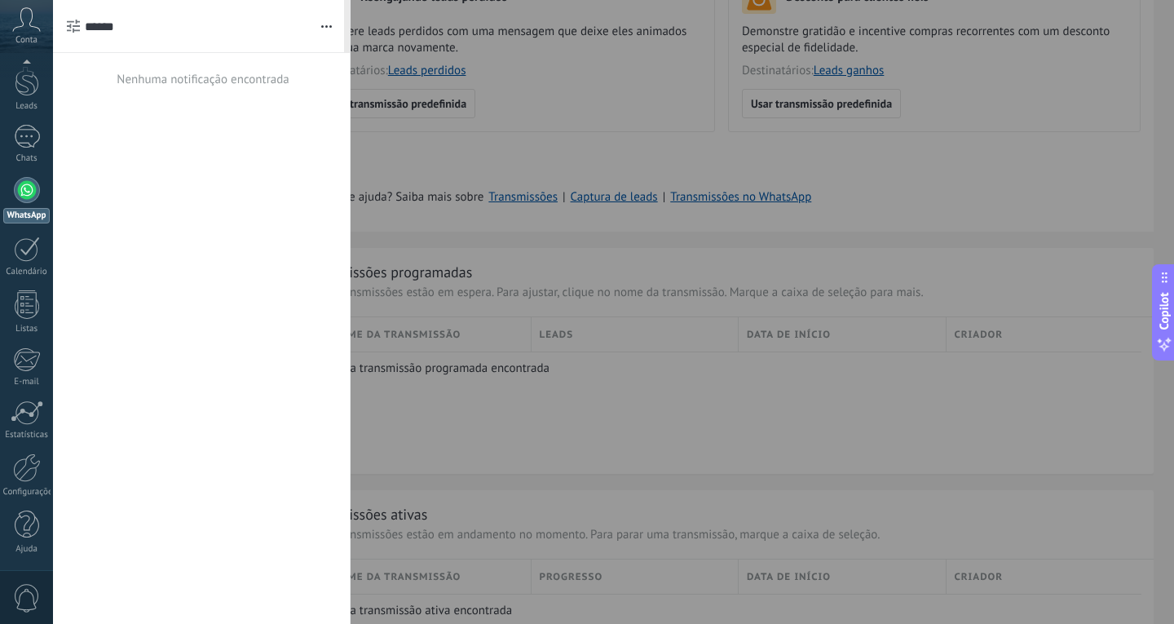
scroll to position [0, 0]
click at [539, 118] on div at bounding box center [587, 312] width 1174 height 624
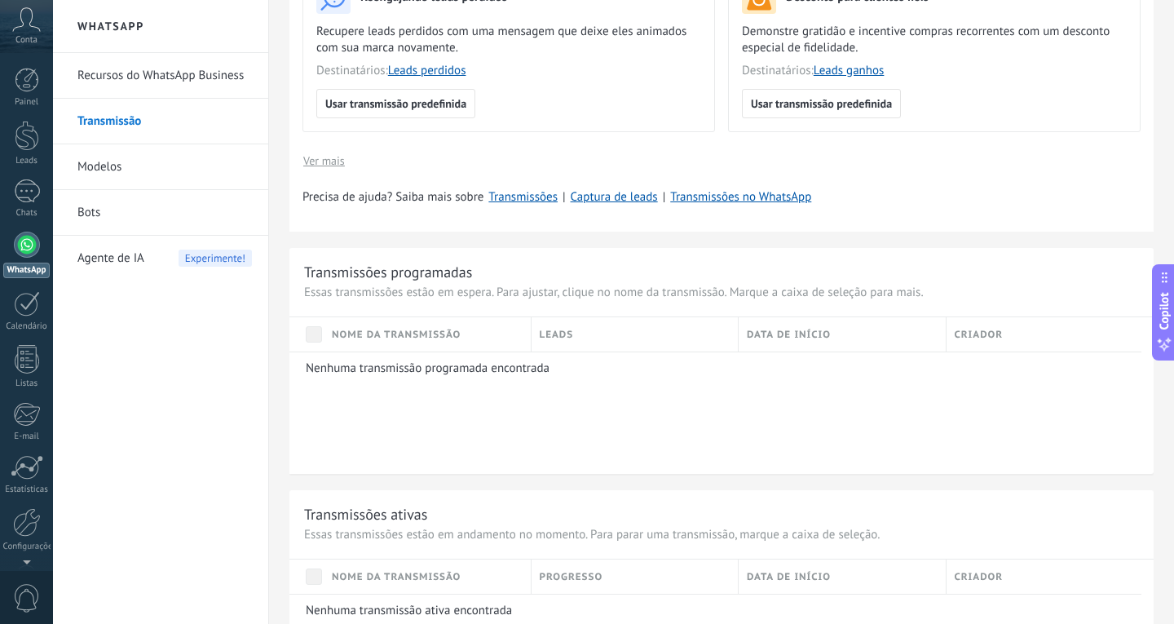
click at [144, 82] on link "Recursos do WhatsApp Business" at bounding box center [164, 76] width 174 height 46
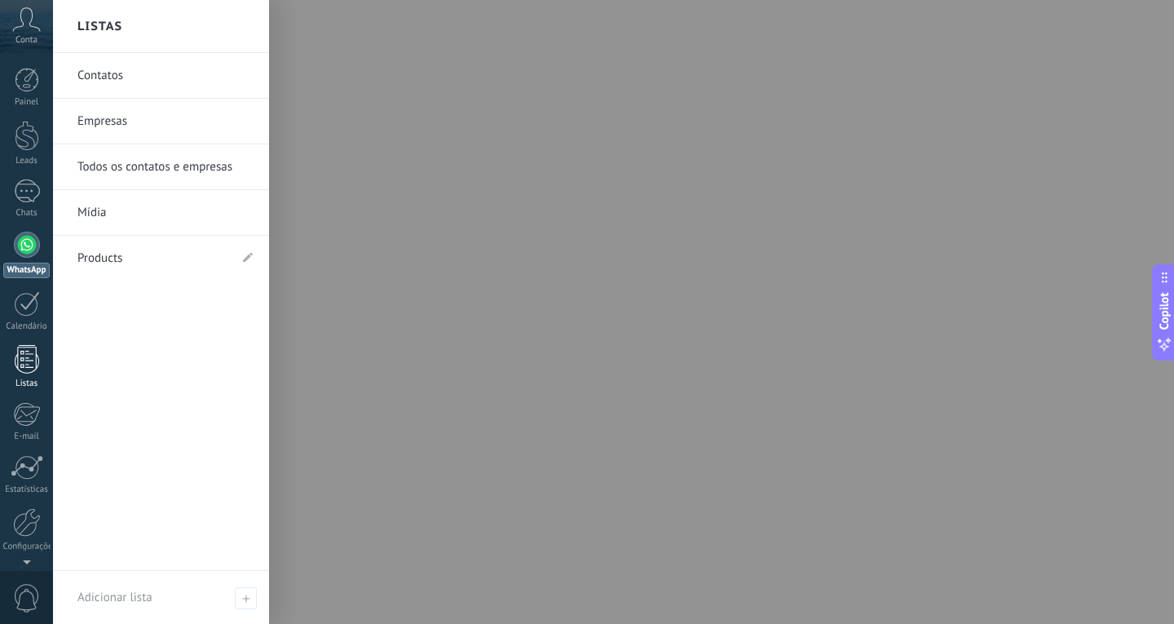
click at [31, 377] on link "Listas" at bounding box center [26, 367] width 53 height 44
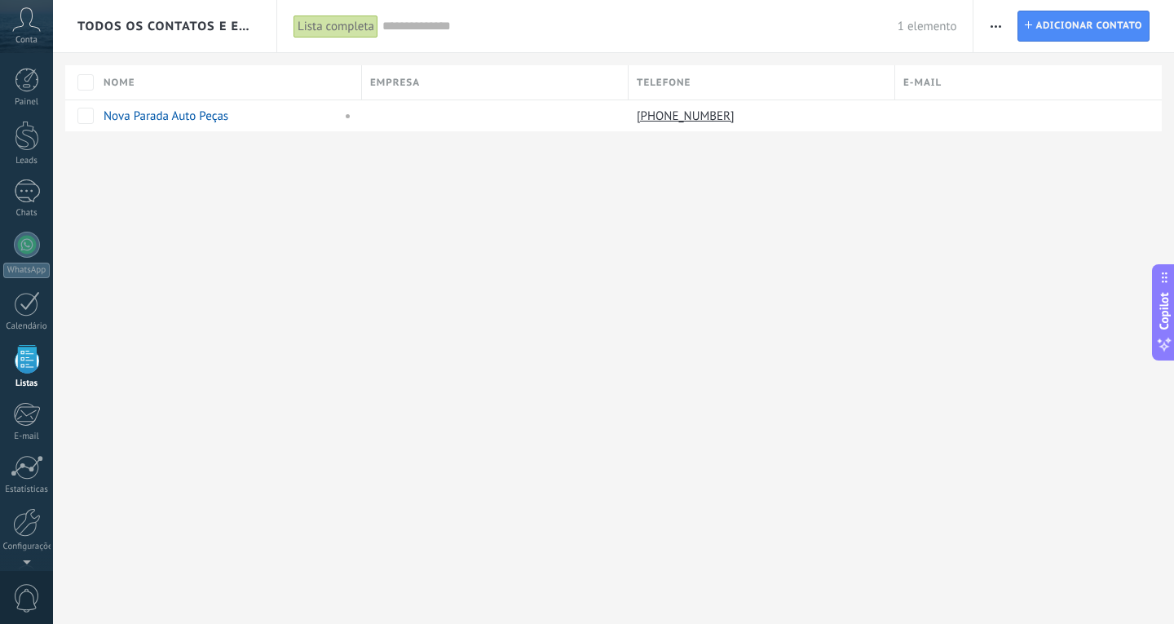
scroll to position [42, 0]
click at [174, 115] on link "Nova Parada Auto Peças" at bounding box center [166, 115] width 125 height 15
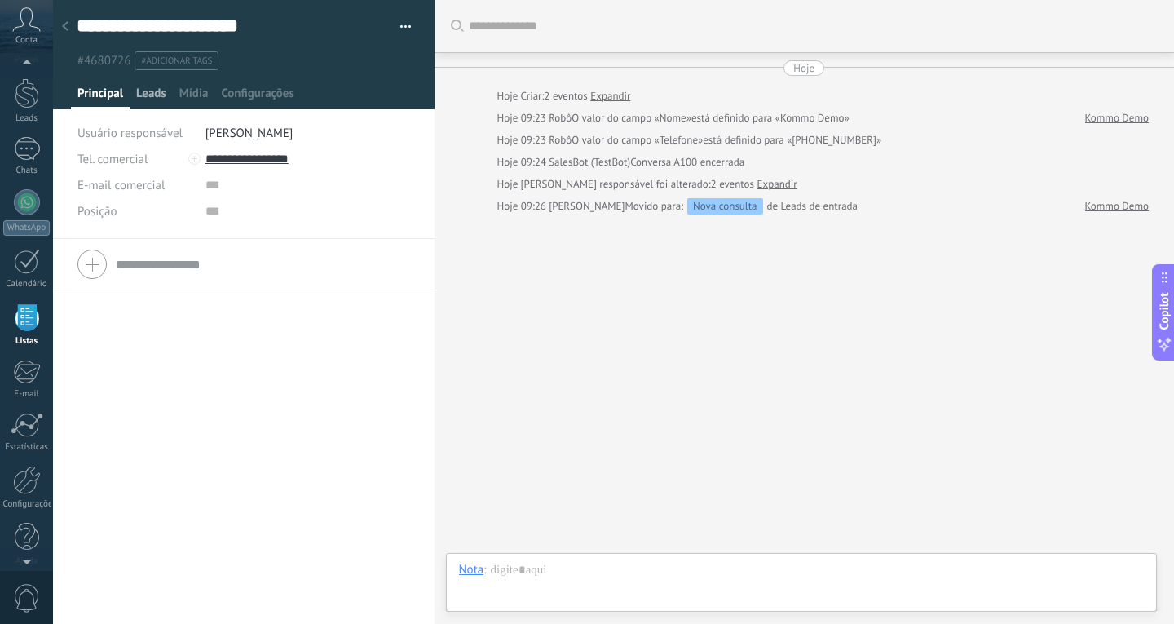
click at [150, 92] on span "Leads" at bounding box center [151, 98] width 30 height 24
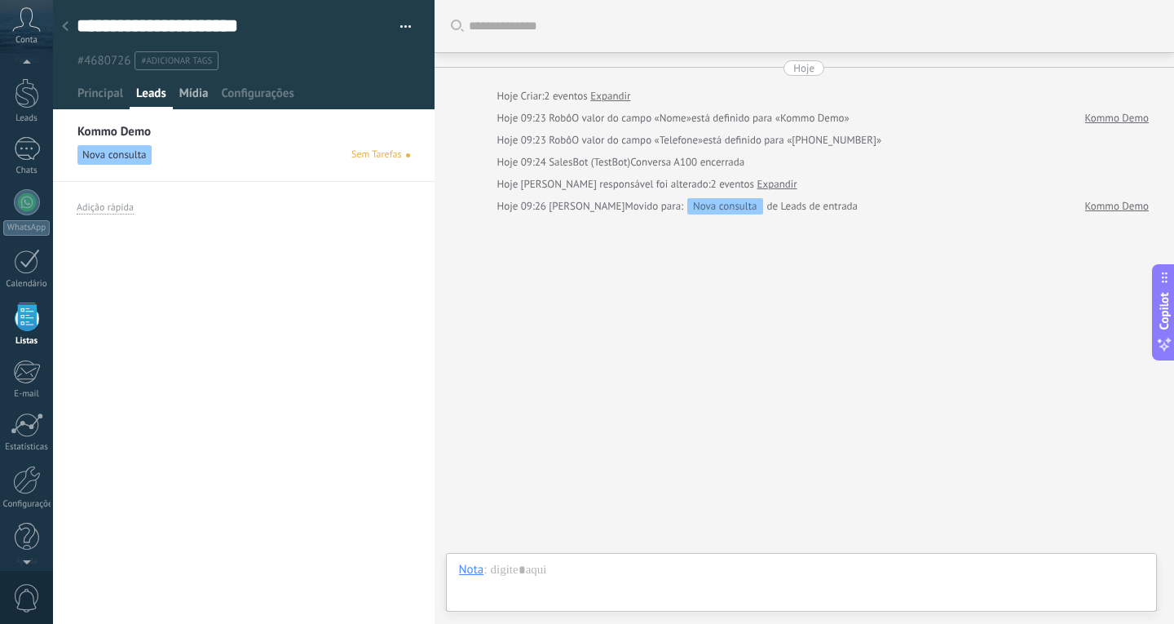
click at [201, 101] on span "Mídia" at bounding box center [193, 98] width 29 height 24
click at [254, 102] on span "Configurações" at bounding box center [257, 98] width 73 height 24
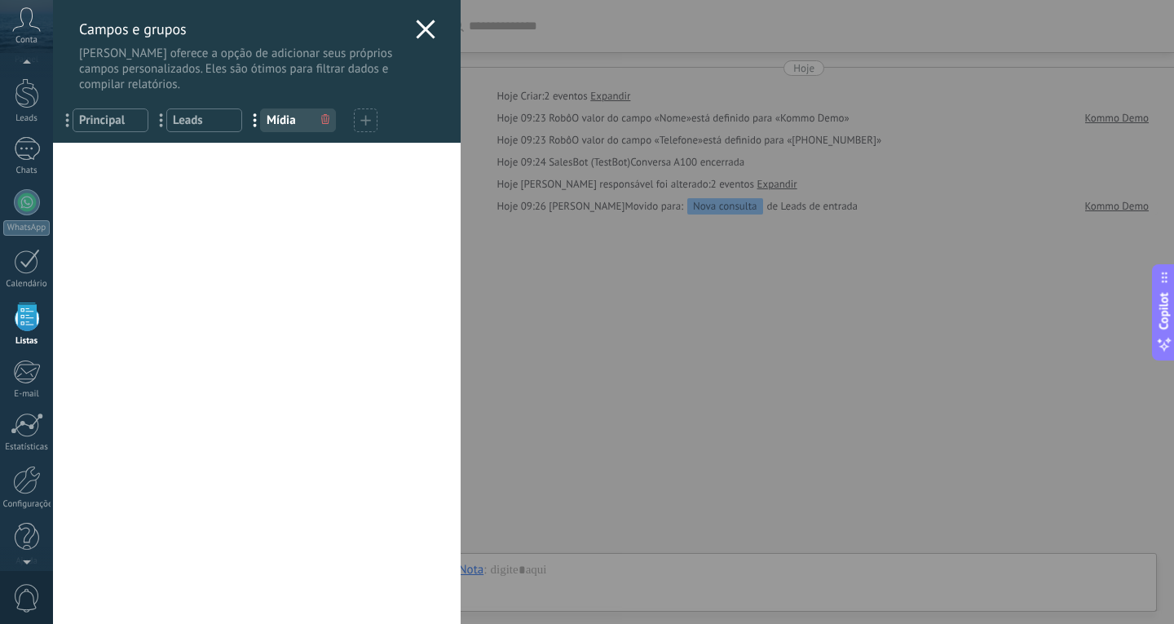
click at [420, 37] on icon at bounding box center [426, 30] width 20 height 20
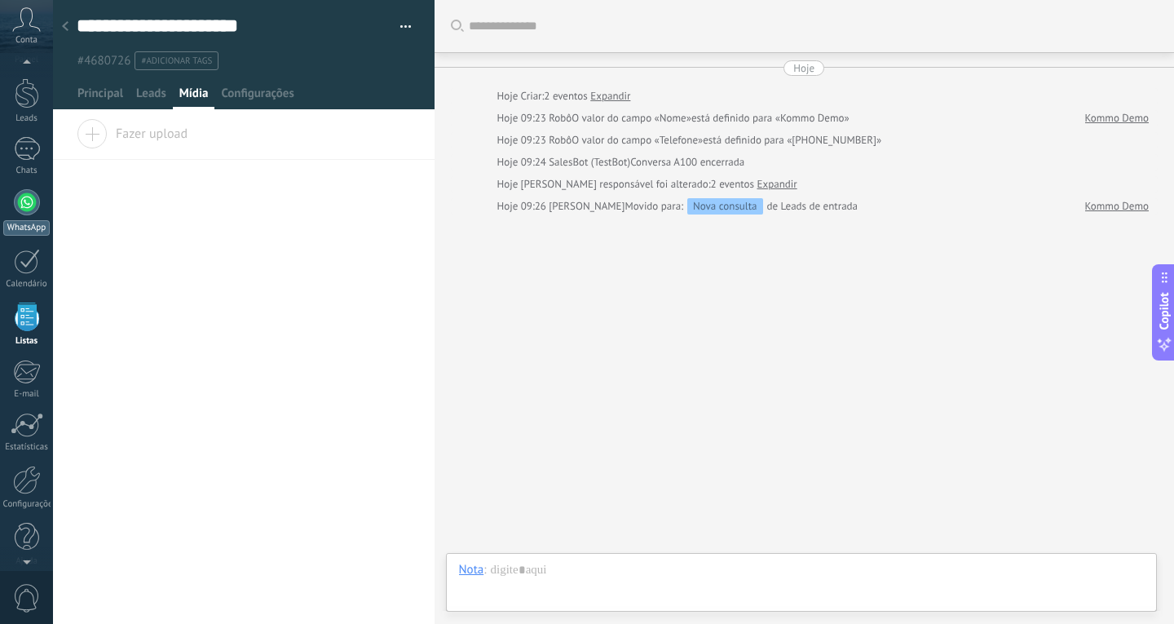
click at [34, 200] on div at bounding box center [27, 202] width 26 height 26
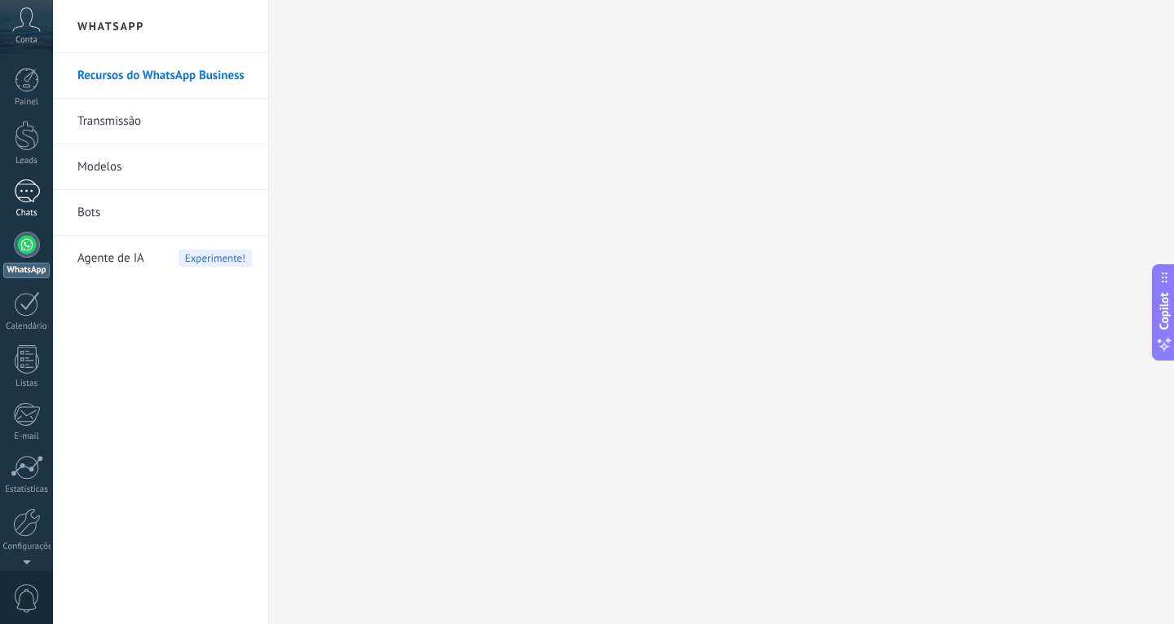
click at [27, 190] on div "1" at bounding box center [27, 191] width 26 height 24
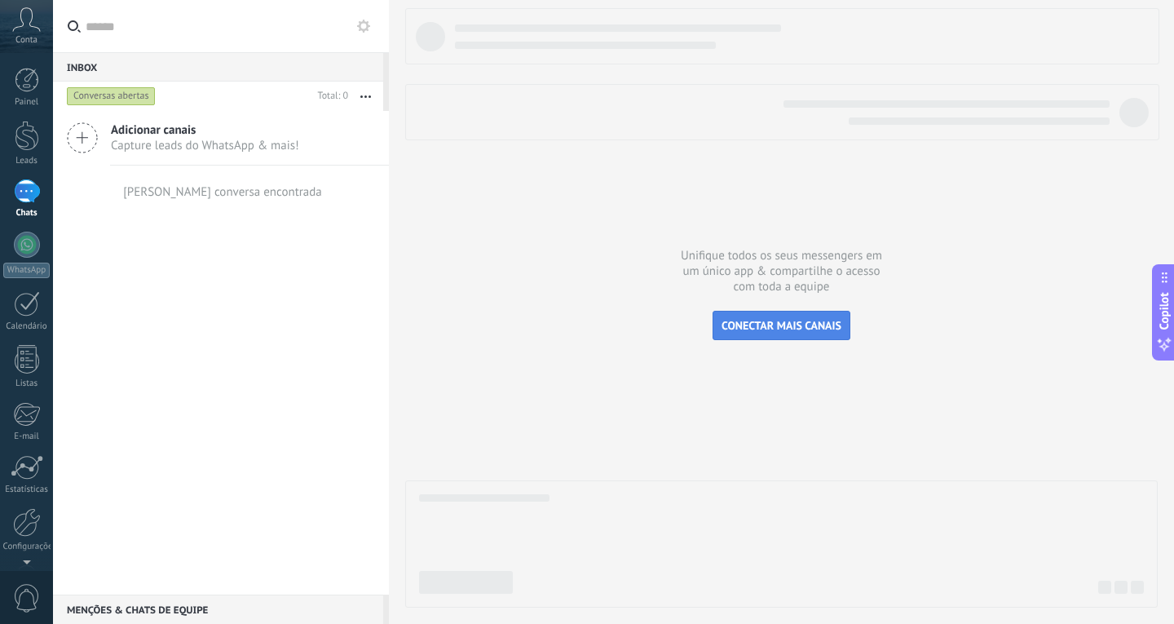
click at [796, 329] on span "CONECTAR MAIS CANAIS" at bounding box center [782, 325] width 120 height 15
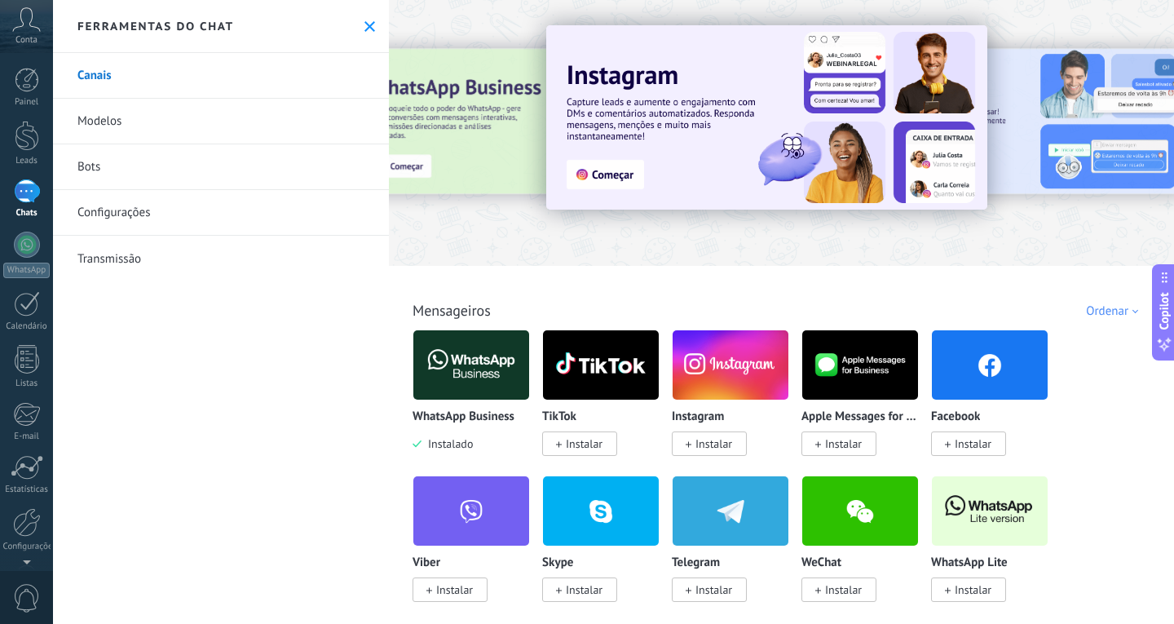
click at [375, 24] on div "Ferramentas do chat" at bounding box center [221, 26] width 336 height 53
click at [364, 21] on icon at bounding box center [369, 26] width 11 height 11
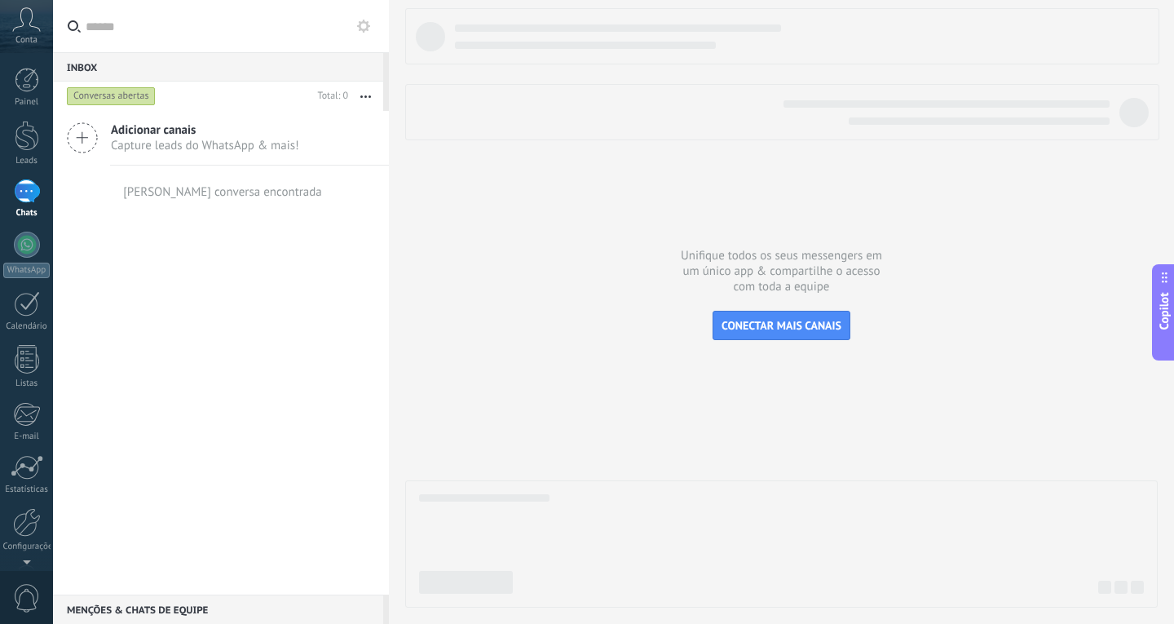
click at [16, 196] on div "1" at bounding box center [27, 191] width 26 height 24
click at [207, 186] on div "[PERSON_NAME] conversa encontrada" at bounding box center [222, 191] width 199 height 15
click at [207, 191] on div "[PERSON_NAME] conversa encontrada" at bounding box center [222, 191] width 199 height 15
click at [776, 323] on span "CONECTAR MAIS CANAIS" at bounding box center [782, 325] width 120 height 15
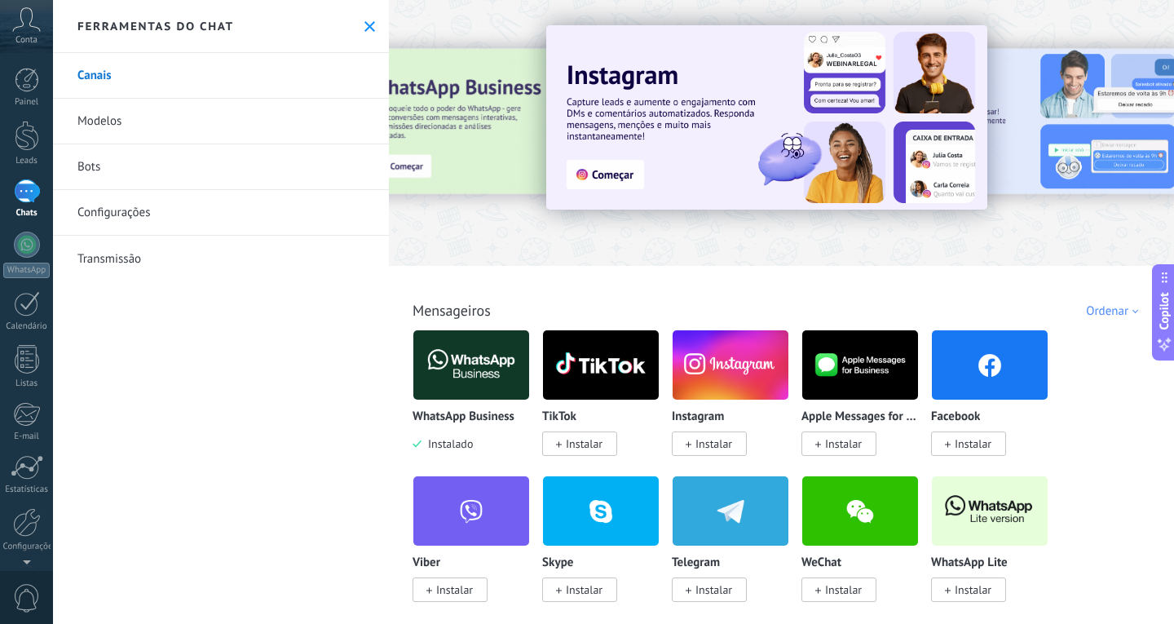
click at [146, 212] on link "Configurações" at bounding box center [221, 213] width 336 height 46
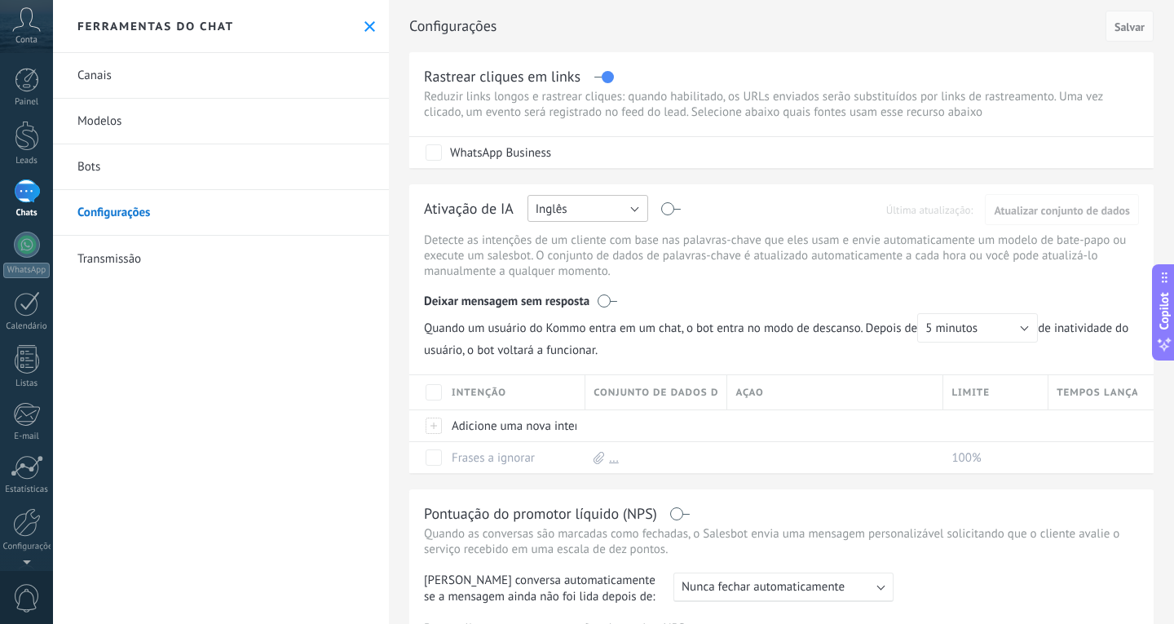
click at [618, 218] on button "Inglês" at bounding box center [587, 208] width 121 height 27
click at [592, 292] on span "Português" at bounding box center [580, 292] width 125 height 15
